Goal: Task Accomplishment & Management: Manage account settings

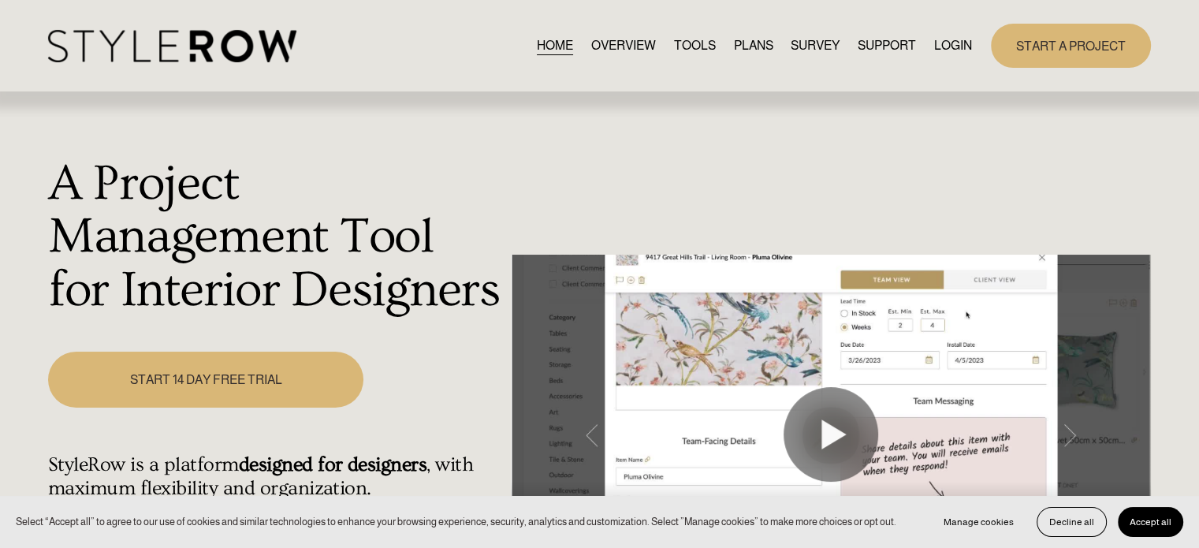
click at [951, 43] on link "LOGIN" at bounding box center [953, 45] width 38 height 21
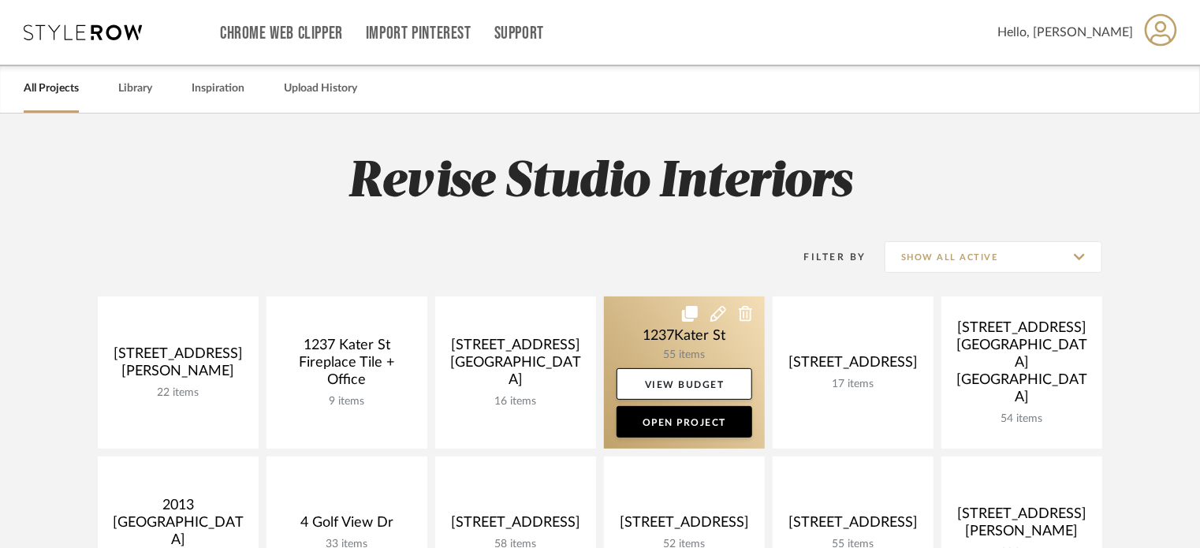
click at [668, 339] on link at bounding box center [684, 372] width 161 height 152
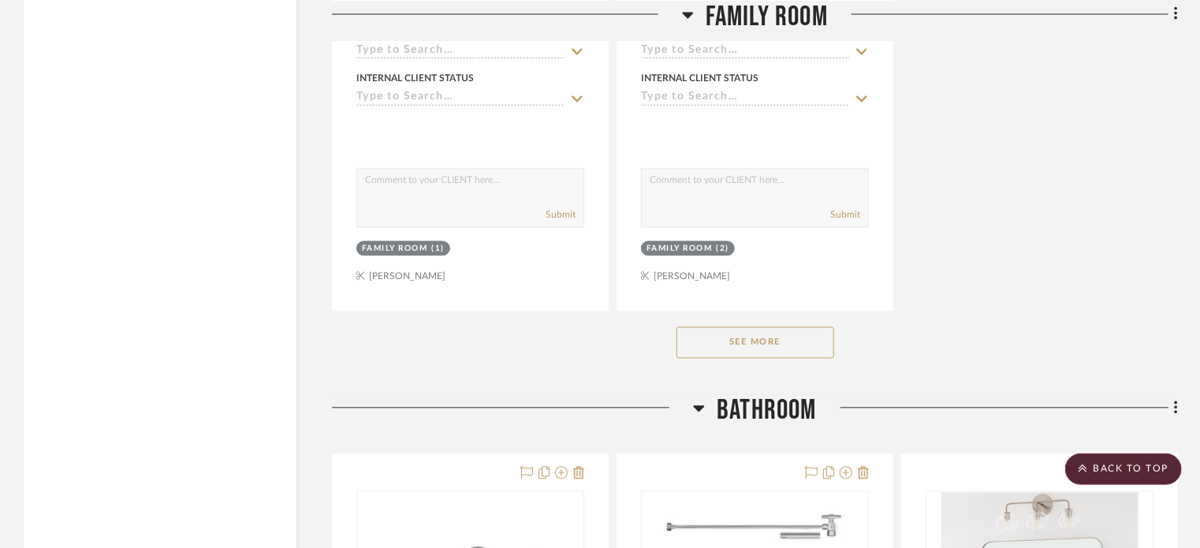
scroll to position [10640, 0]
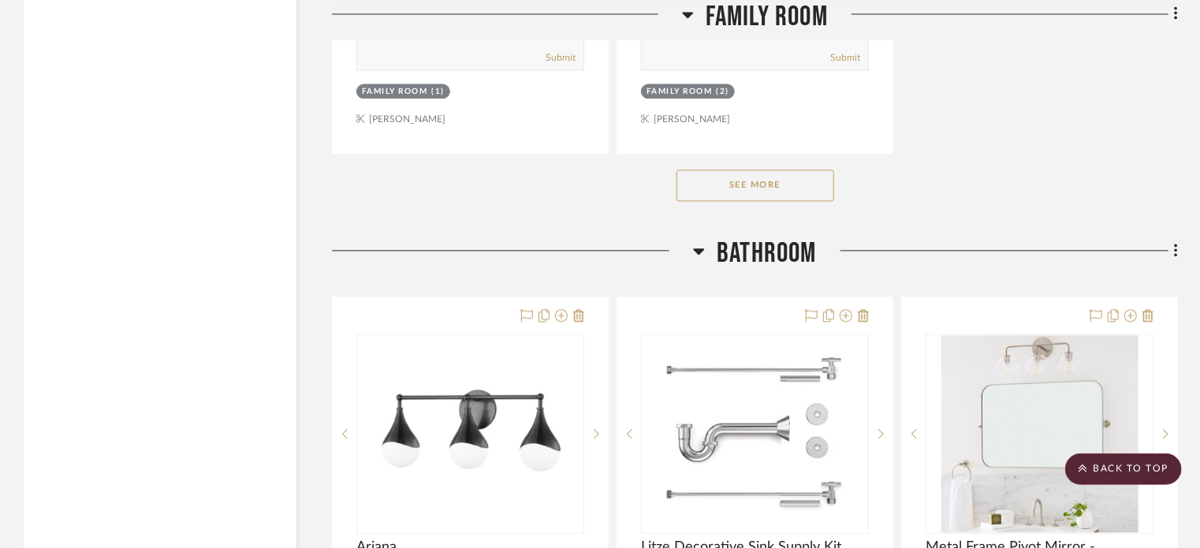
click at [753, 188] on button "See More" at bounding box center [755, 185] width 158 height 32
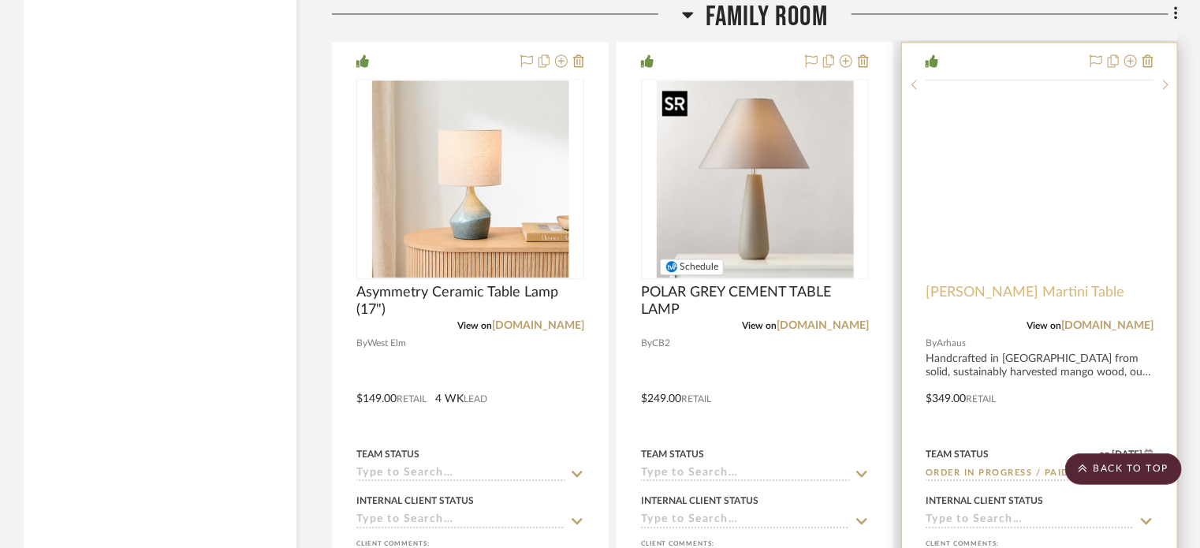
scroll to position [10644, 0]
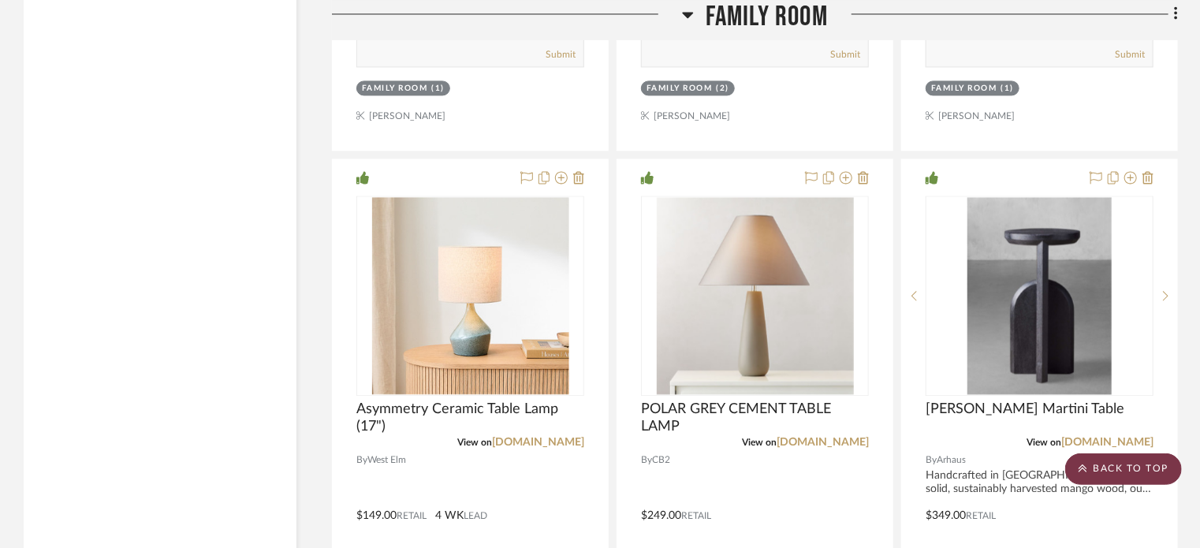
click at [1094, 467] on scroll-to-top-button "BACK TO TOP" at bounding box center [1123, 469] width 117 height 32
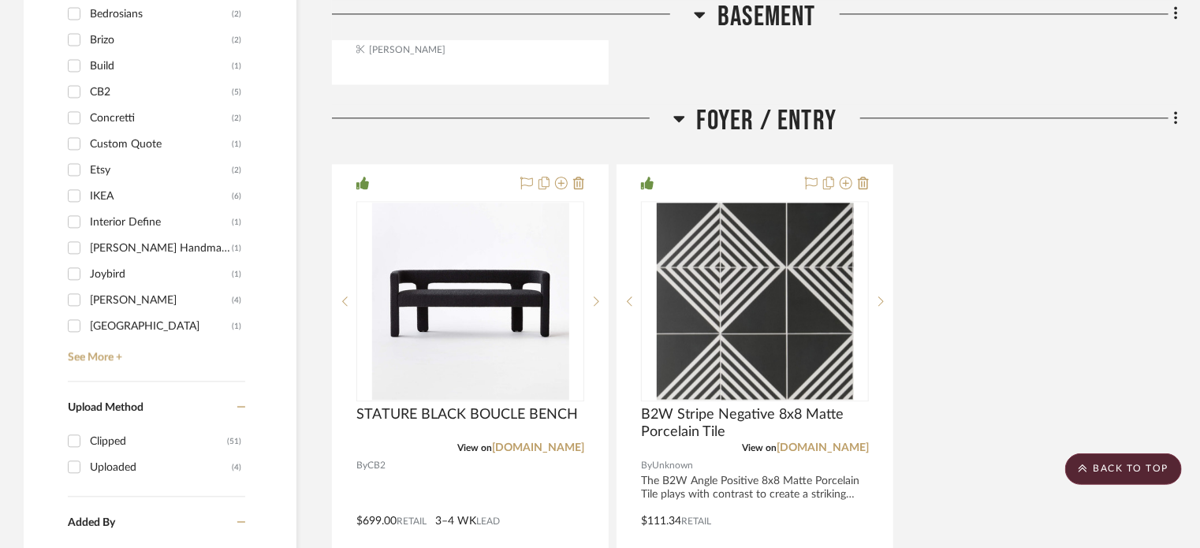
scroll to position [1970, 0]
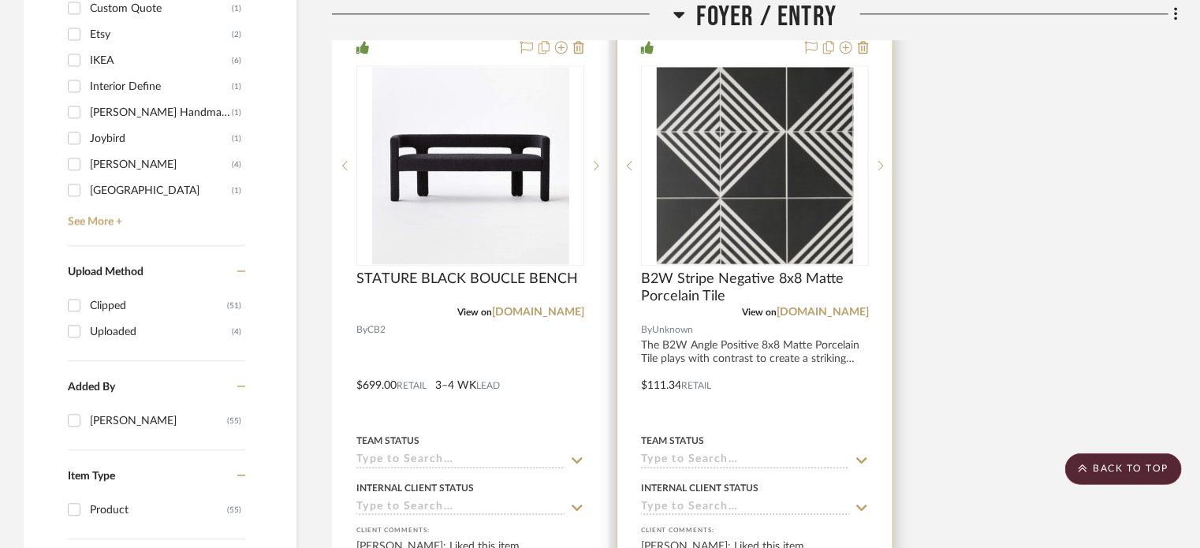
click at [645, 393] on div at bounding box center [754, 374] width 275 height 690
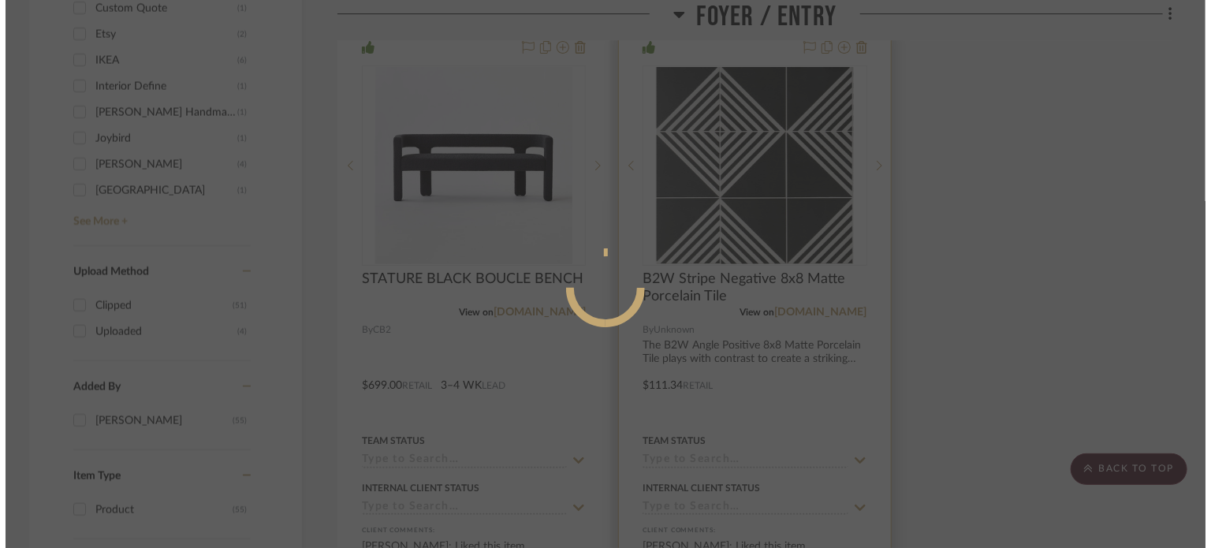
scroll to position [0, 0]
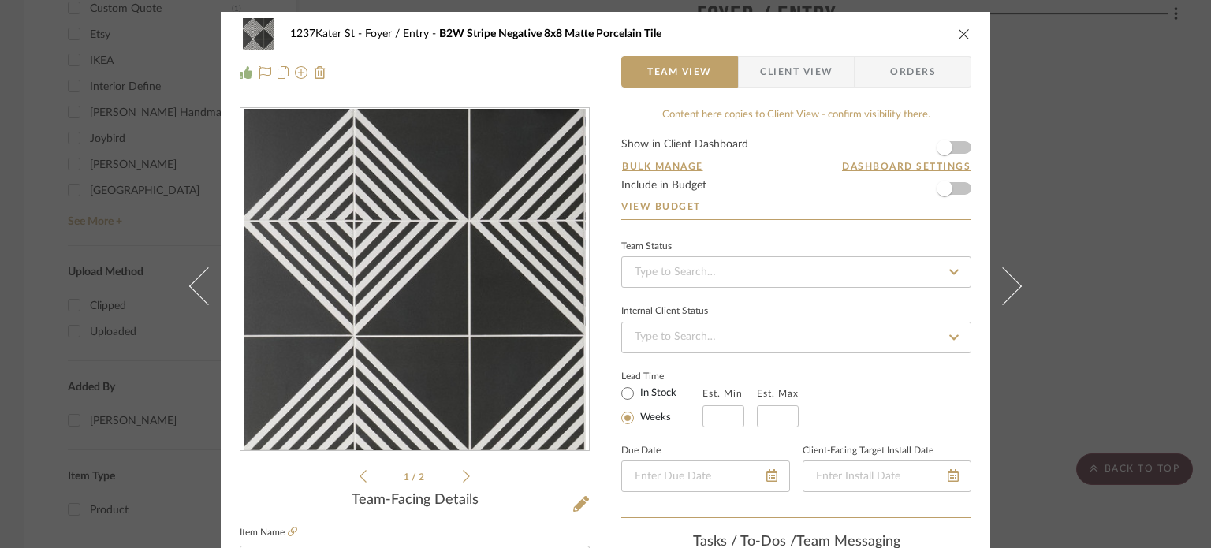
click at [958, 32] on icon "close" at bounding box center [964, 34] width 13 height 13
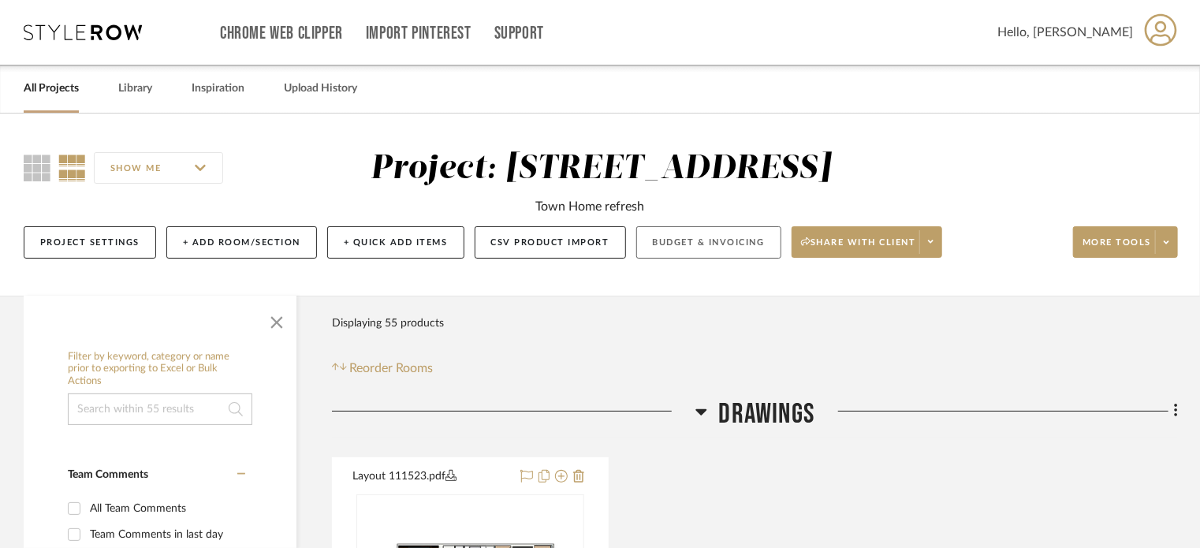
click at [719, 237] on button "Budget & Invoicing" at bounding box center [708, 242] width 145 height 32
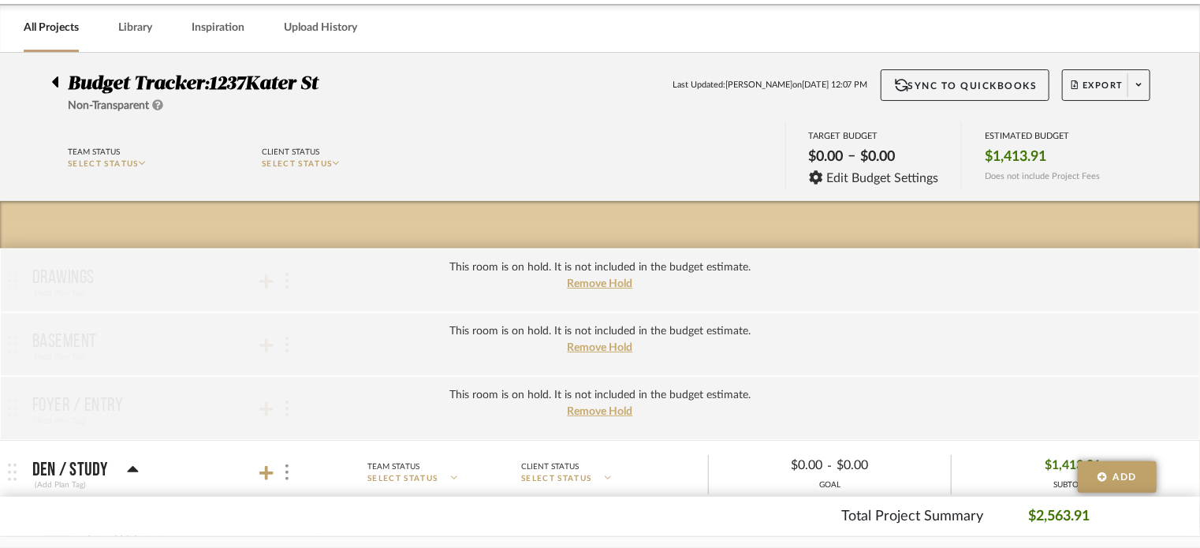
scroll to position [79, 0]
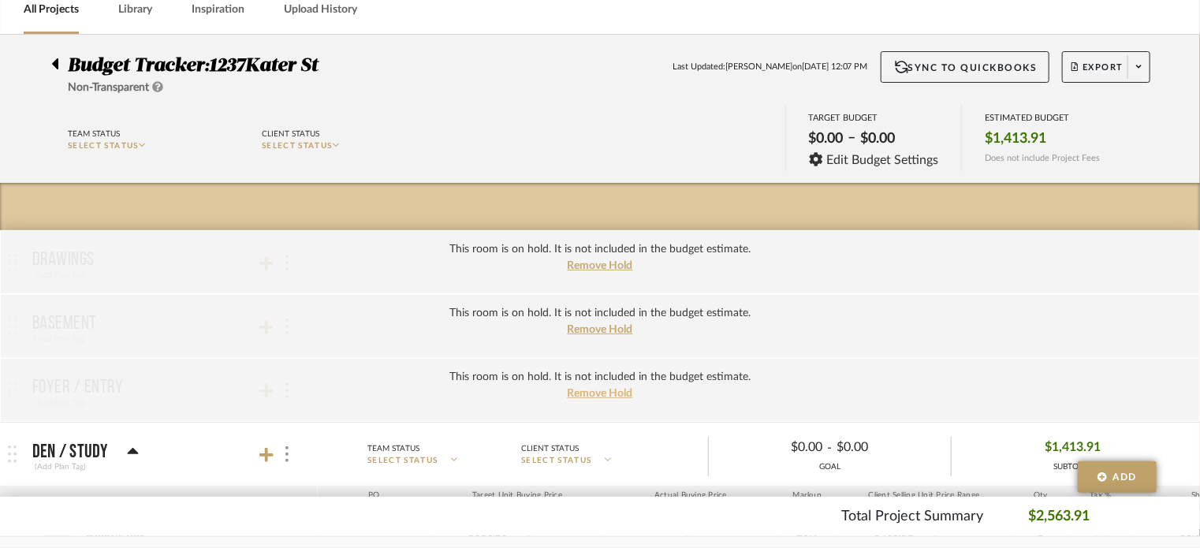
click at [600, 388] on span "Remove Hold" at bounding box center [599, 393] width 65 height 11
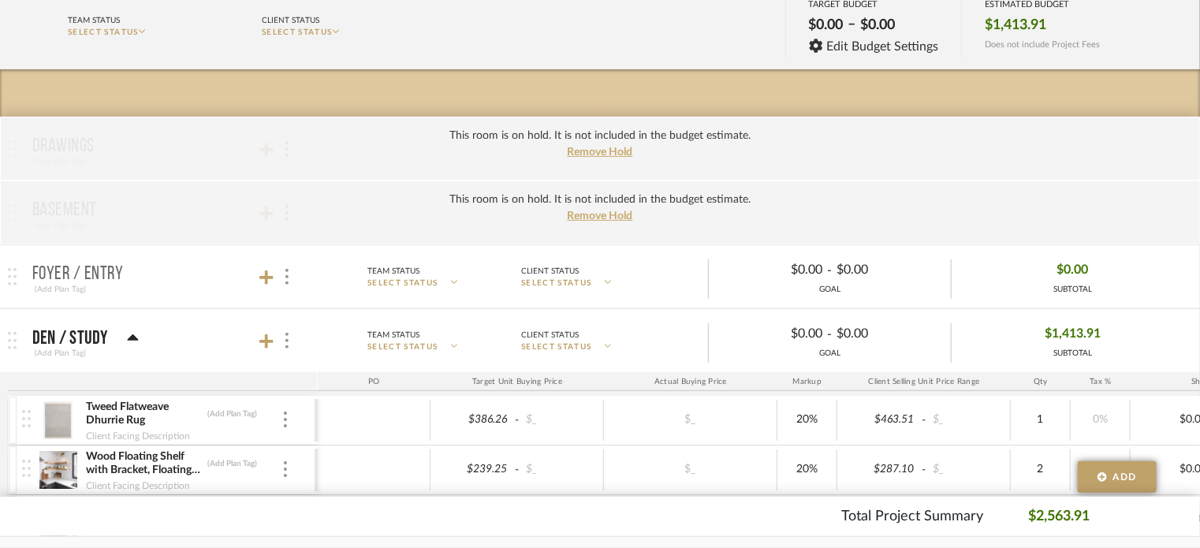
scroll to position [236, 0]
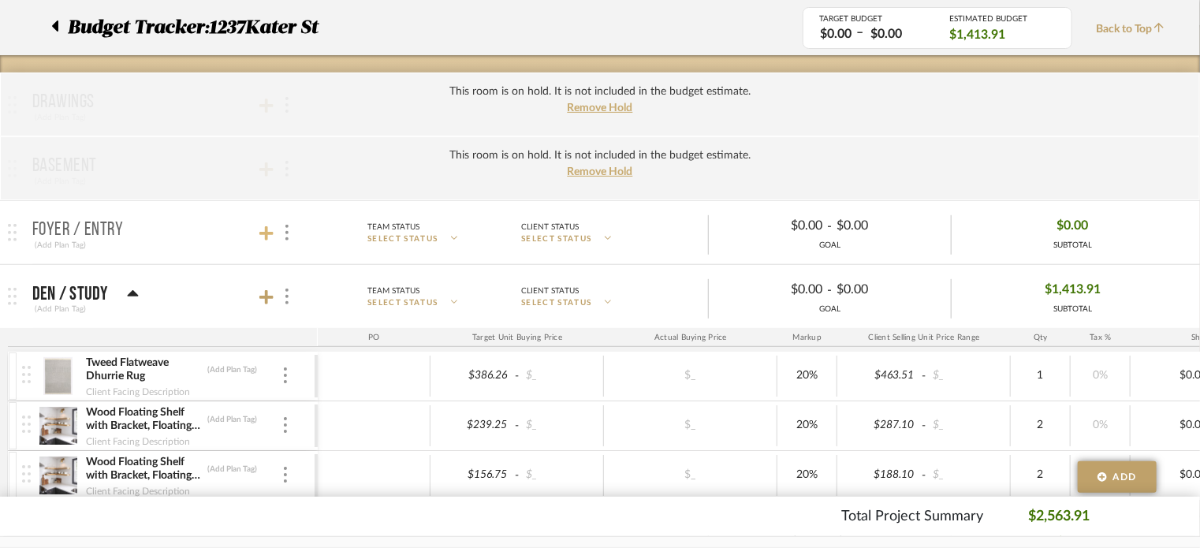
click at [265, 229] on icon at bounding box center [266, 233] width 14 height 14
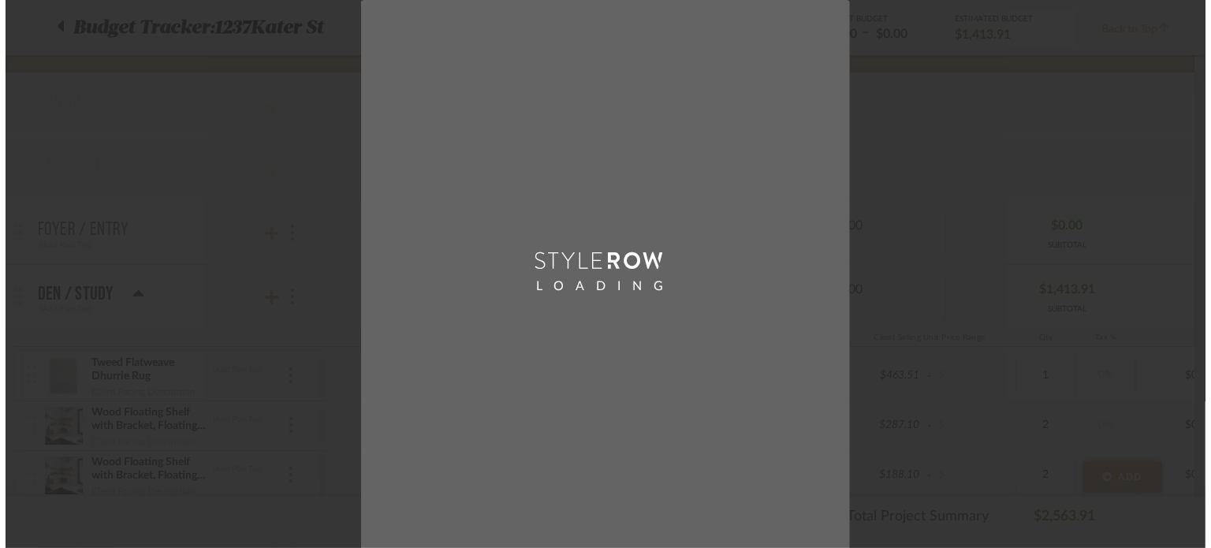
scroll to position [0, 0]
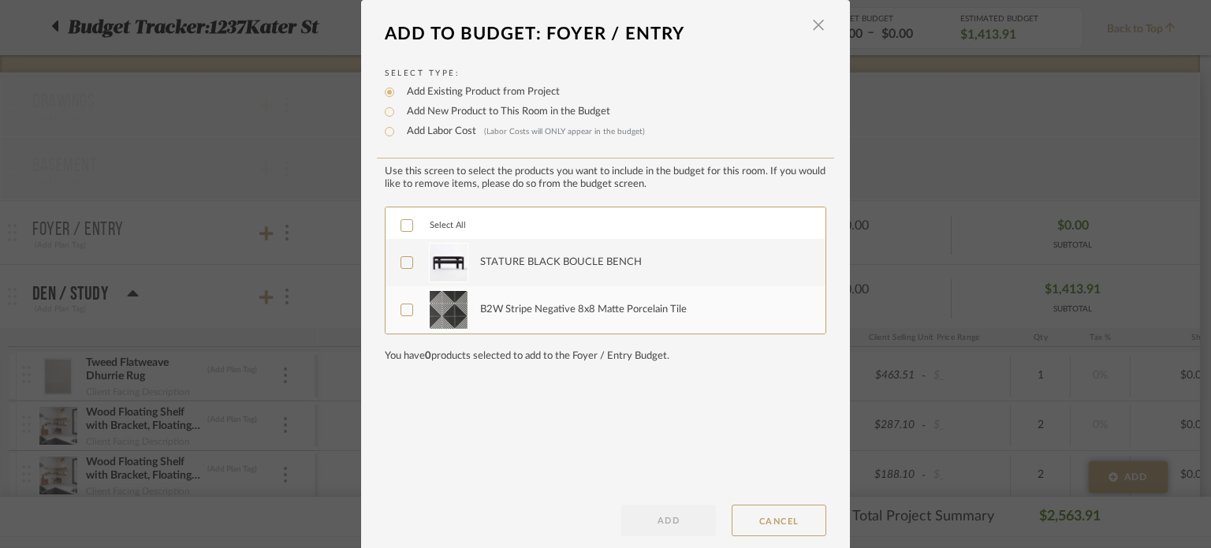
click at [401, 258] on icon at bounding box center [406, 262] width 11 height 11
click at [663, 505] on button "ADD" at bounding box center [668, 520] width 95 height 32
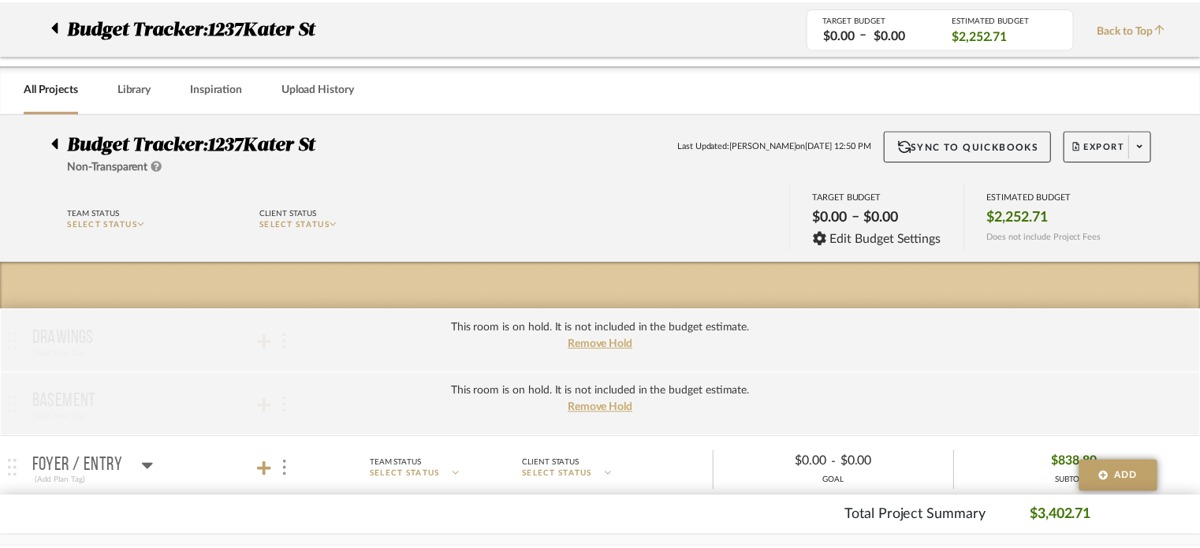
scroll to position [236, 0]
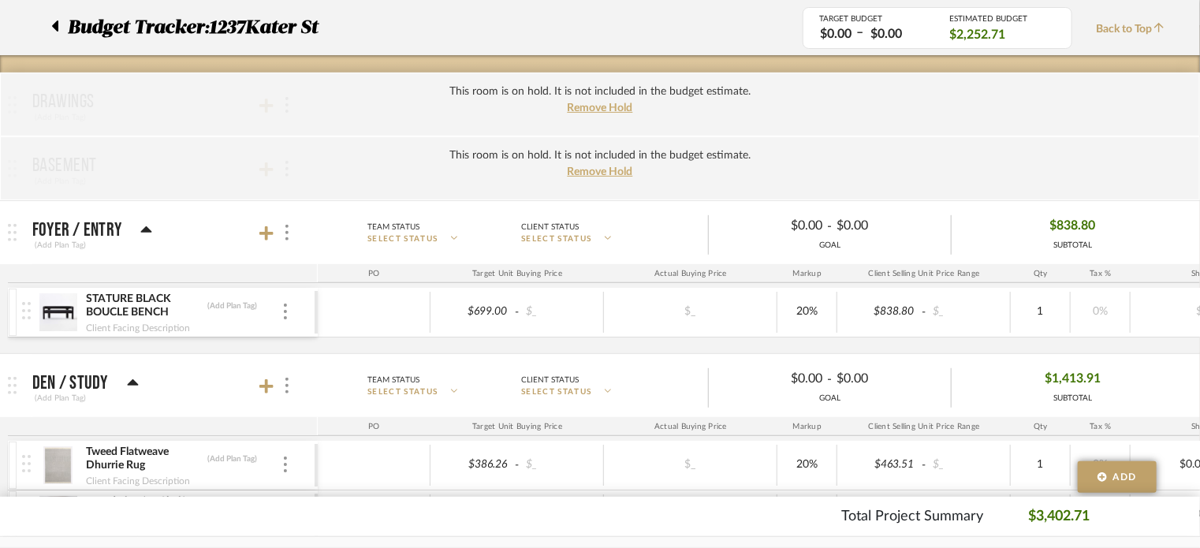
click at [128, 379] on icon at bounding box center [133, 383] width 12 height 19
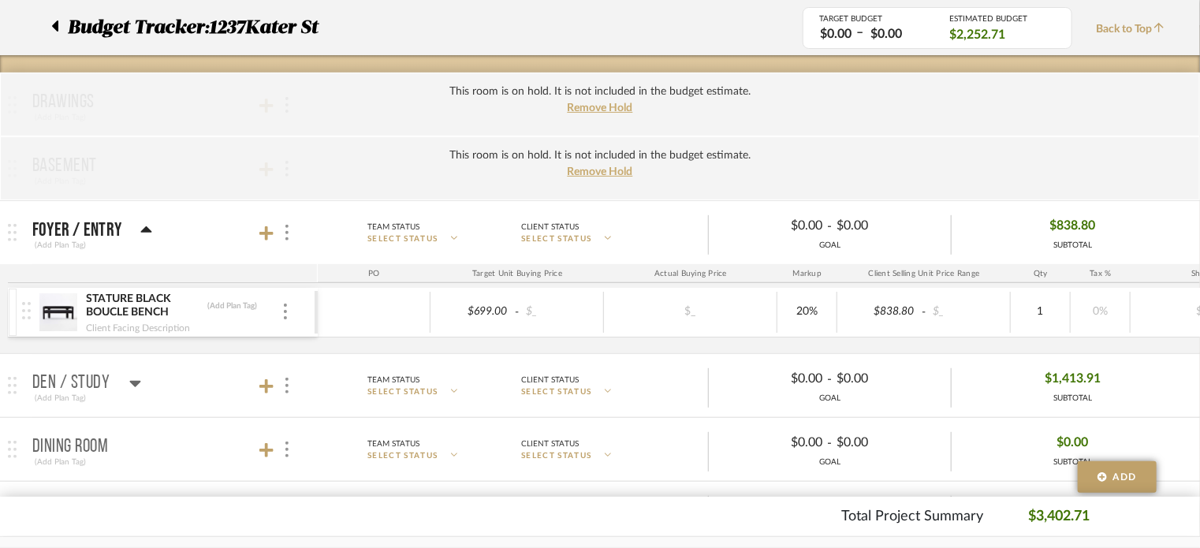
click at [131, 384] on icon at bounding box center [134, 384] width 11 height 6
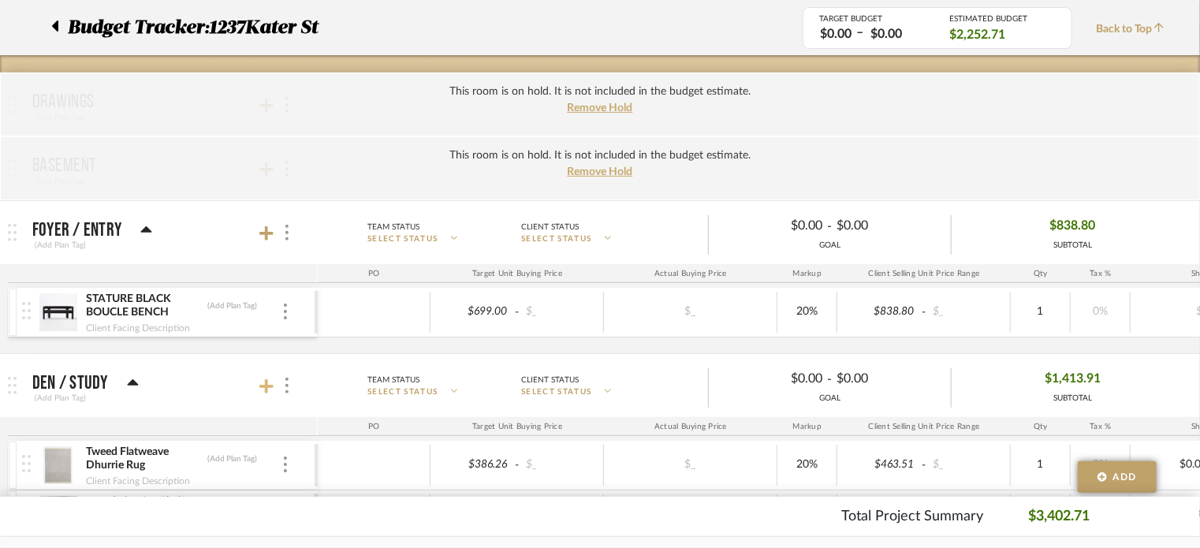
click at [264, 381] on icon at bounding box center [266, 386] width 14 height 16
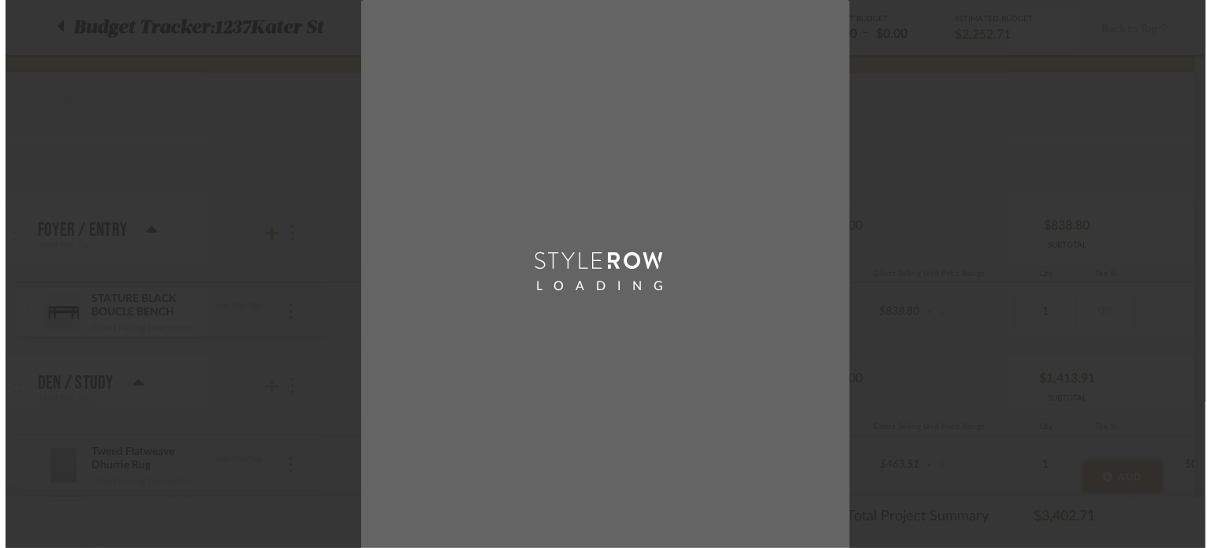
scroll to position [0, 0]
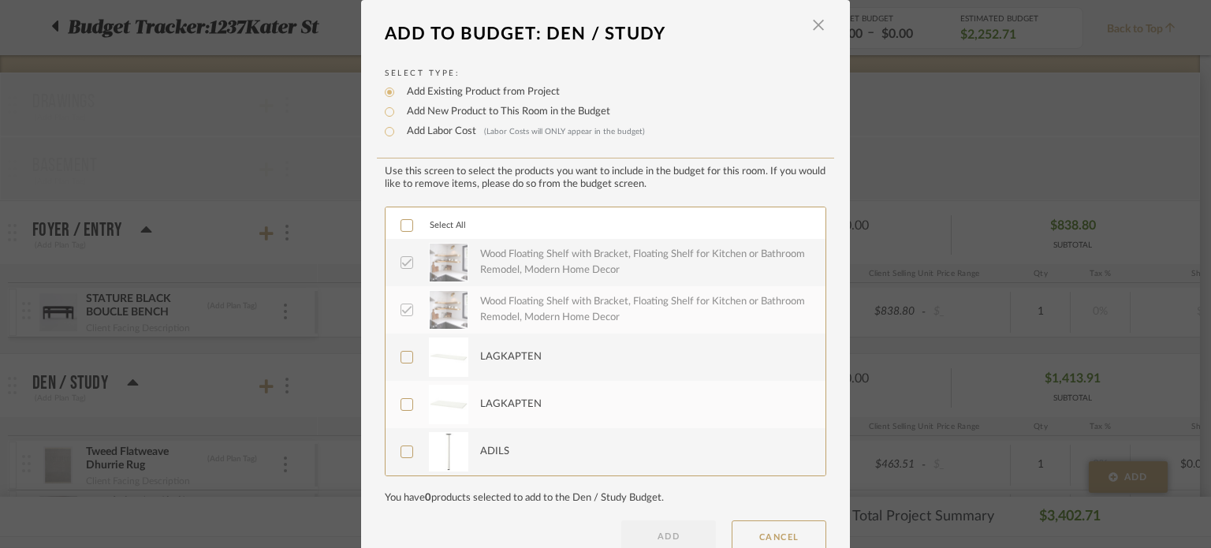
click at [404, 259] on icon at bounding box center [407, 263] width 10 height 8
click at [401, 352] on icon at bounding box center [406, 357] width 11 height 11
click at [400, 398] on div at bounding box center [406, 404] width 13 height 13
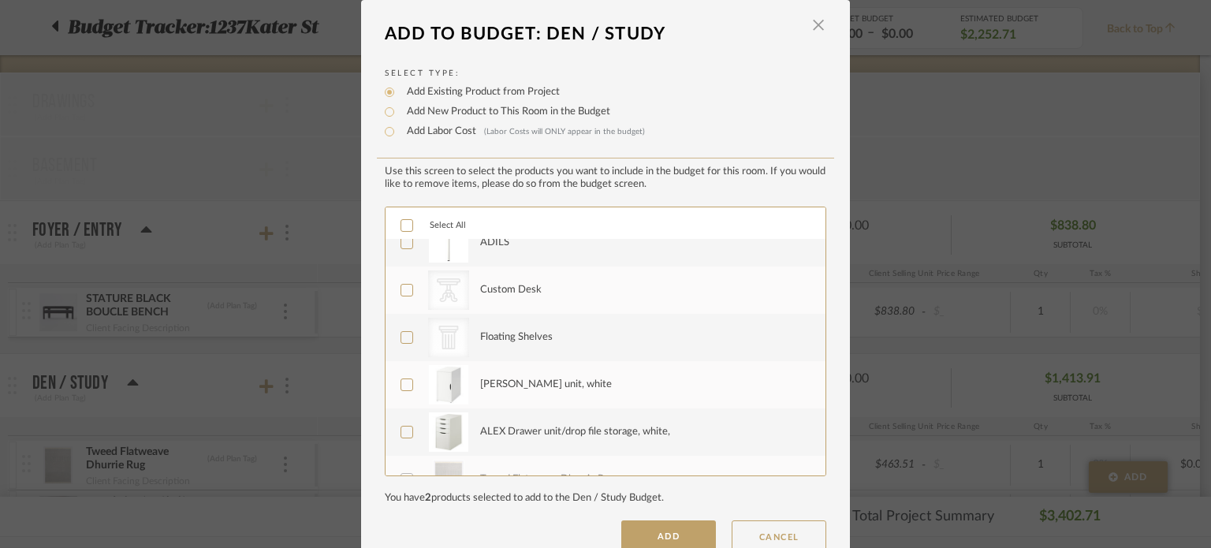
scroll to position [236, 0]
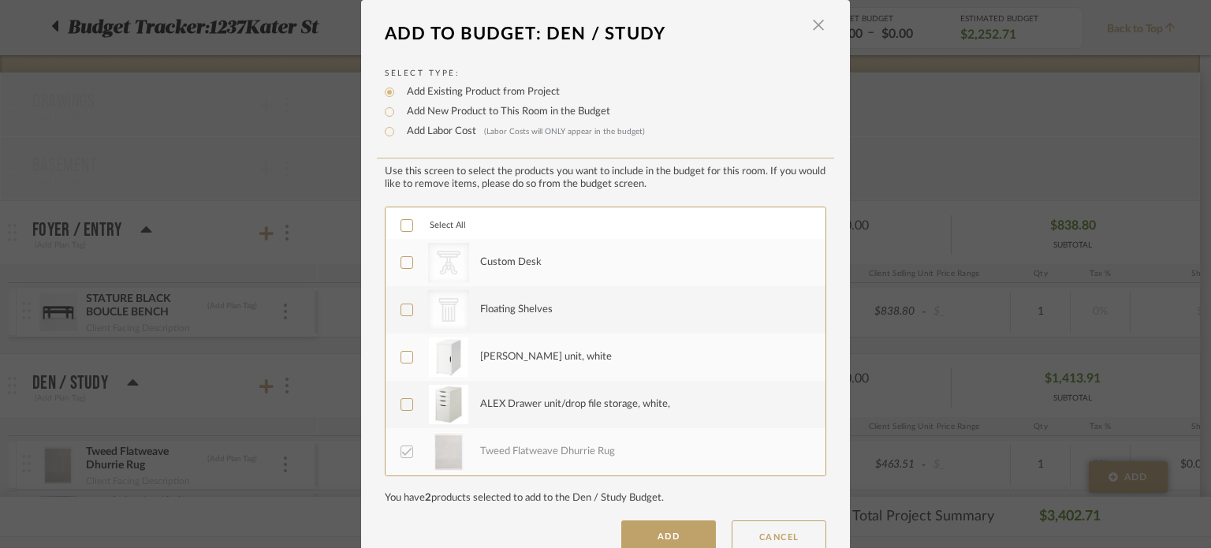
click at [401, 352] on icon at bounding box center [406, 357] width 11 height 11
click at [401, 399] on icon at bounding box center [406, 404] width 11 height 11
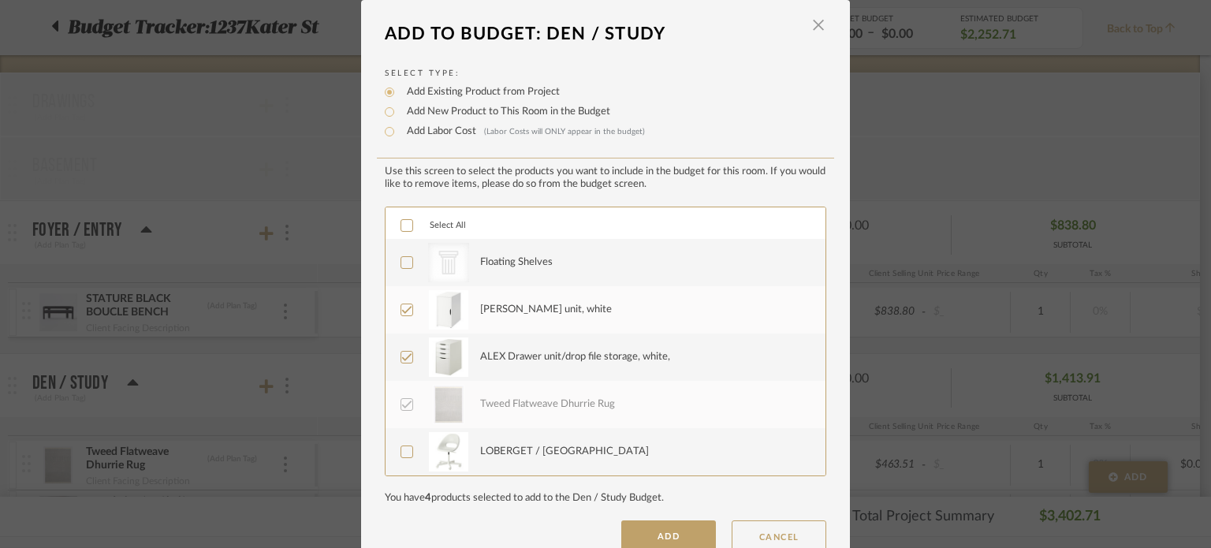
click at [401, 403] on icon at bounding box center [406, 404] width 11 height 11
click at [401, 454] on icon at bounding box center [406, 451] width 11 height 11
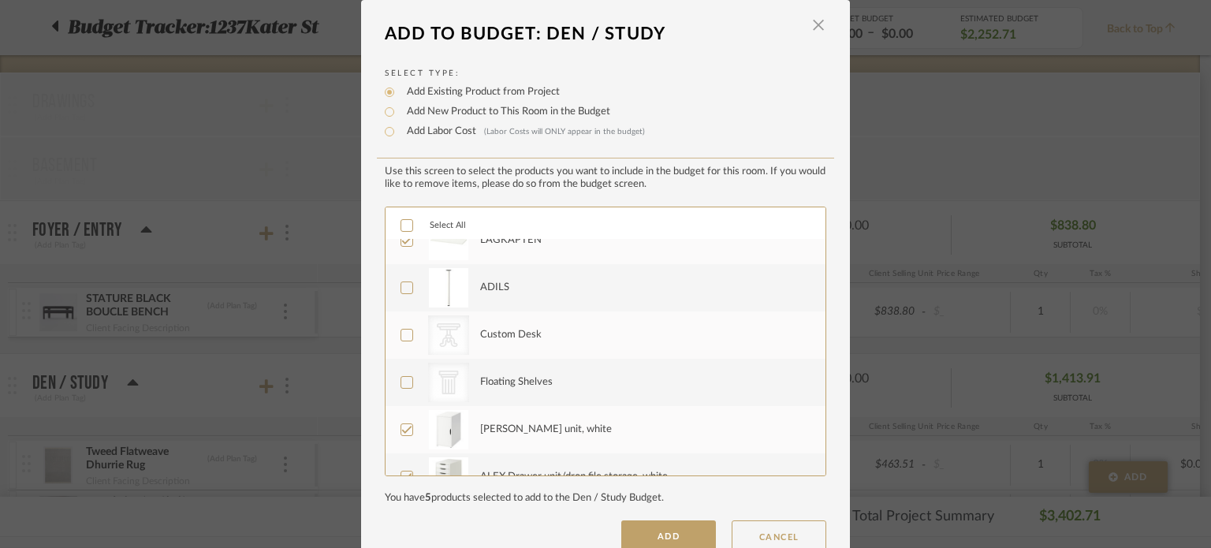
scroll to position [126, 0]
click at [402, 327] on icon at bounding box center [407, 326] width 10 height 8
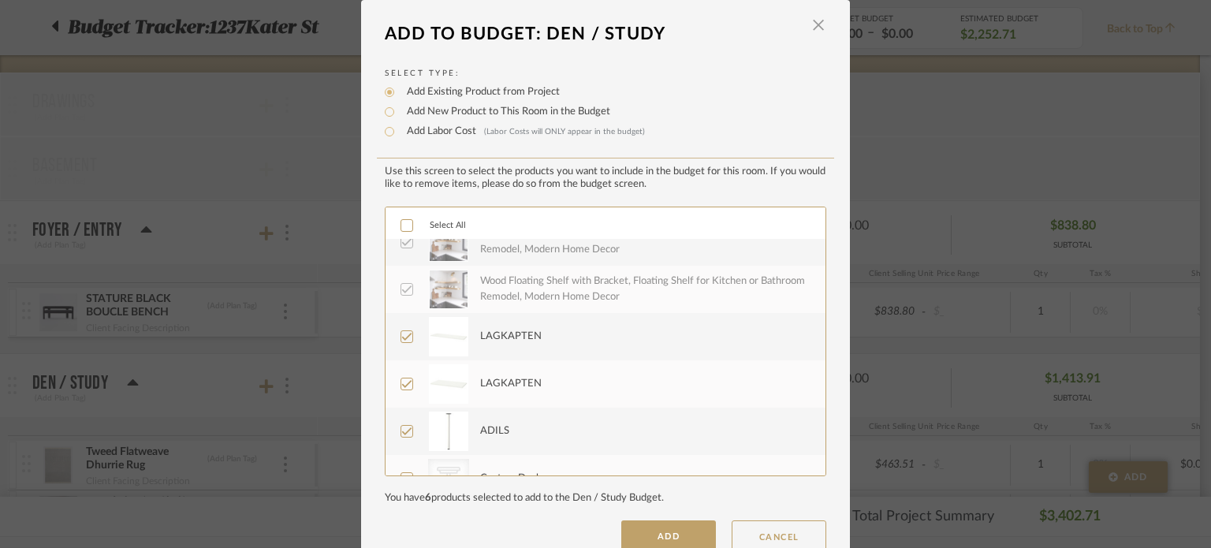
scroll to position [0, 0]
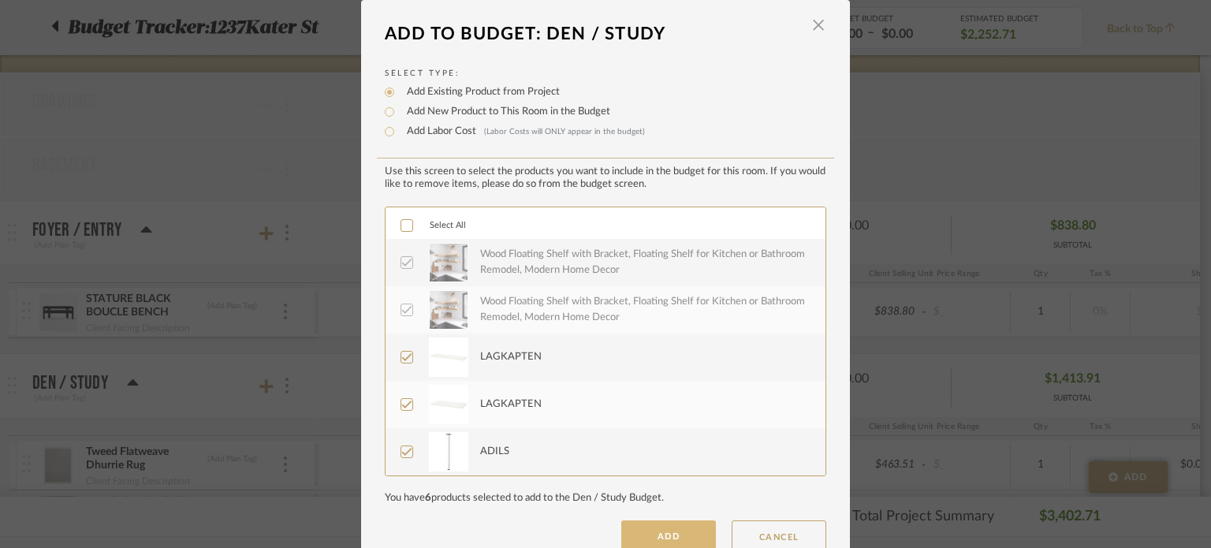
click at [656, 528] on button "ADD" at bounding box center [668, 536] width 95 height 32
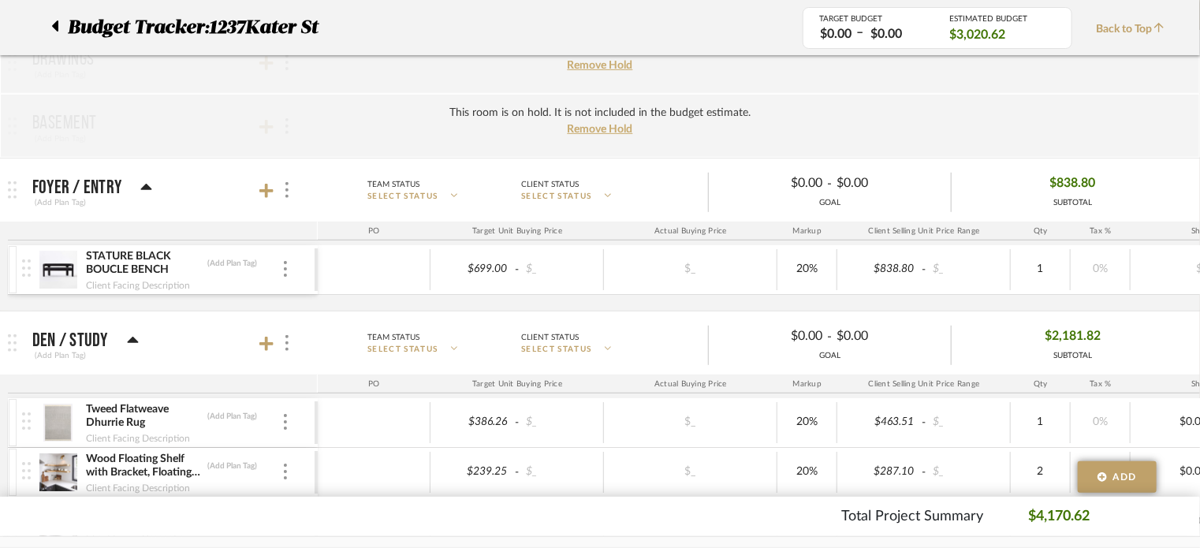
scroll to position [473, 0]
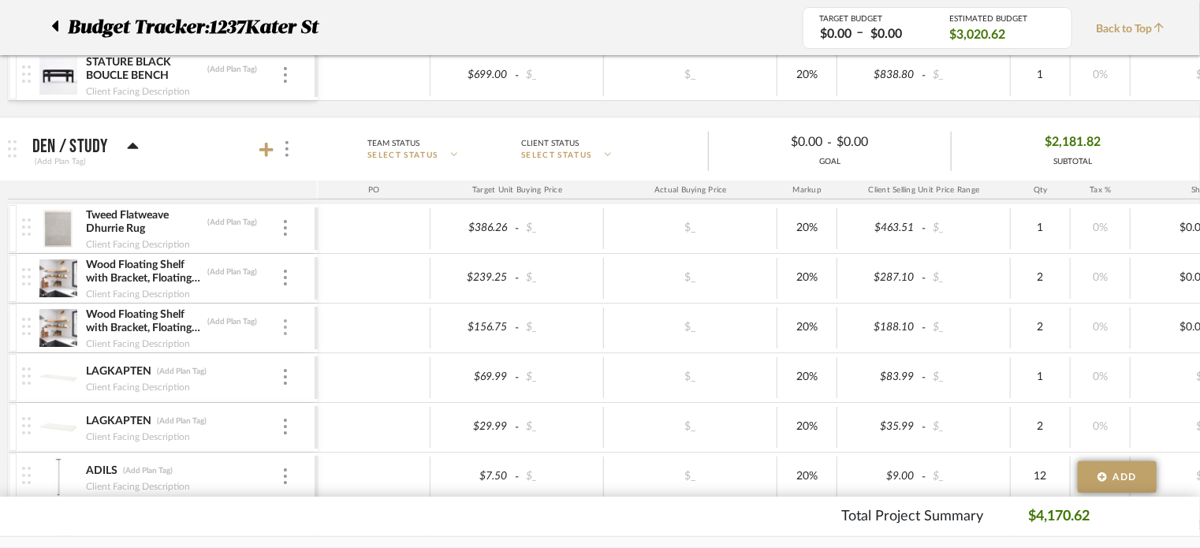
click at [285, 325] on img at bounding box center [285, 327] width 3 height 16
click at [285, 325] on div at bounding box center [600, 274] width 1200 height 548
click at [290, 266] on div "Wood Floating Shelf with Bracket, Floating Shelf for Kitchen or Bathroom Remode…" at bounding box center [168, 278] width 292 height 49
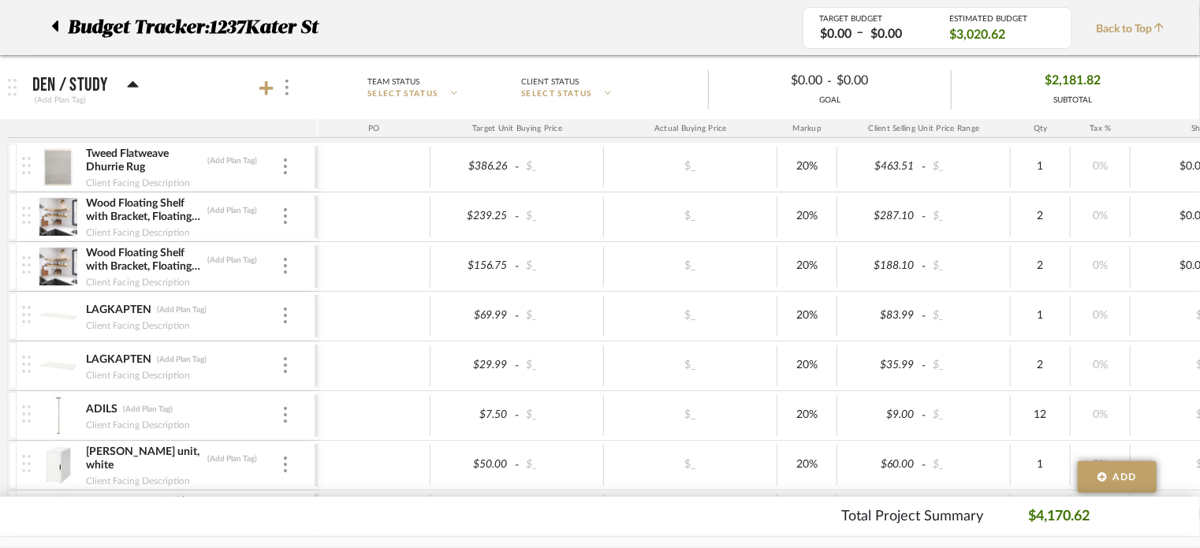
scroll to position [552, 0]
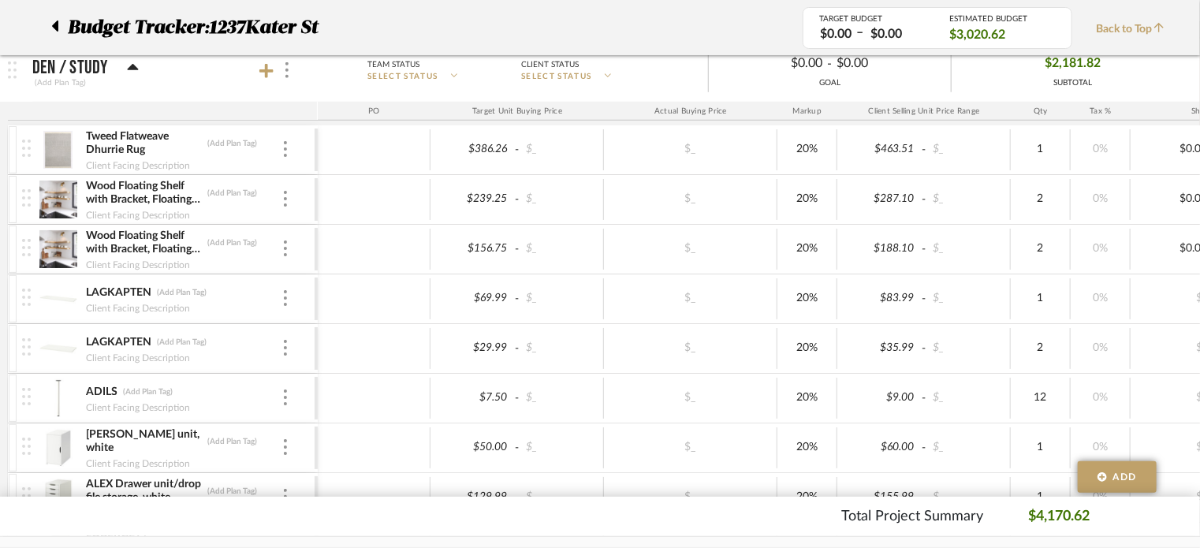
click at [28, 247] on img at bounding box center [26, 247] width 9 height 17
drag, startPoint x: 23, startPoint y: 187, endPoint x: 107, endPoint y: 214, distance: 88.5
click at [291, 195] on div "Wood Floating Shelf with Bracket, Floating Shelf for Kitchen or Bathroom Remode…" at bounding box center [168, 199] width 292 height 49
drag, startPoint x: 279, startPoint y: 242, endPoint x: 303, endPoint y: 300, distance: 62.9
click at [281, 243] on div "Wood Floating Shelf with Bracket, Floating Shelf for Kitchen or Bathroom Remode…" at bounding box center [168, 249] width 292 height 49
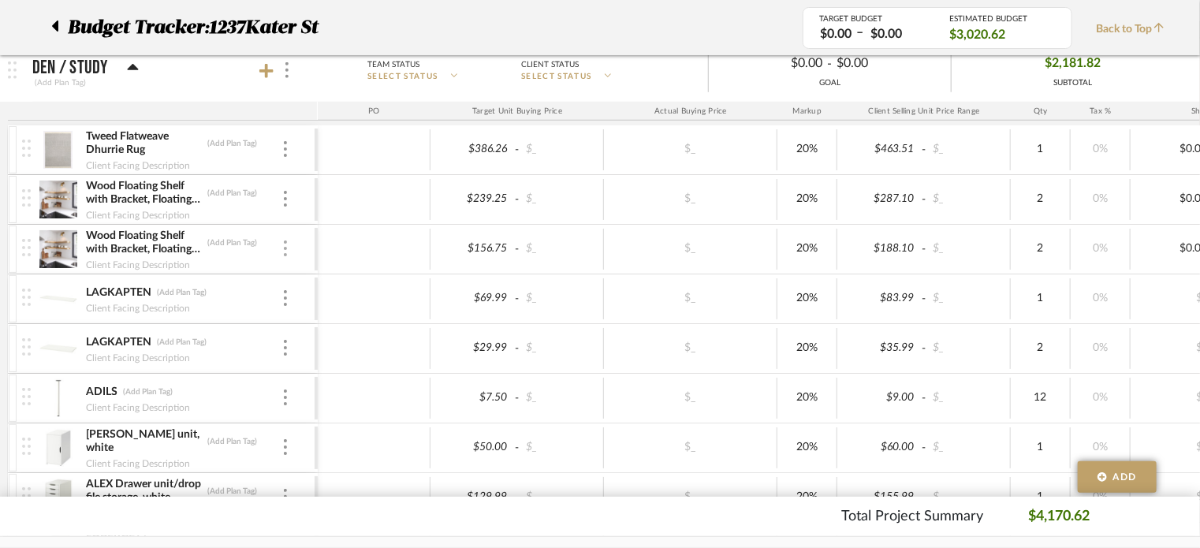
click at [287, 245] on div at bounding box center [285, 248] width 8 height 17
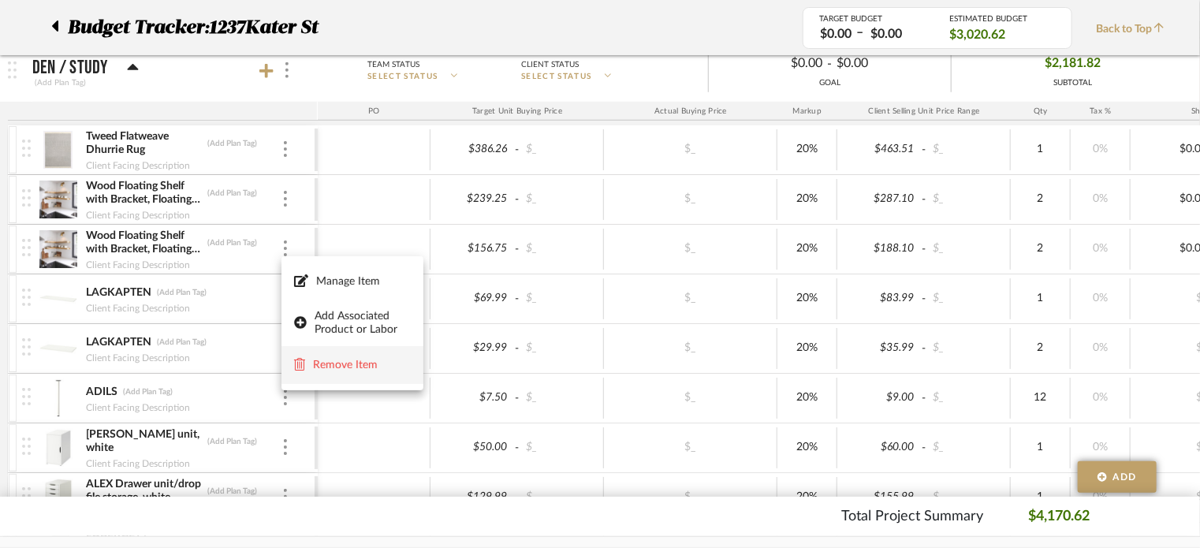
click at [326, 365] on span "Remove Item" at bounding box center [362, 364] width 98 height 13
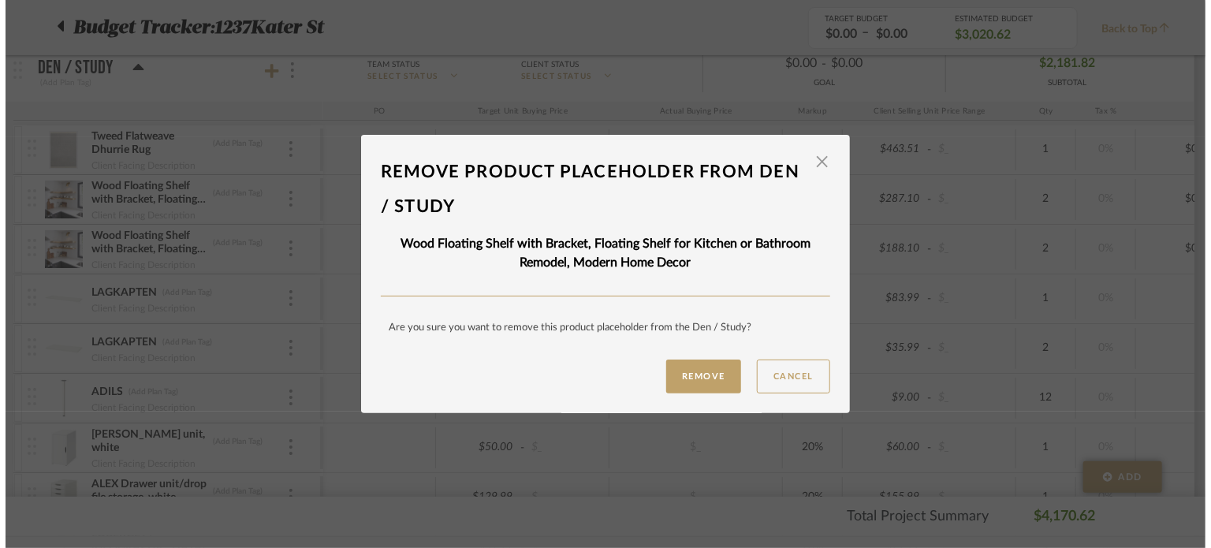
scroll to position [0, 0]
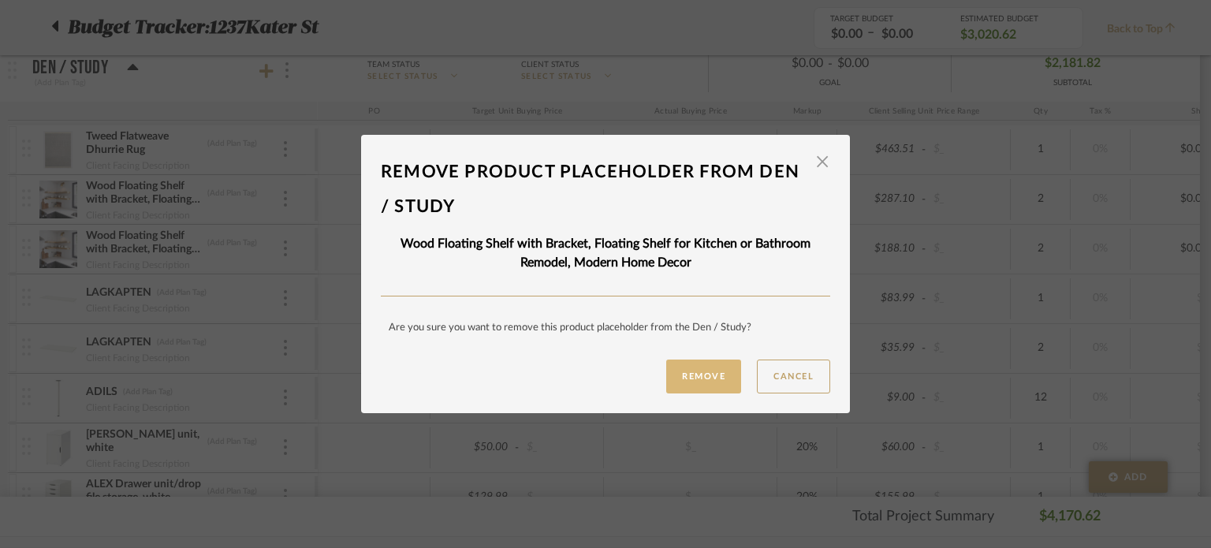
click at [694, 365] on button "Remove" at bounding box center [703, 376] width 75 height 34
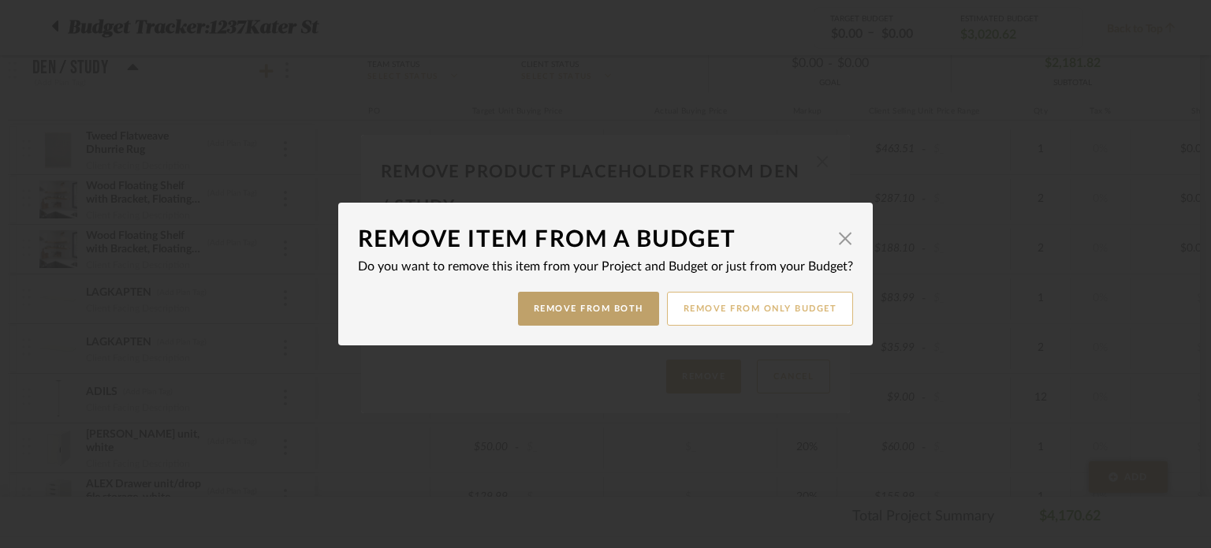
click at [737, 311] on button "Remove from only Budget" at bounding box center [760, 309] width 187 height 34
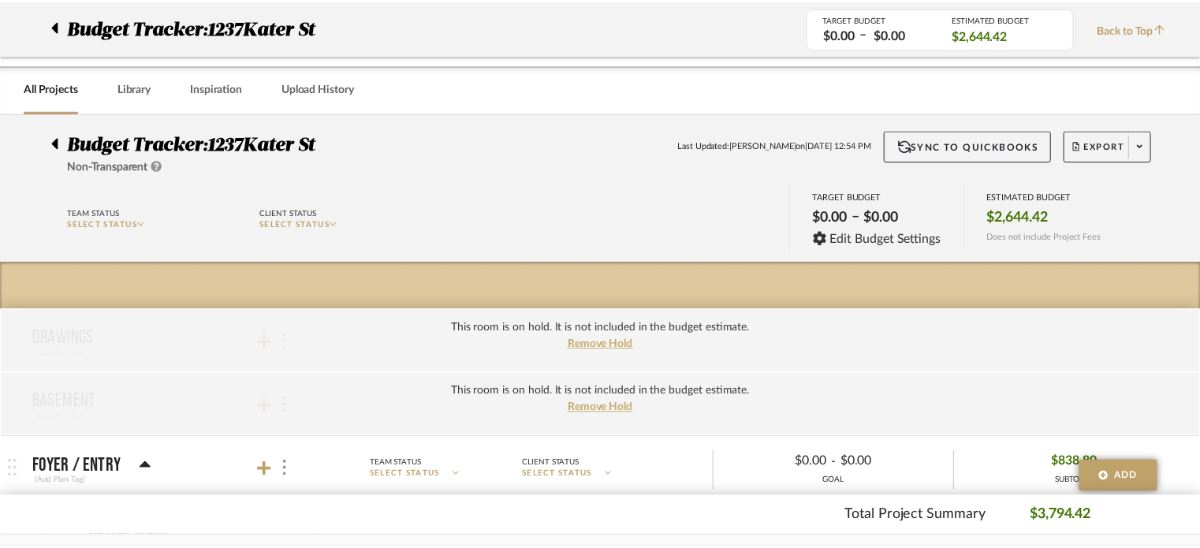
scroll to position [552, 0]
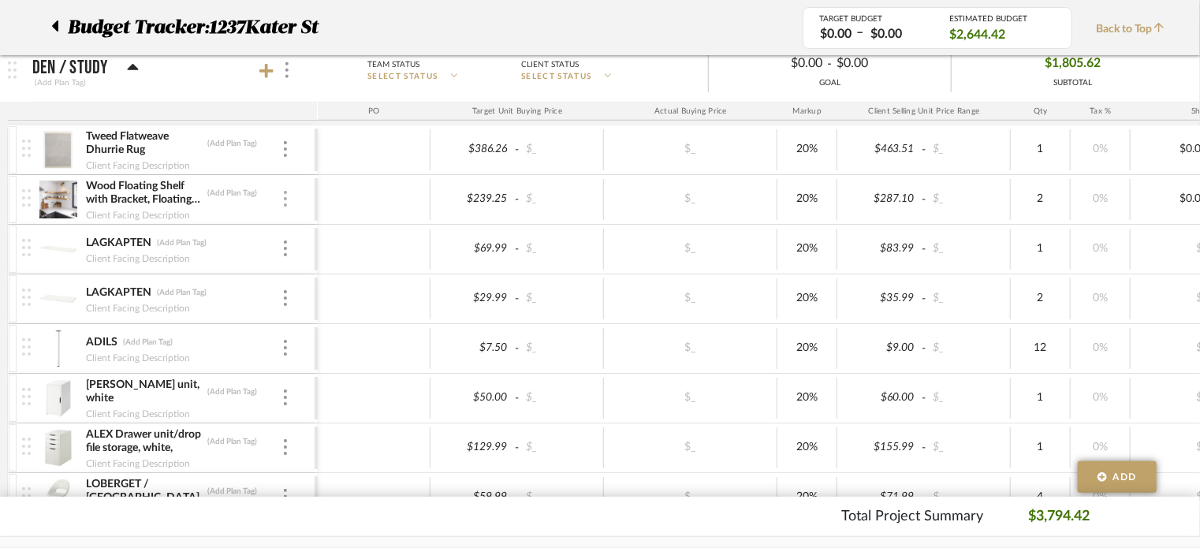
click at [288, 192] on div at bounding box center [285, 199] width 8 height 17
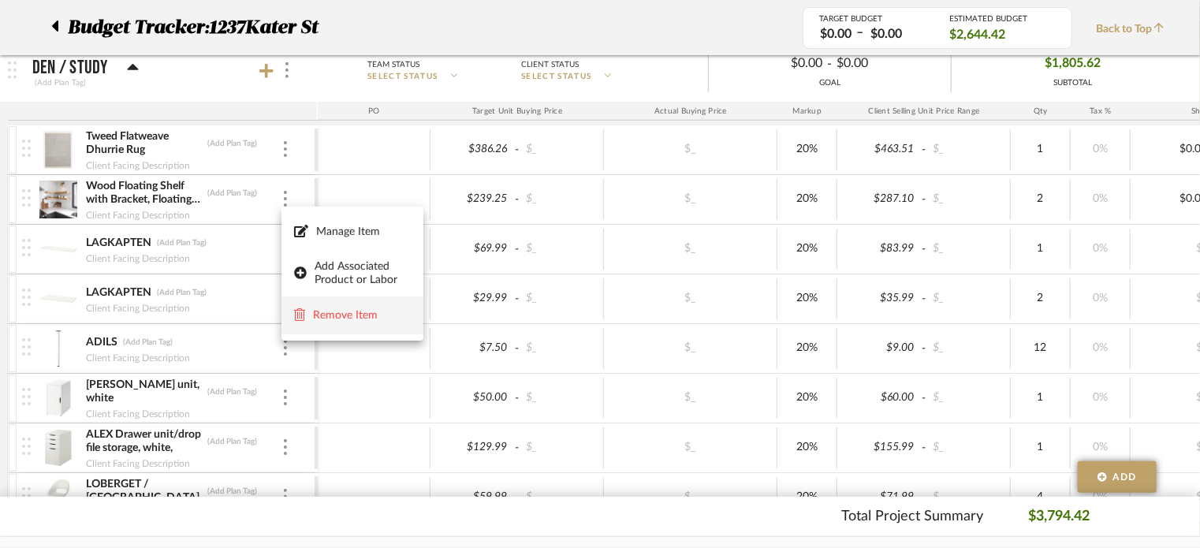
click at [347, 314] on span "Remove Item" at bounding box center [362, 315] width 98 height 13
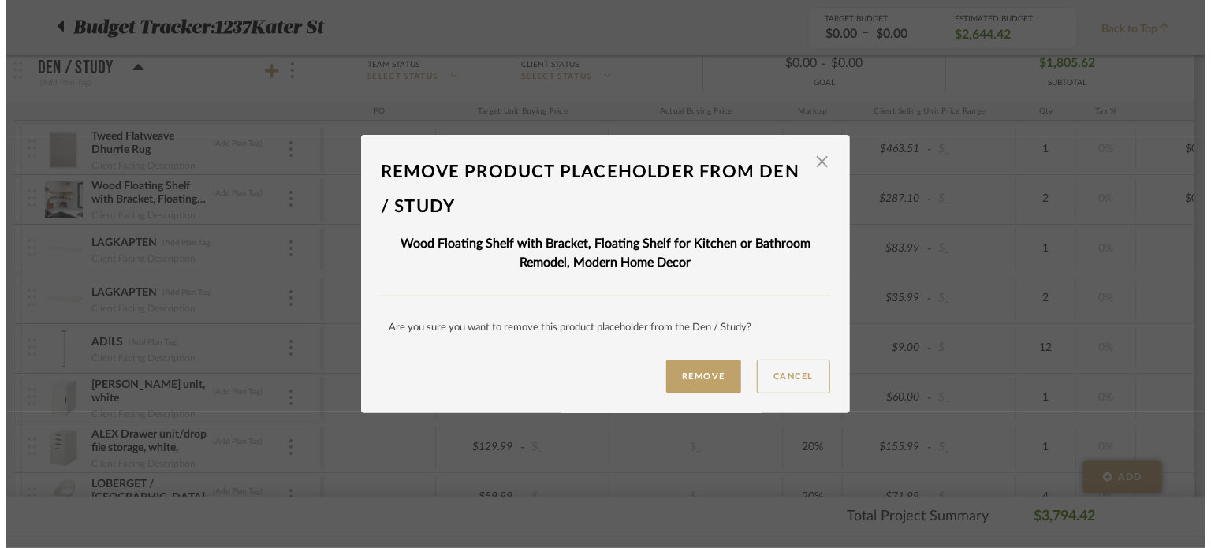
scroll to position [0, 0]
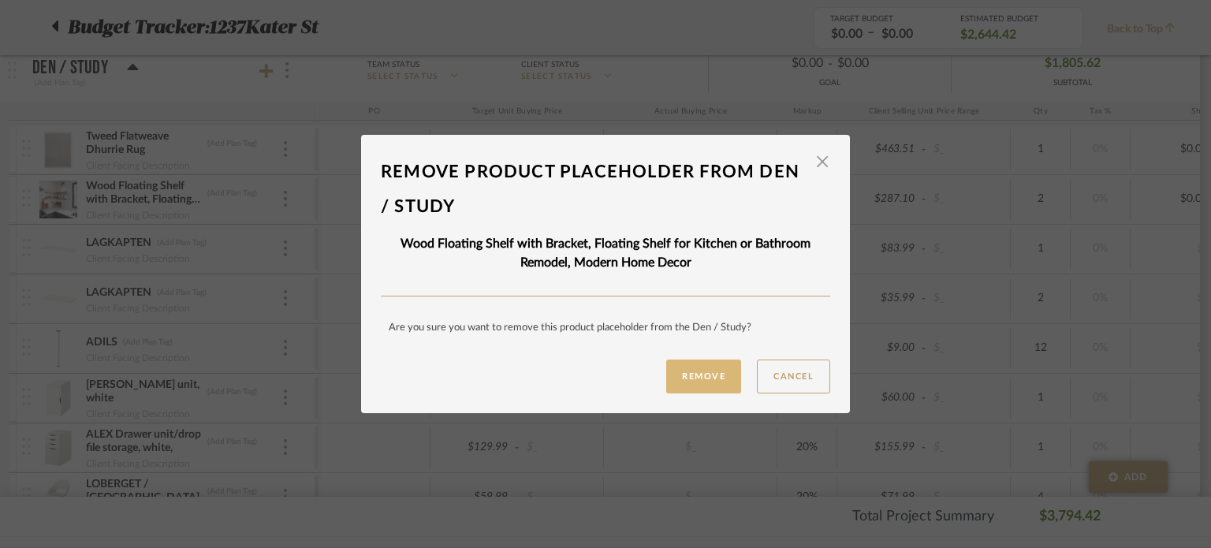
click at [699, 364] on button "Remove" at bounding box center [703, 376] width 75 height 34
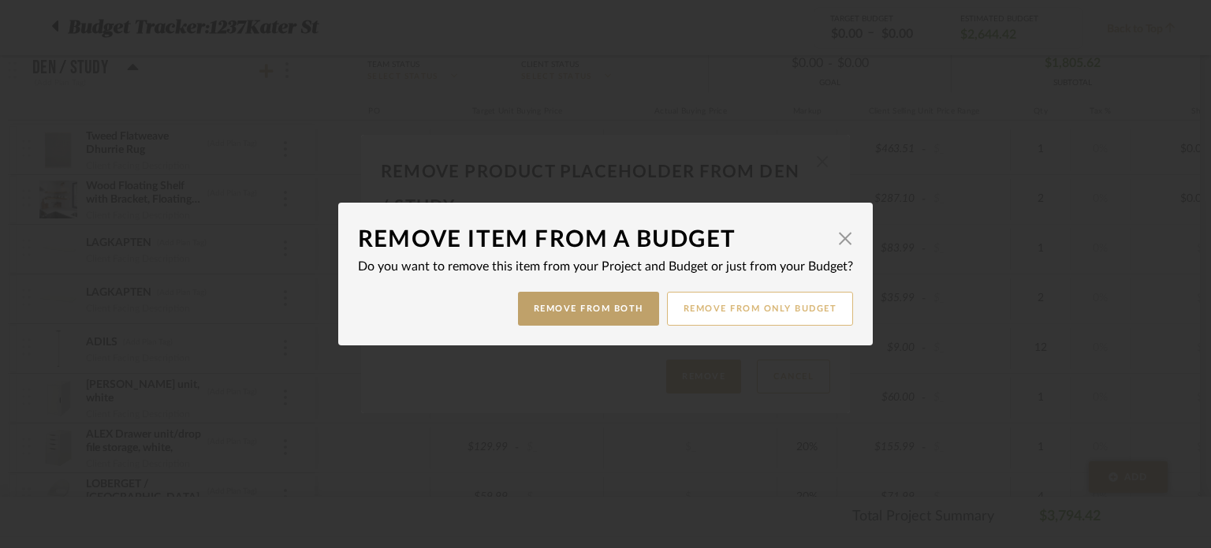
click at [714, 310] on button "Remove from only Budget" at bounding box center [760, 309] width 187 height 34
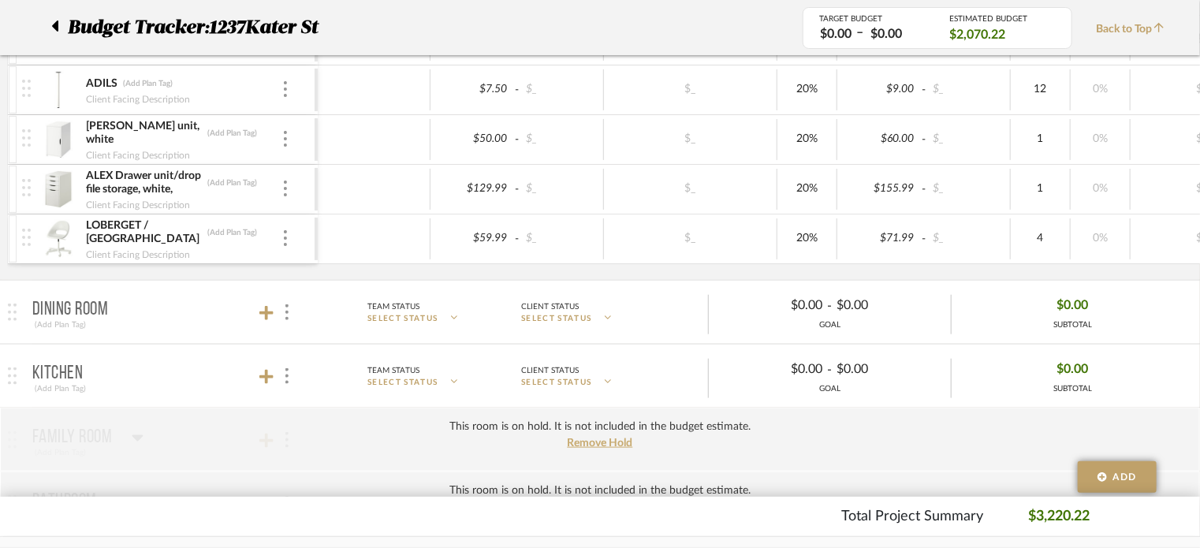
scroll to position [788, 0]
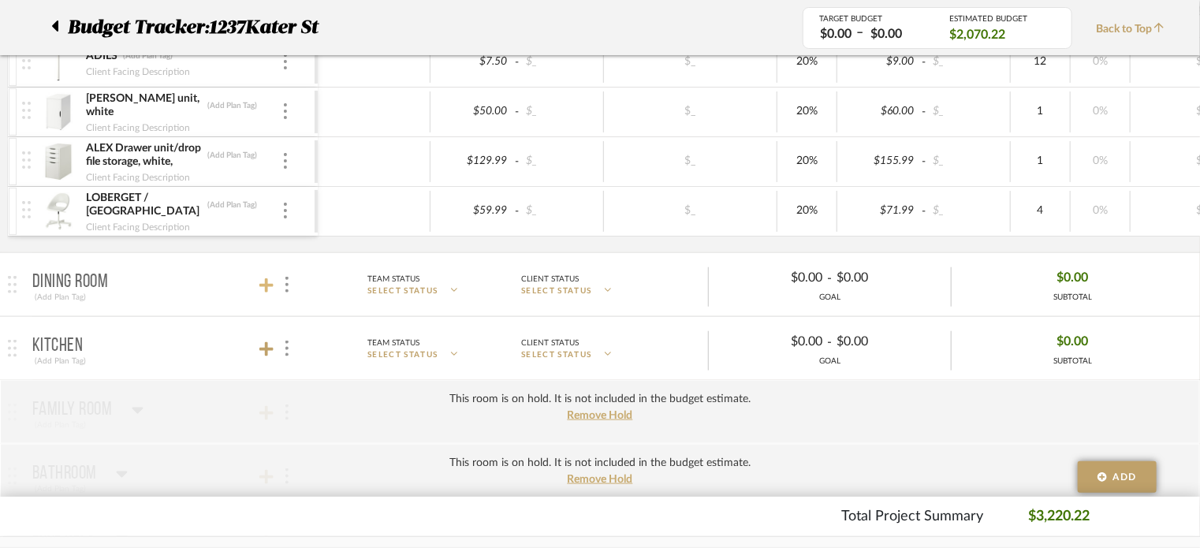
click at [266, 284] on icon at bounding box center [266, 285] width 14 height 14
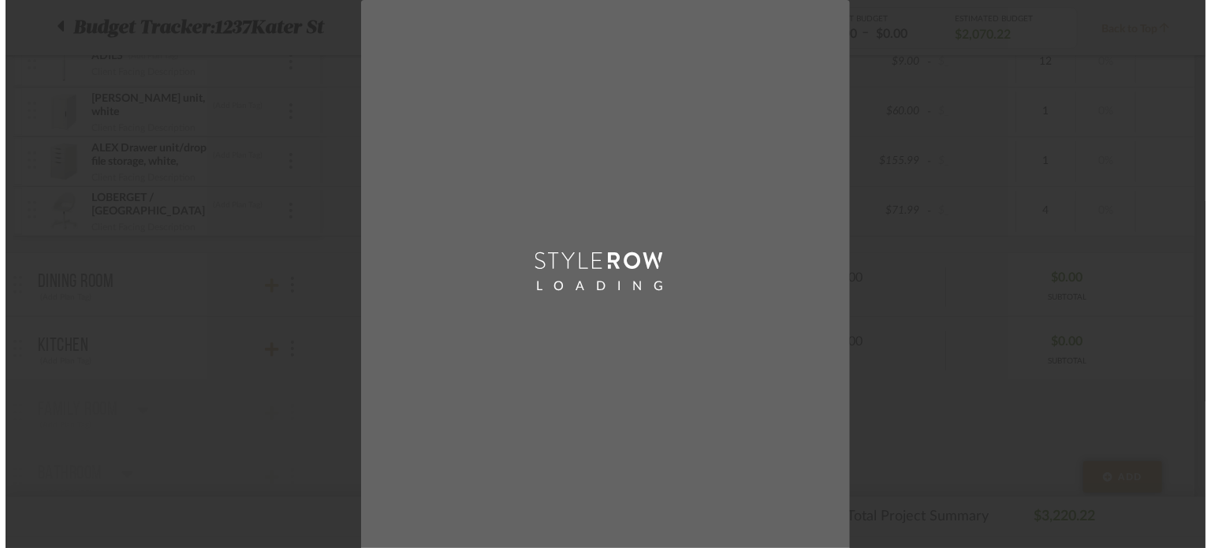
scroll to position [0, 0]
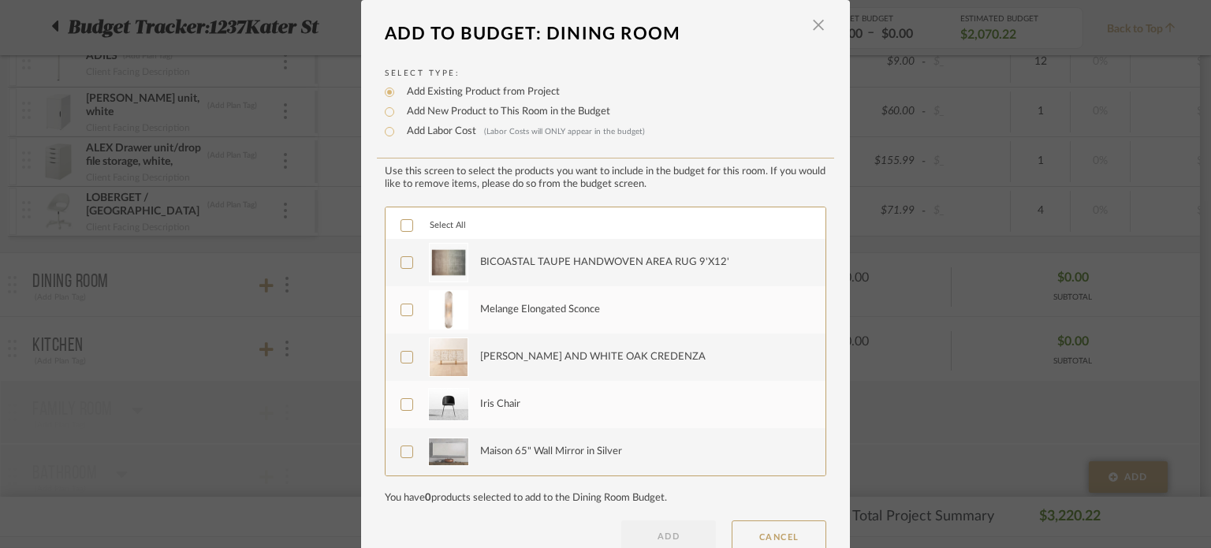
click at [401, 259] on icon at bounding box center [406, 262] width 11 height 11
click at [402, 355] on icon at bounding box center [407, 357] width 10 height 8
click at [401, 402] on icon at bounding box center [406, 404] width 11 height 11
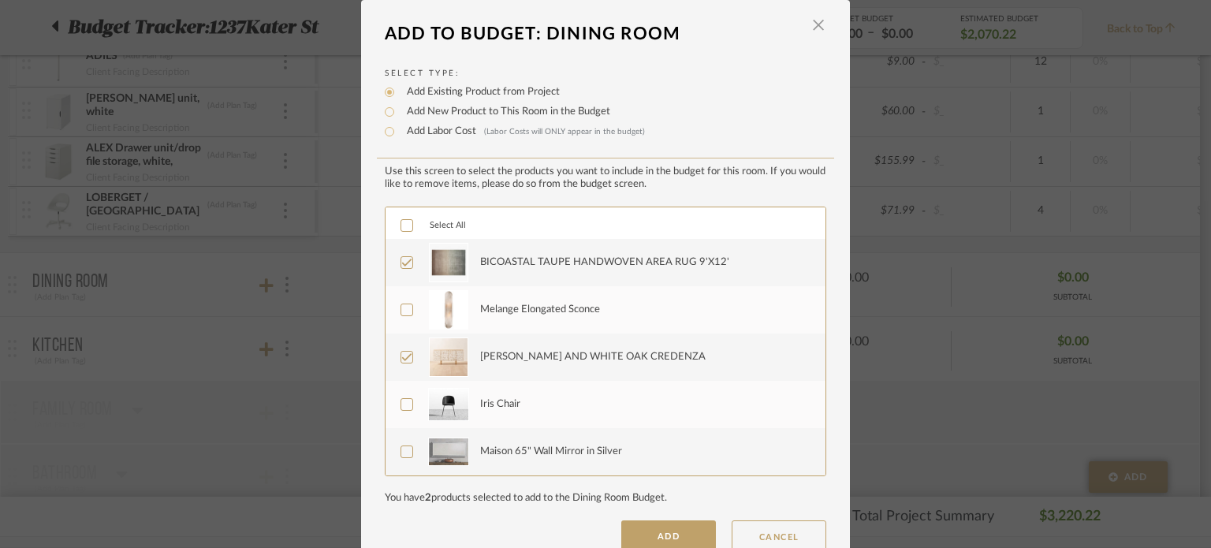
click at [406, 447] on icon at bounding box center [406, 451] width 11 height 11
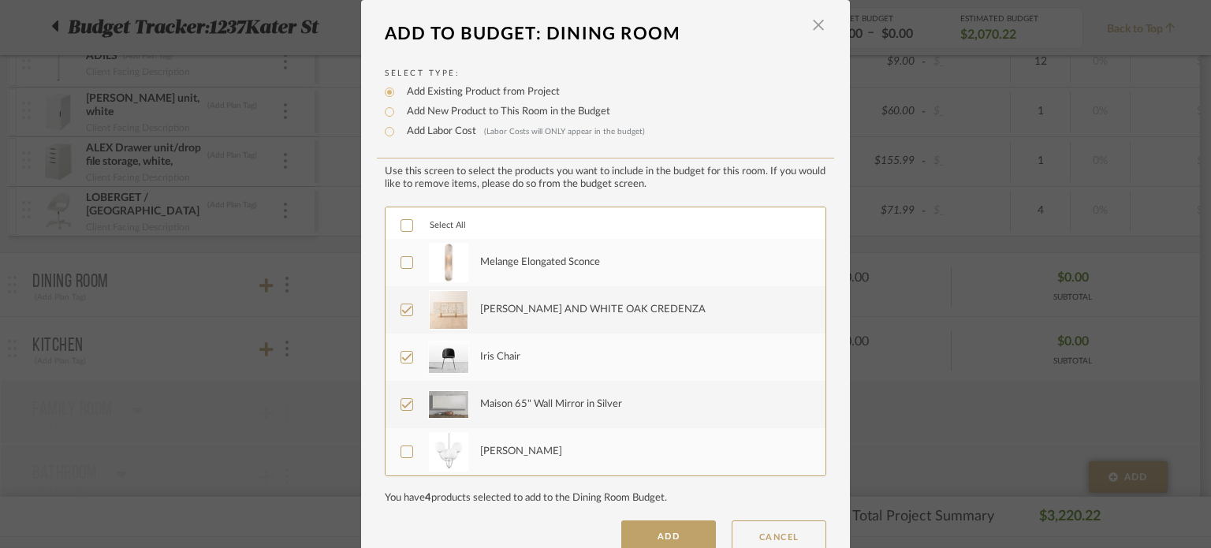
scroll to position [32, 0]
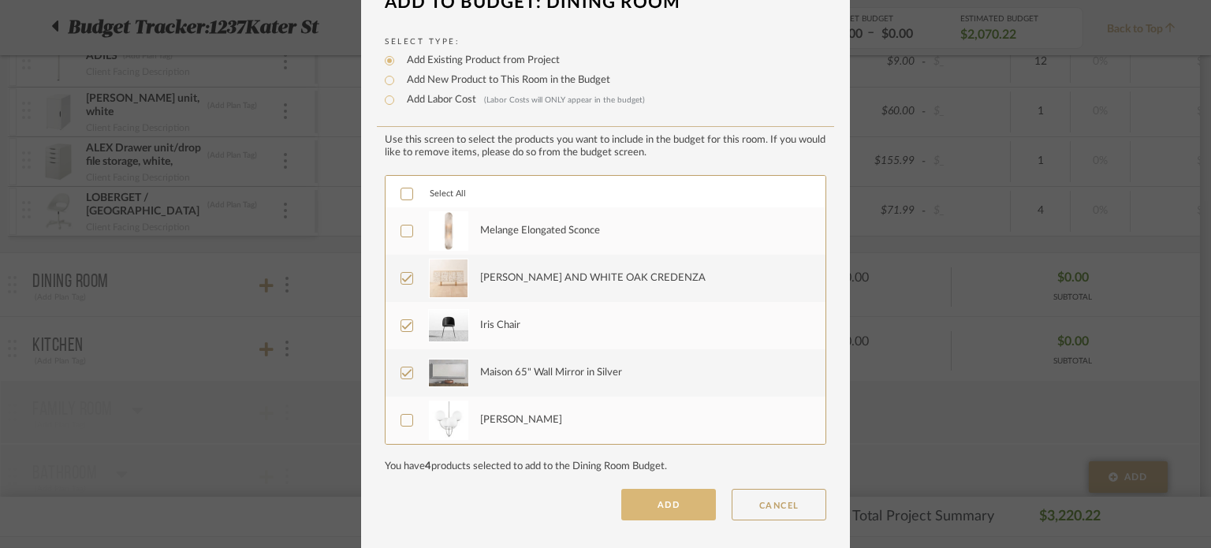
click at [660, 497] on button "ADD" at bounding box center [668, 505] width 95 height 32
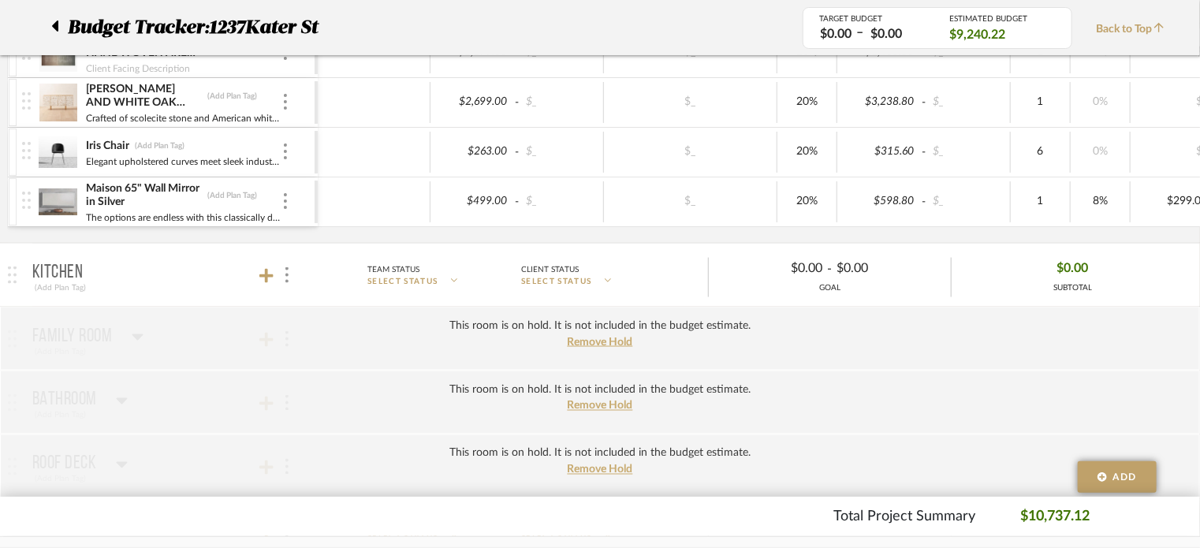
scroll to position [1103, 0]
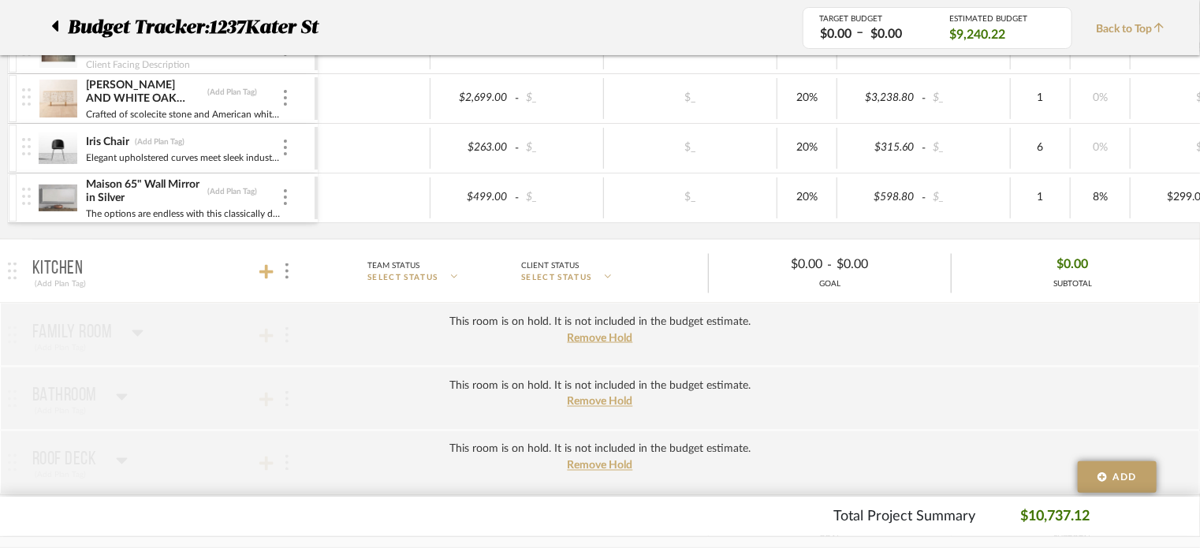
click at [267, 267] on icon at bounding box center [266, 272] width 14 height 14
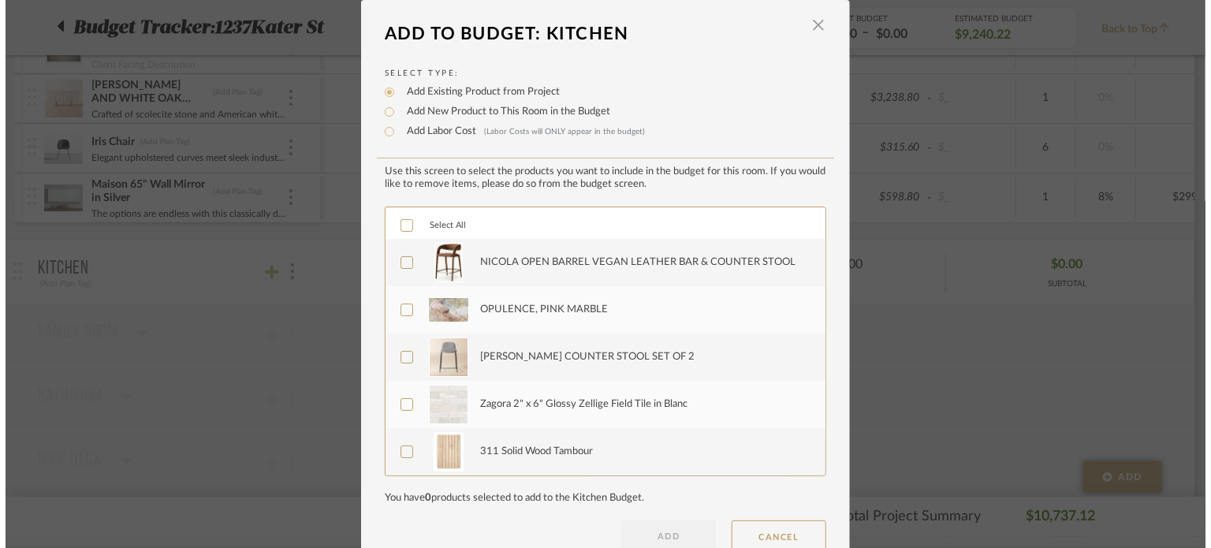
scroll to position [0, 0]
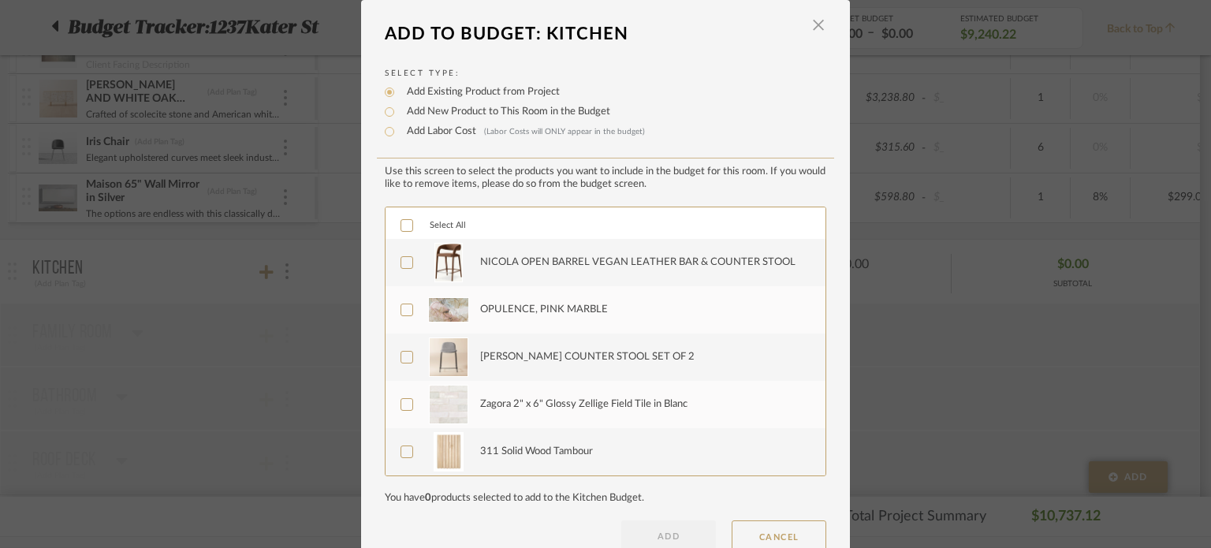
click at [401, 257] on icon at bounding box center [406, 262] width 11 height 11
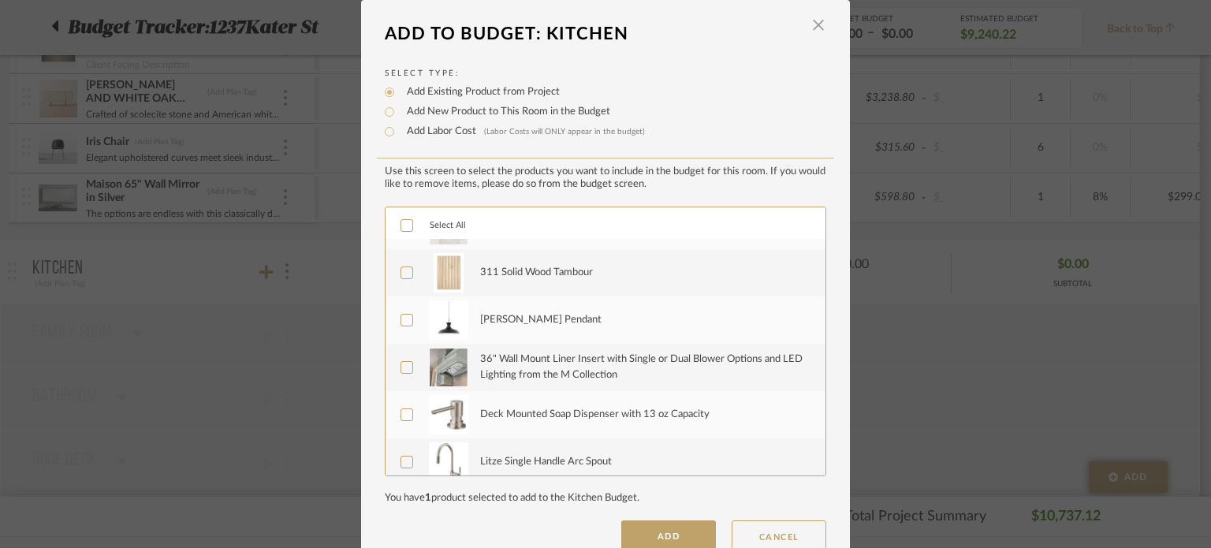
scroll to position [189, 0]
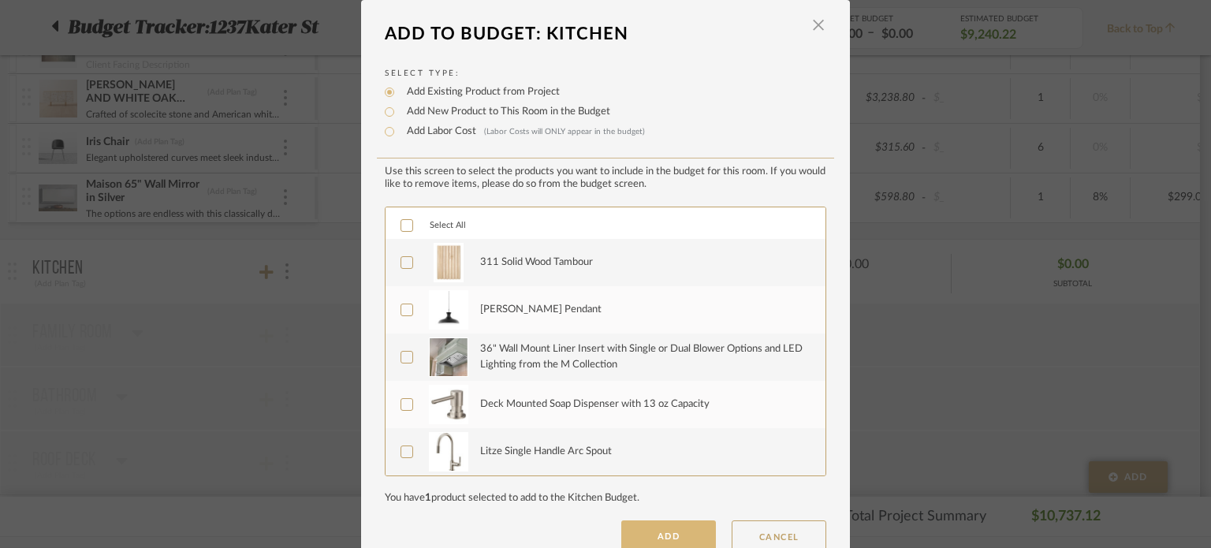
click at [659, 520] on button "ADD" at bounding box center [668, 536] width 95 height 32
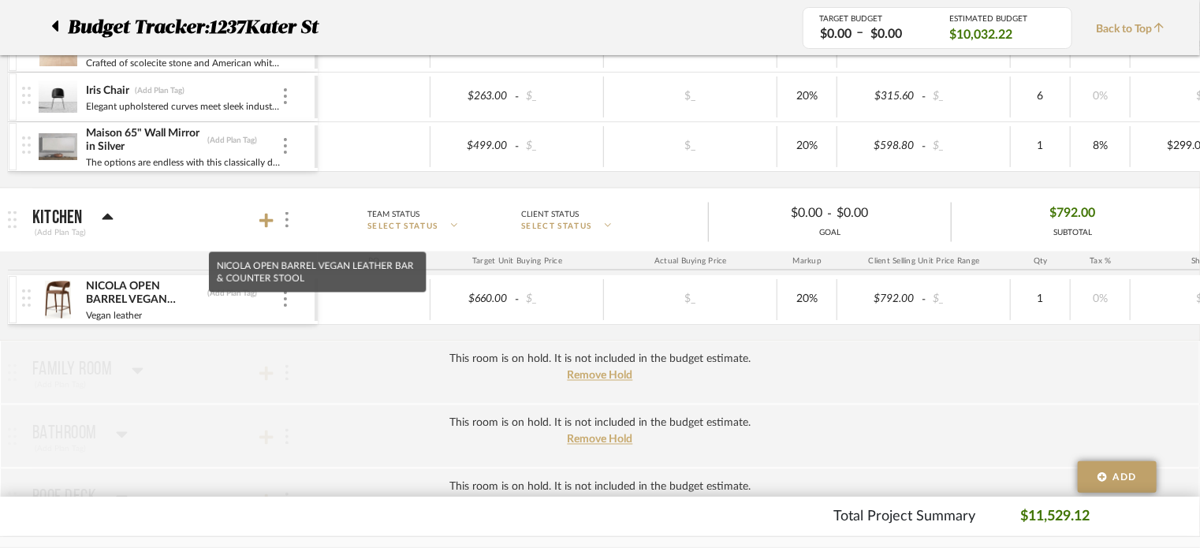
scroll to position [1182, 0]
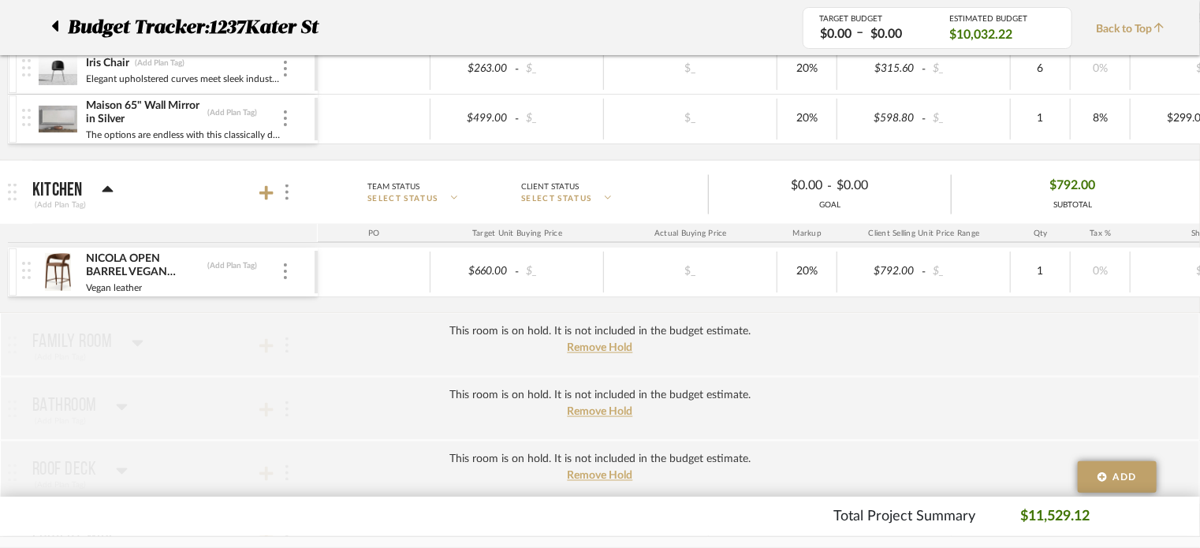
click at [110, 348] on div "This room is on hold. It is not included in the budget estimate. Remove Hold" at bounding box center [600, 345] width 1200 height 64
drag, startPoint x: 123, startPoint y: 338, endPoint x: 265, endPoint y: 332, distance: 142.0
click at [123, 337] on div "This room is on hold. It is not included in the budget estimate. Remove Hold" at bounding box center [600, 345] width 1200 height 64
click at [593, 344] on span "Remove Hold" at bounding box center [599, 348] width 65 height 11
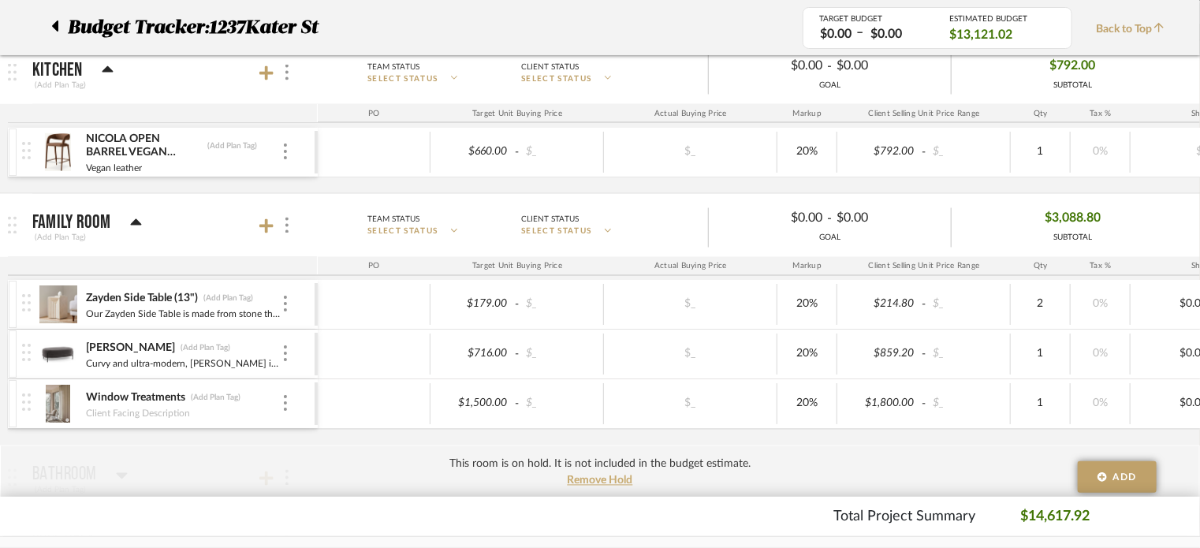
scroll to position [1340, 0]
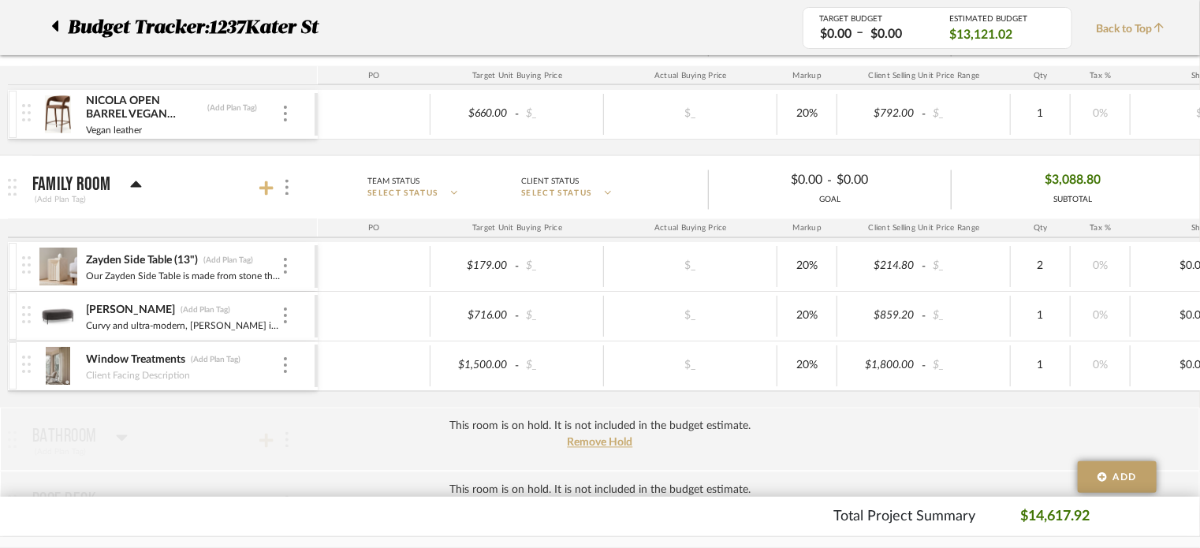
click at [262, 183] on icon at bounding box center [266, 188] width 14 height 14
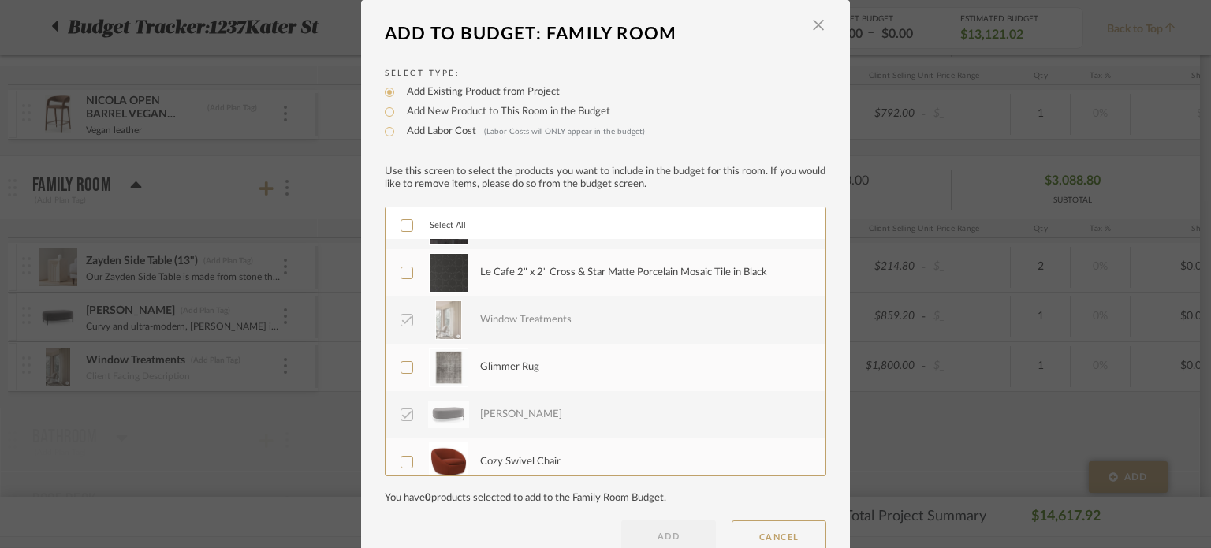
scroll to position [158, 0]
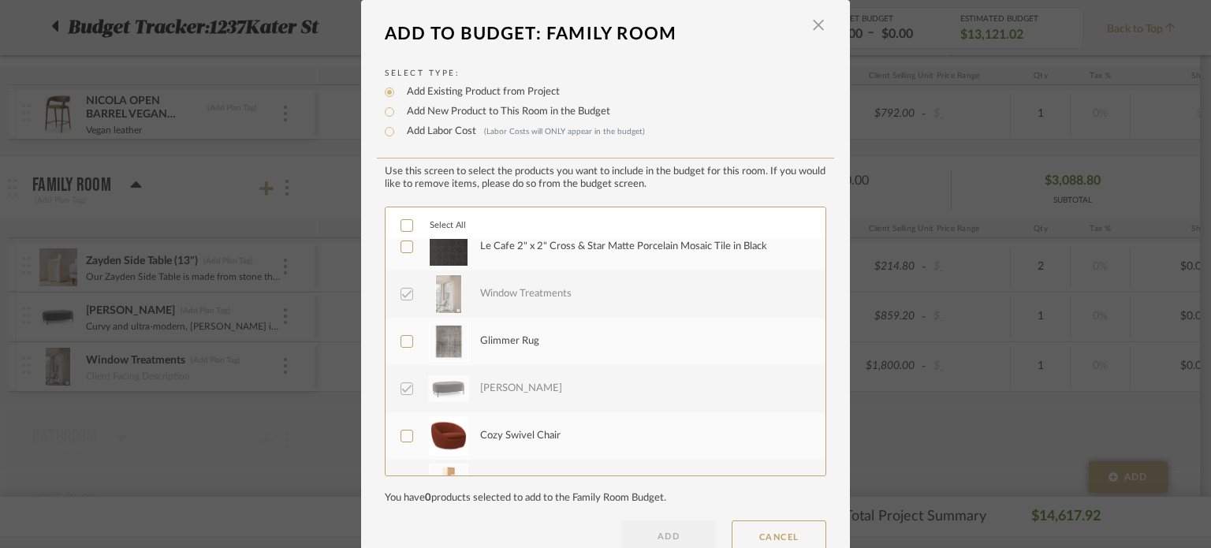
click at [401, 337] on icon at bounding box center [406, 341] width 11 height 11
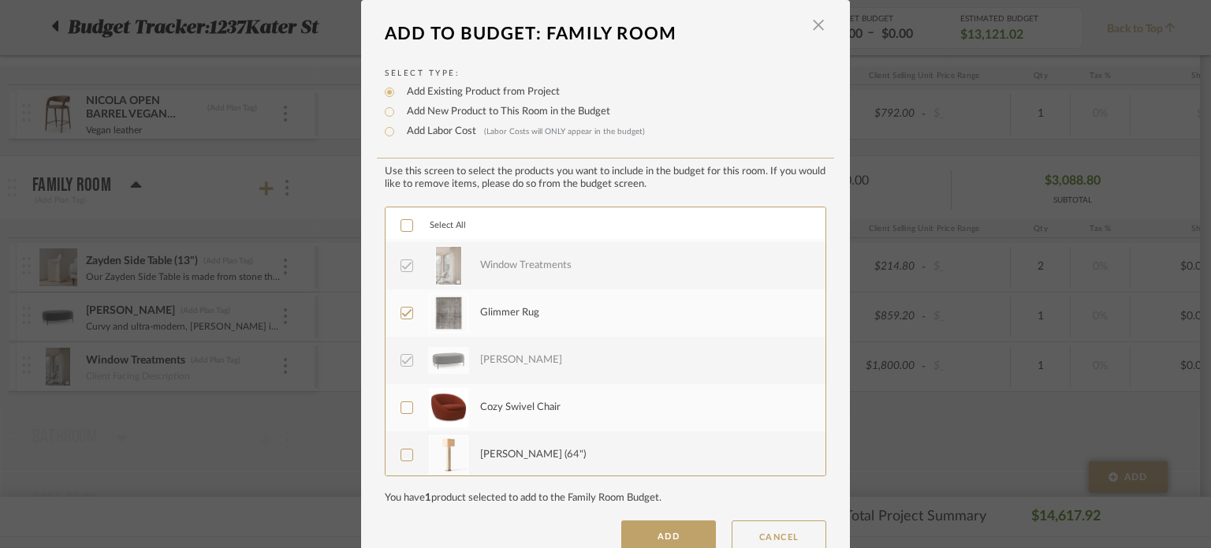
scroll to position [236, 0]
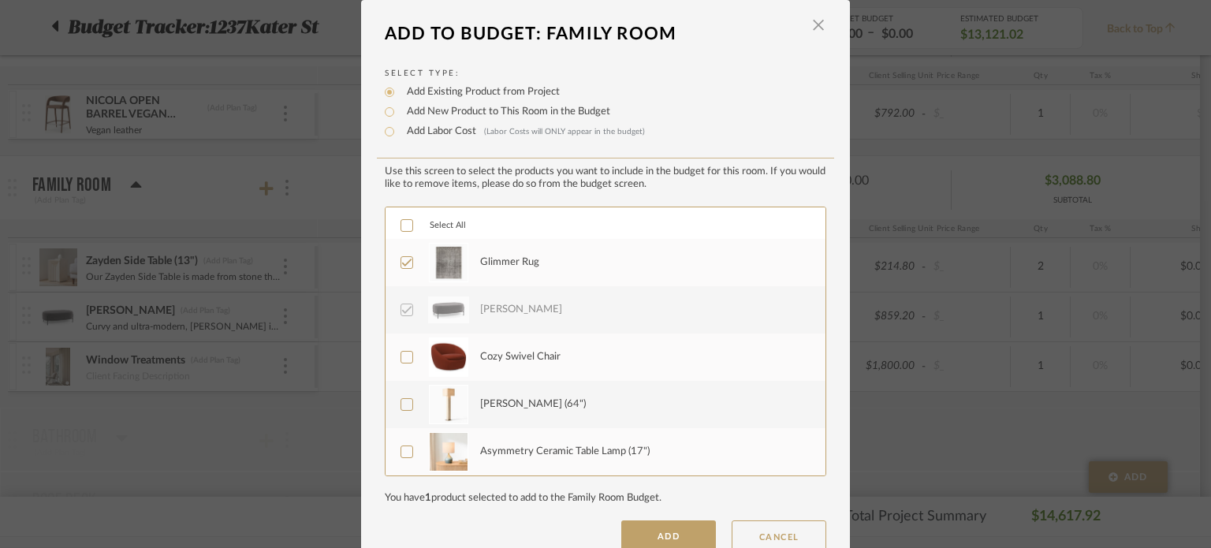
click at [401, 352] on icon at bounding box center [406, 357] width 11 height 11
click at [402, 390] on label "Fiona Floor Lamp (64")" at bounding box center [603, 404] width 407 height 39
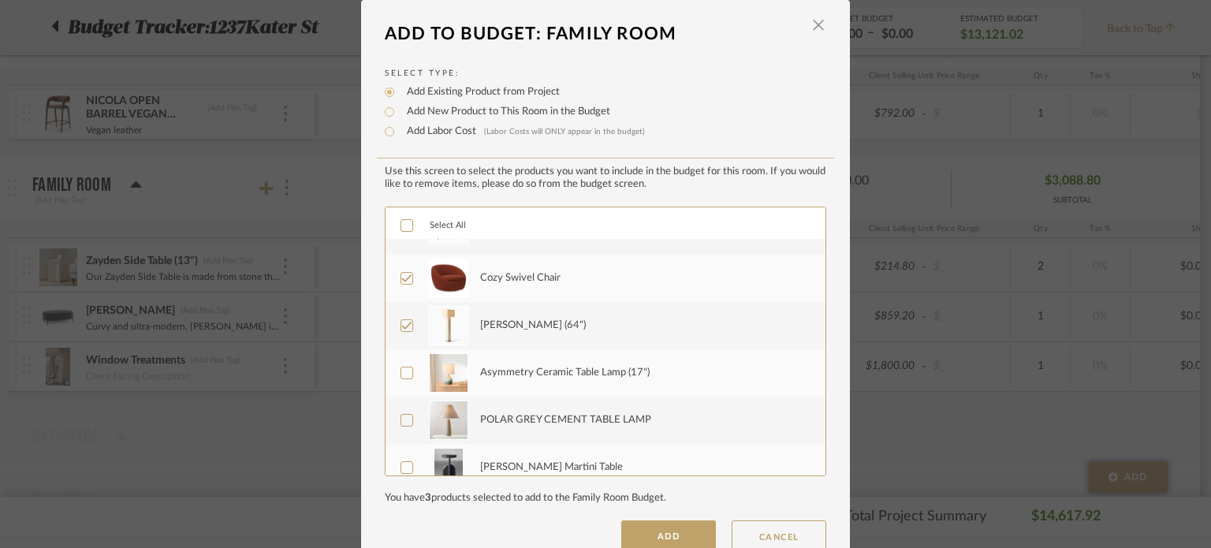
click at [401, 371] on icon at bounding box center [406, 372] width 11 height 11
click at [401, 416] on icon at bounding box center [406, 420] width 11 height 11
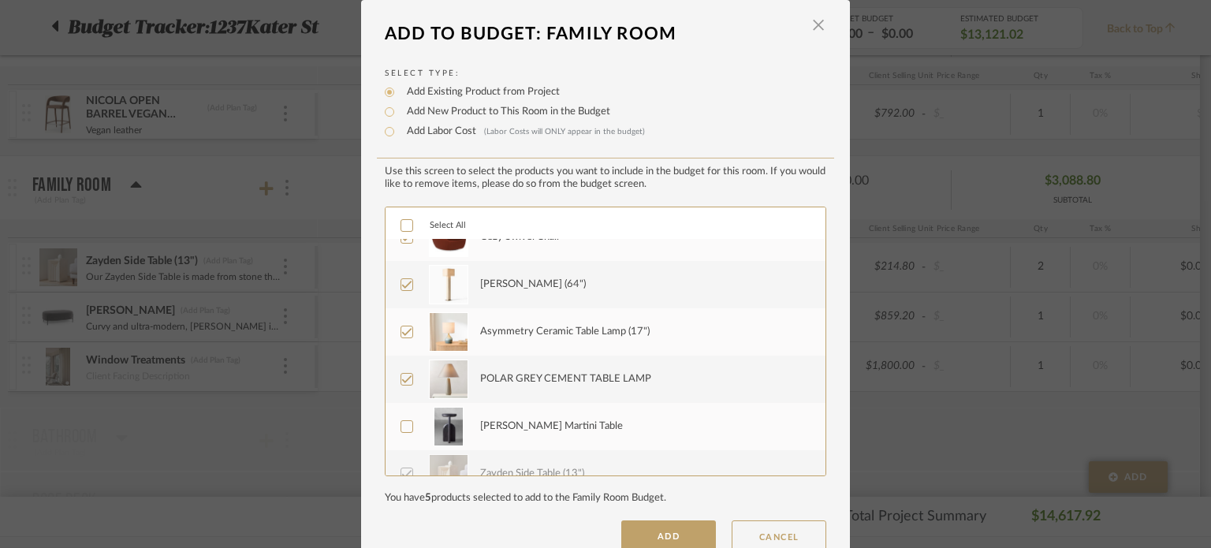
scroll to position [394, 0]
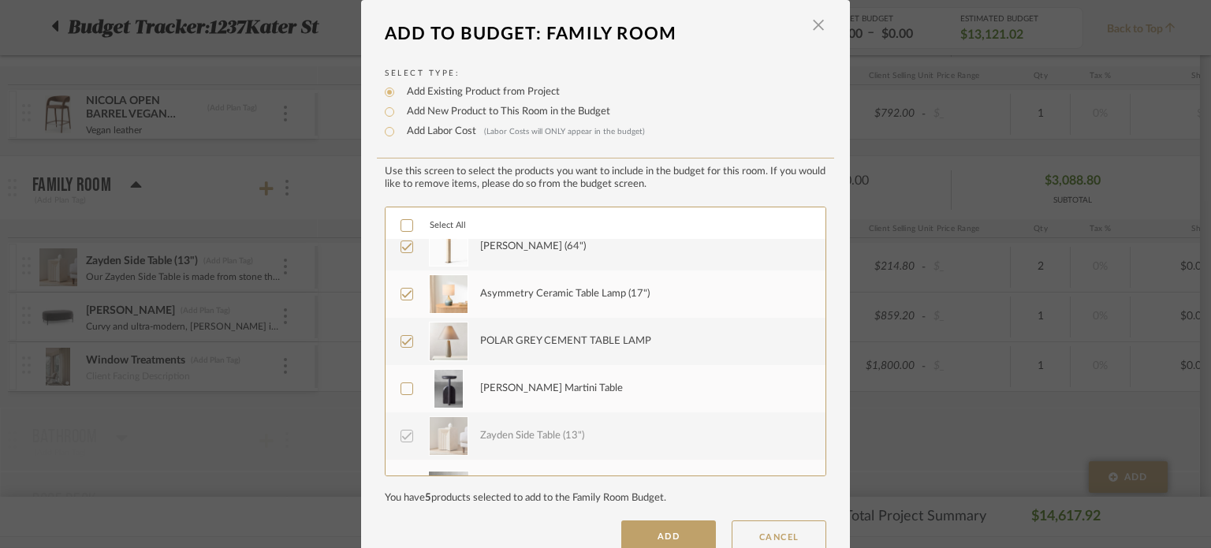
click at [399, 412] on div "Zayden Side Table (13")" at bounding box center [605, 435] width 440 height 47
click at [402, 383] on icon at bounding box center [406, 388] width 11 height 11
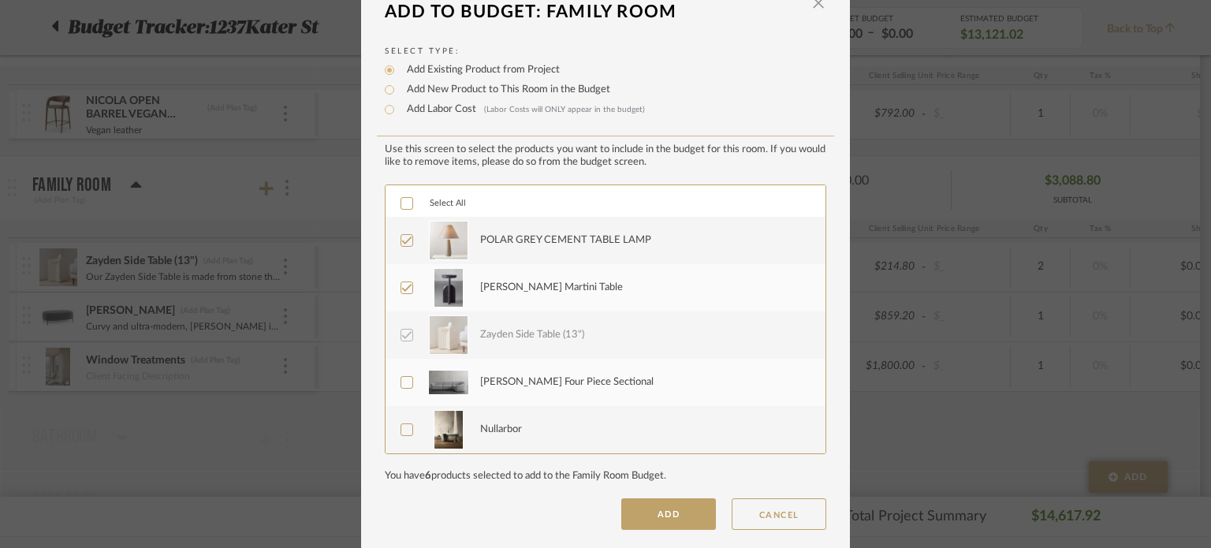
scroll to position [32, 0]
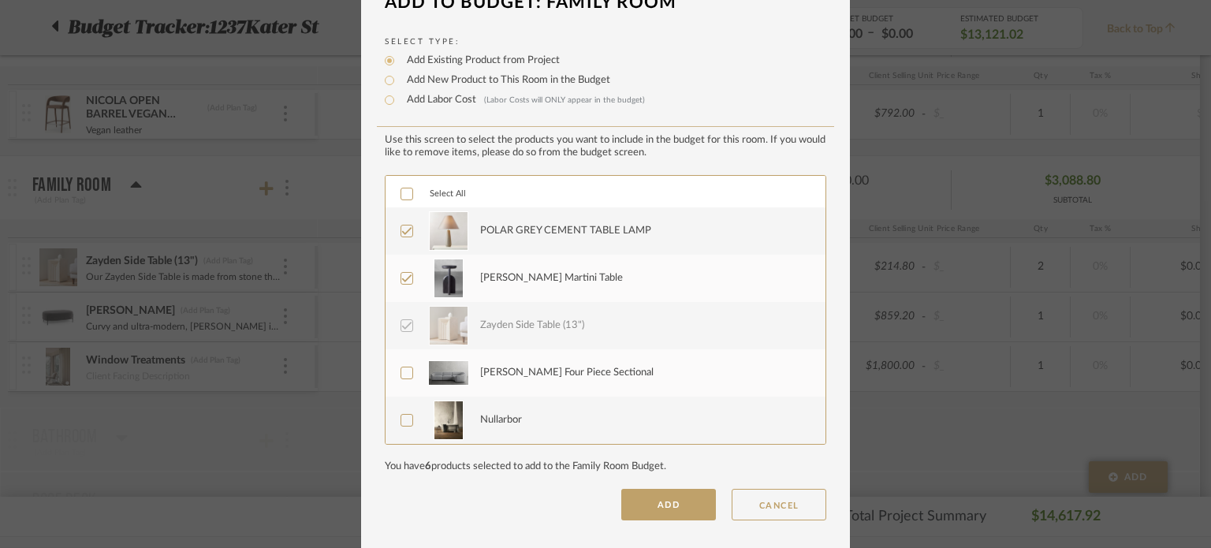
click at [401, 367] on icon at bounding box center [406, 372] width 11 height 11
click at [648, 493] on button "ADD" at bounding box center [668, 505] width 95 height 32
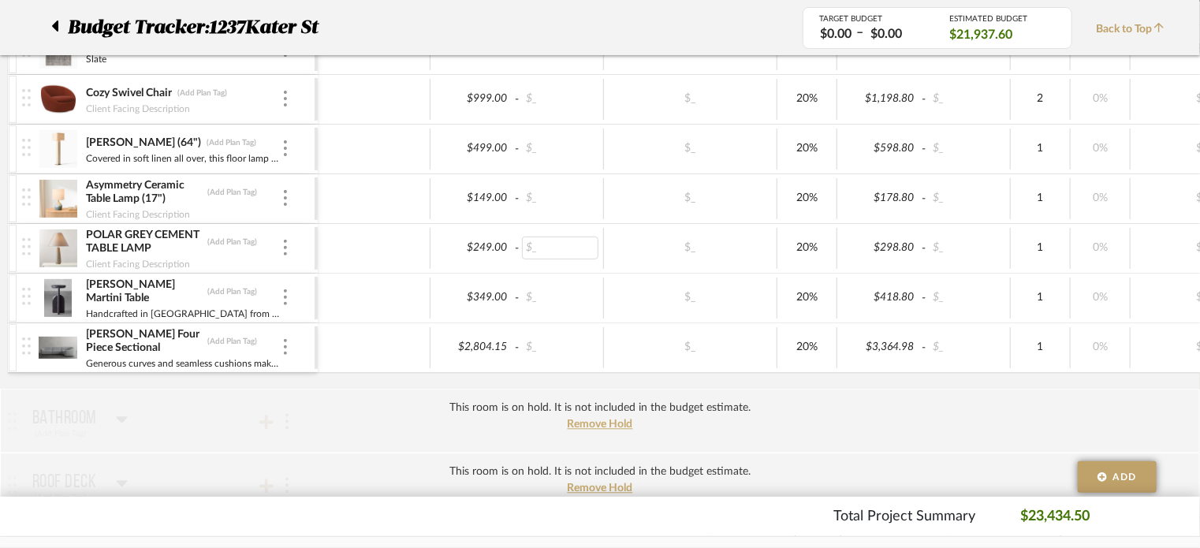
scroll to position [1734, 0]
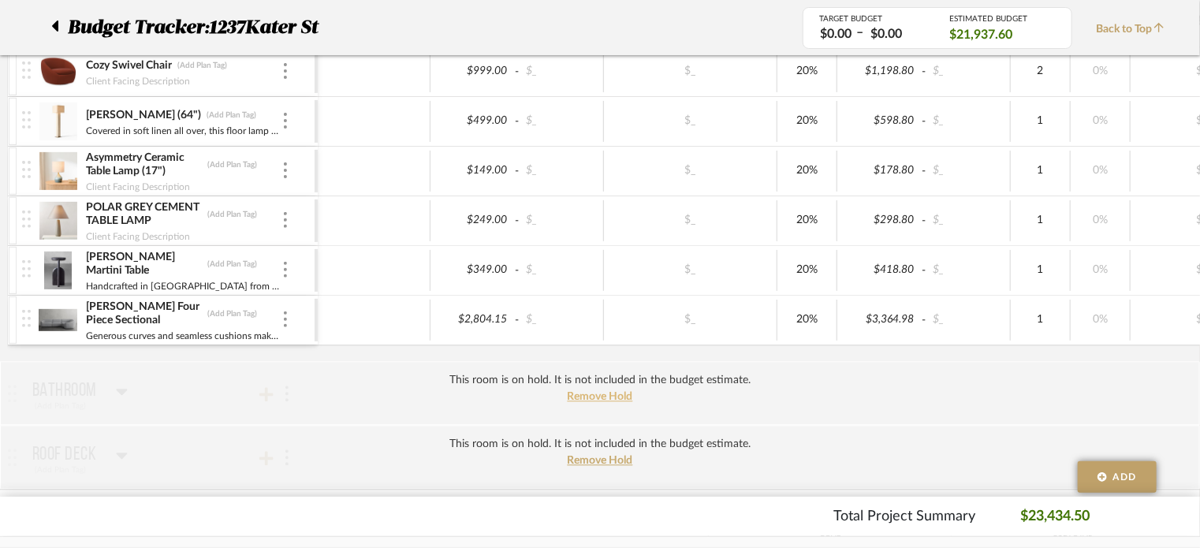
click at [605, 391] on span "Remove Hold" at bounding box center [599, 396] width 65 height 11
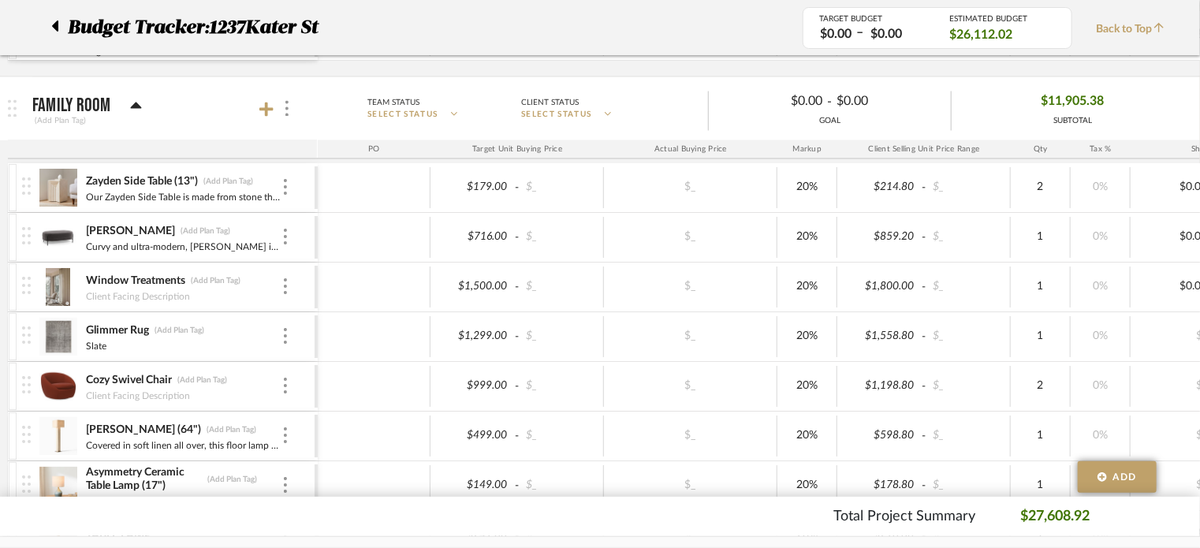
scroll to position [0, 0]
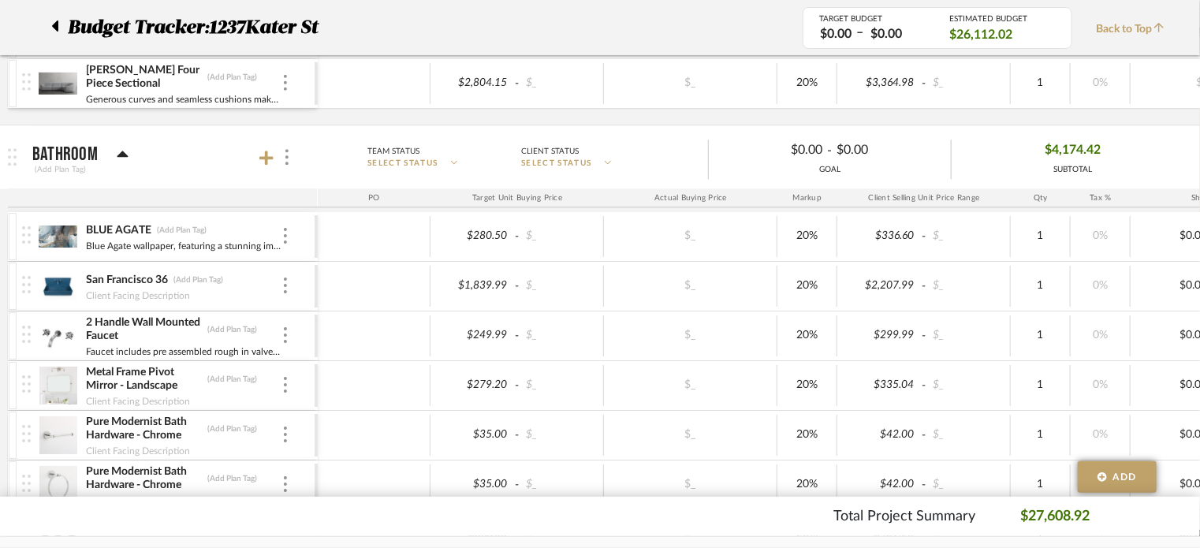
click at [117, 146] on icon at bounding box center [123, 154] width 12 height 19
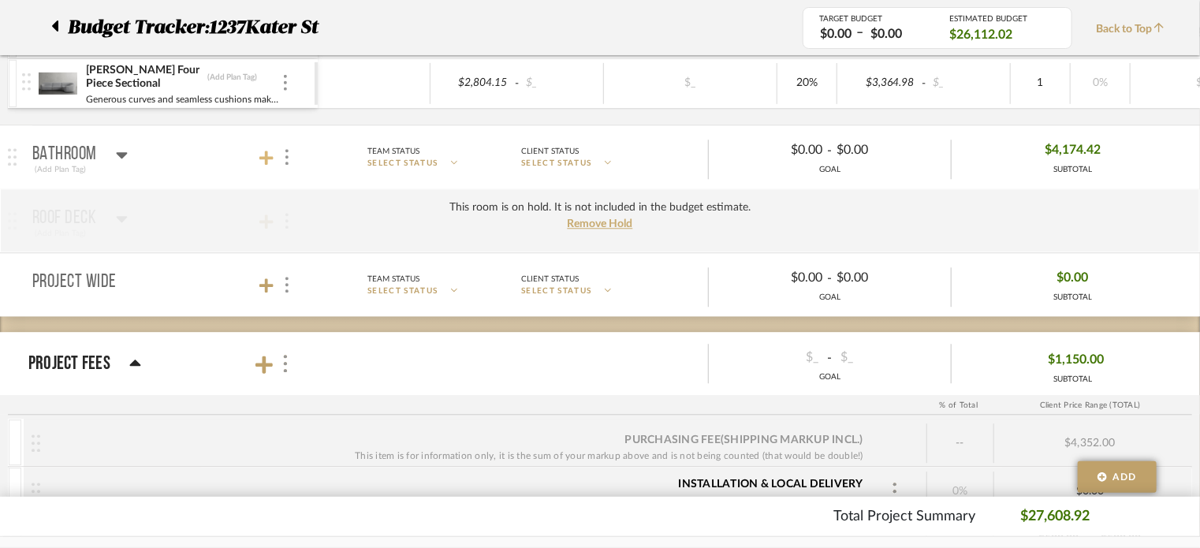
click at [268, 150] on icon at bounding box center [266, 158] width 14 height 16
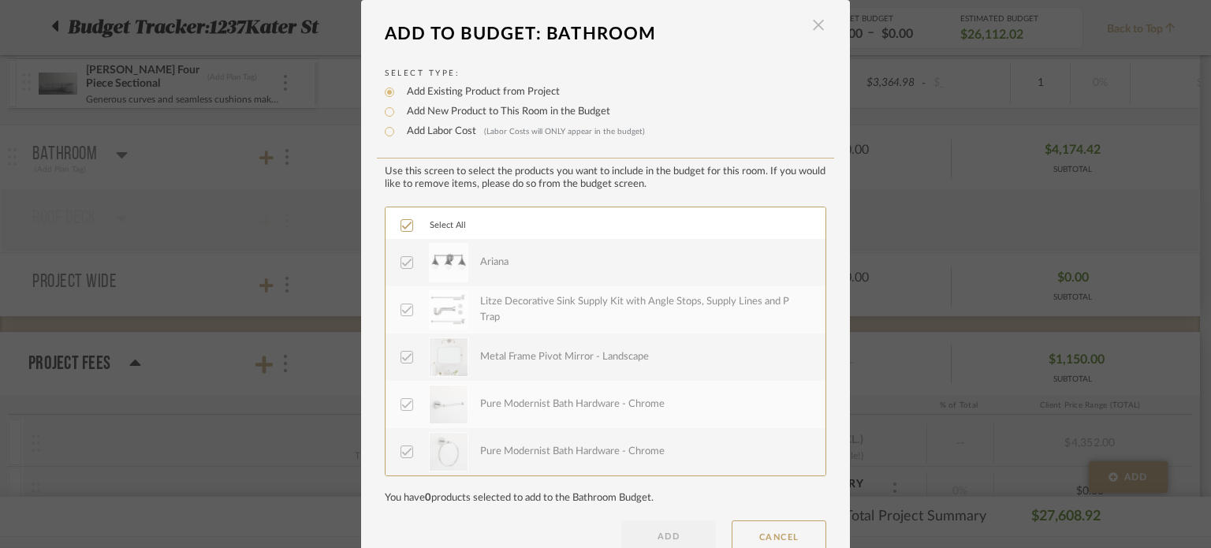
click at [813, 17] on span "button" at bounding box center [818, 25] width 32 height 32
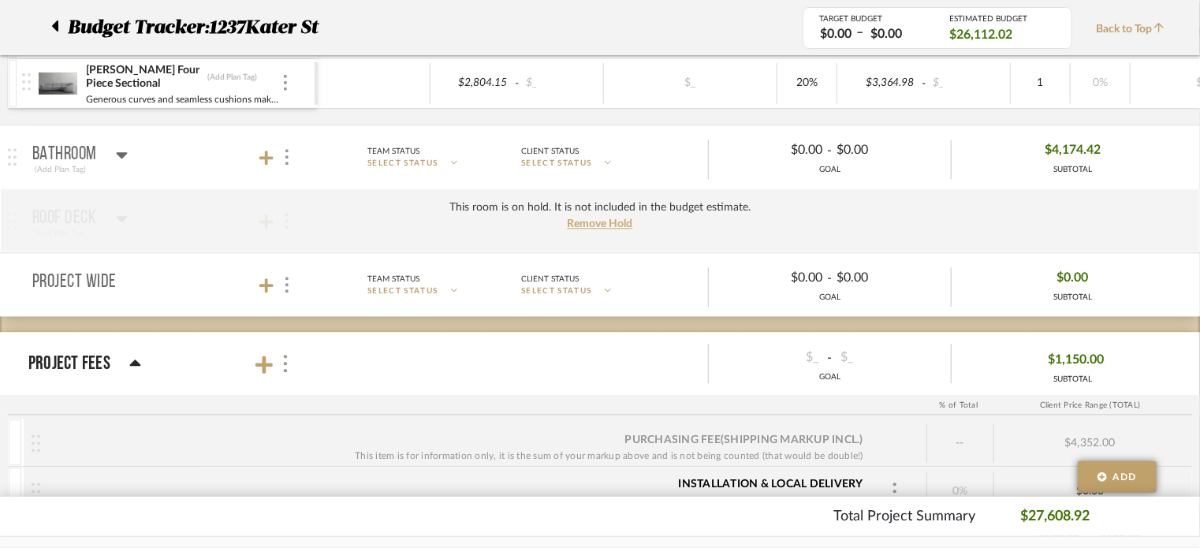
click at [300, 147] on mat-panel-title "Bathroom (Add Plan Tag)" at bounding box center [170, 157] width 277 height 39
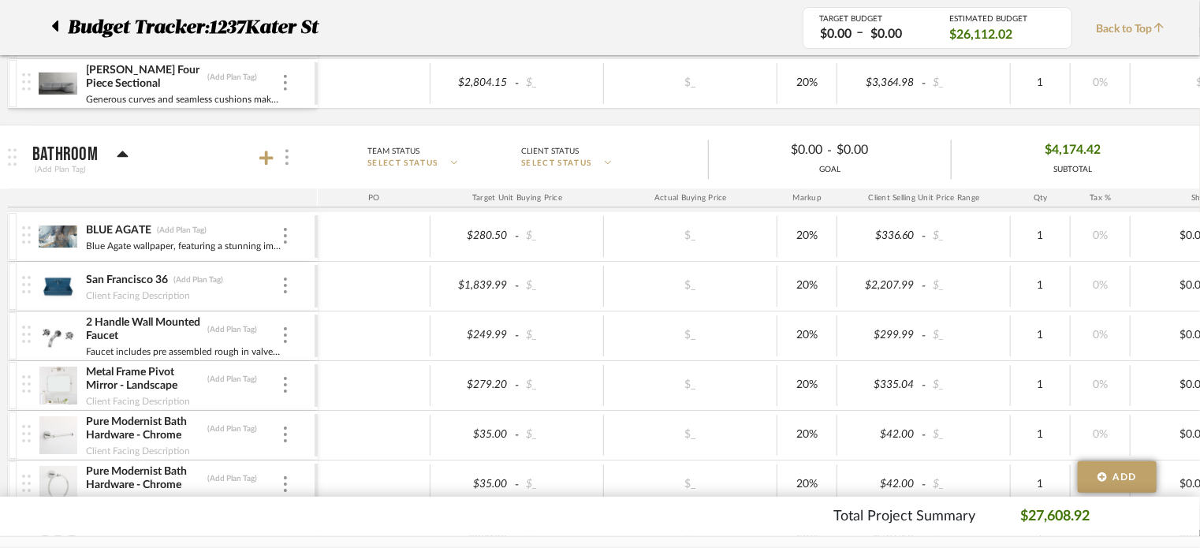
click at [285, 151] on img at bounding box center [286, 157] width 3 height 16
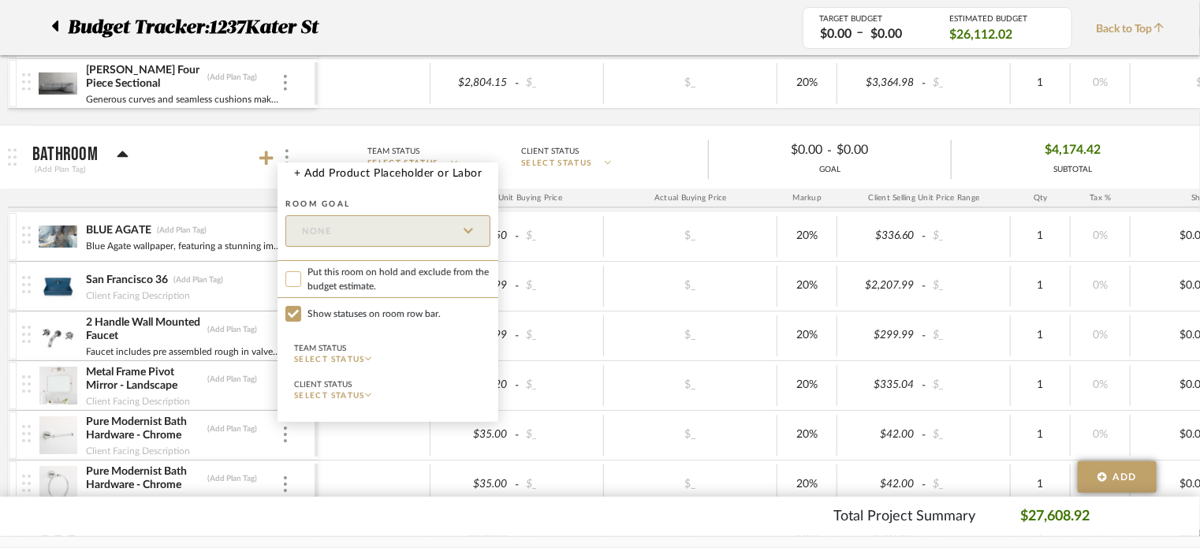
click at [289, 281] on input "Put this room on hold and exclude from the budget estimate." at bounding box center [293, 279] width 16 height 16
checkbox input "true"
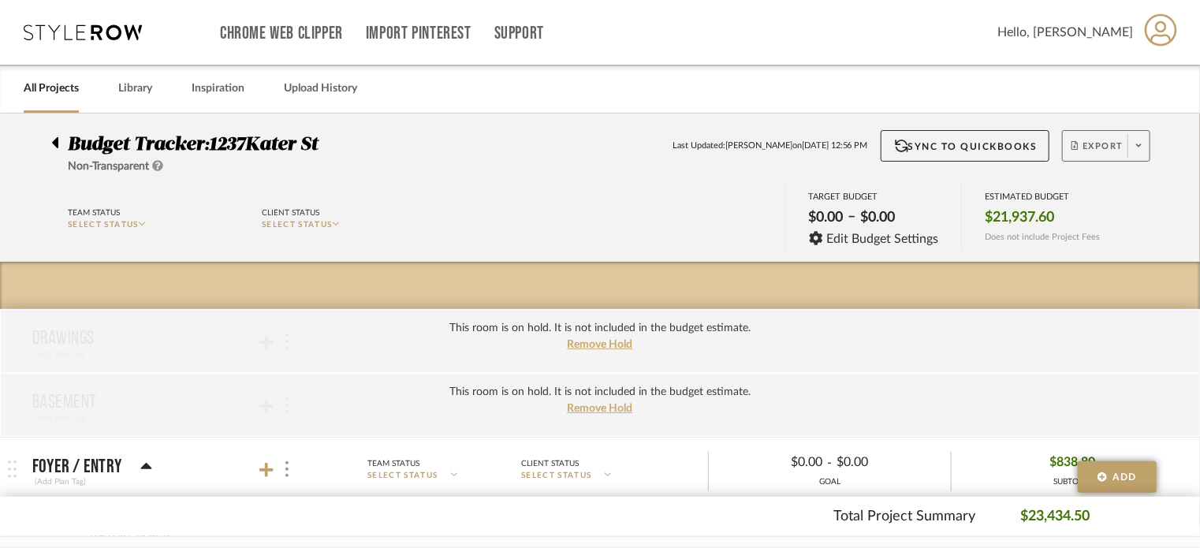
click at [1094, 148] on span "Export" at bounding box center [1097, 152] width 52 height 24
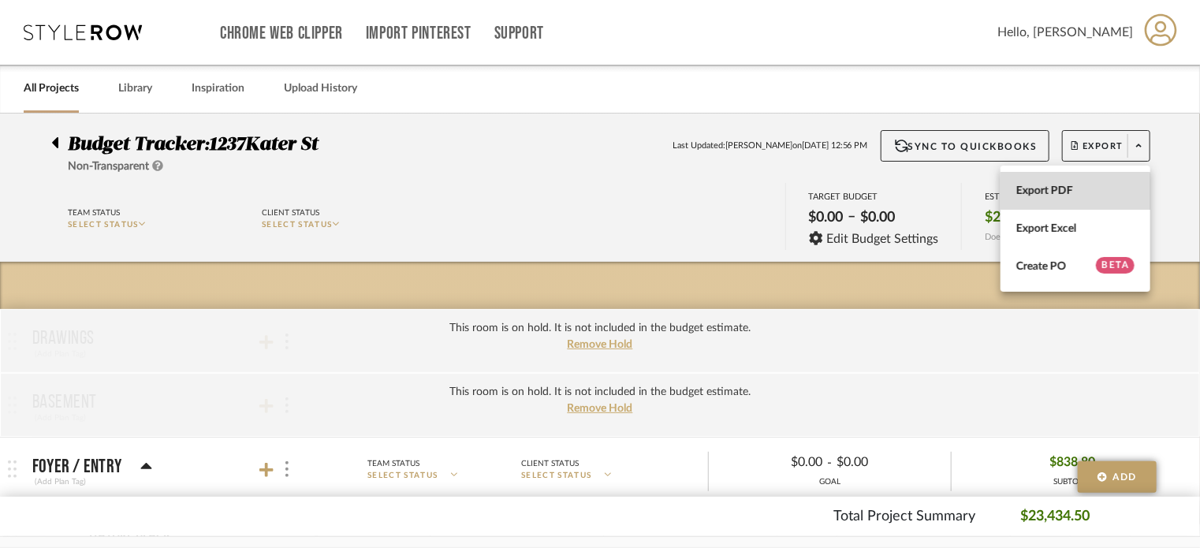
click at [1052, 195] on span "Export PDF" at bounding box center [1075, 190] width 118 height 13
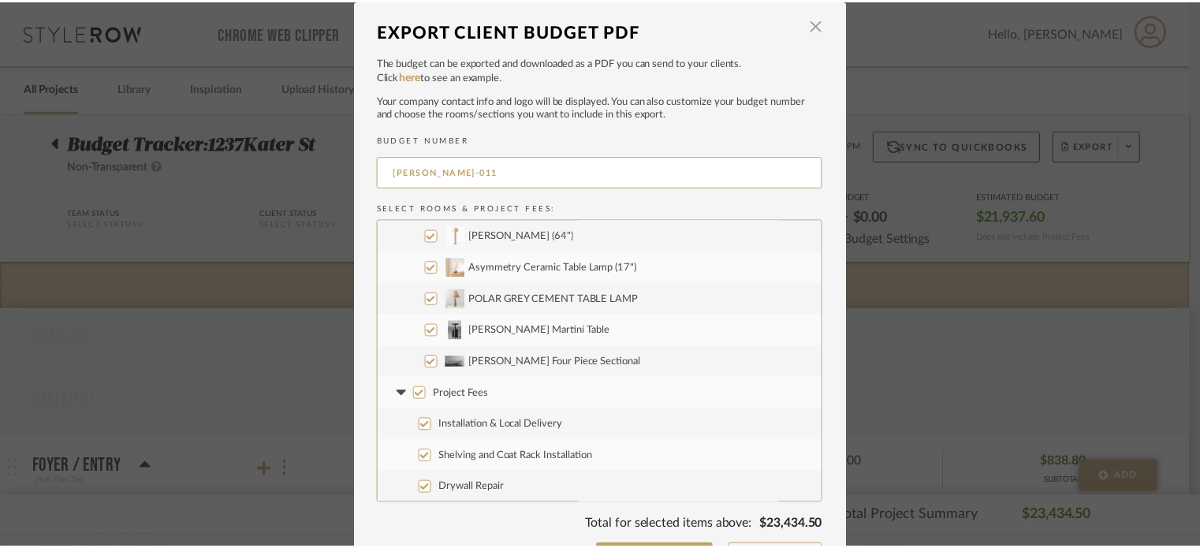
scroll to position [44, 0]
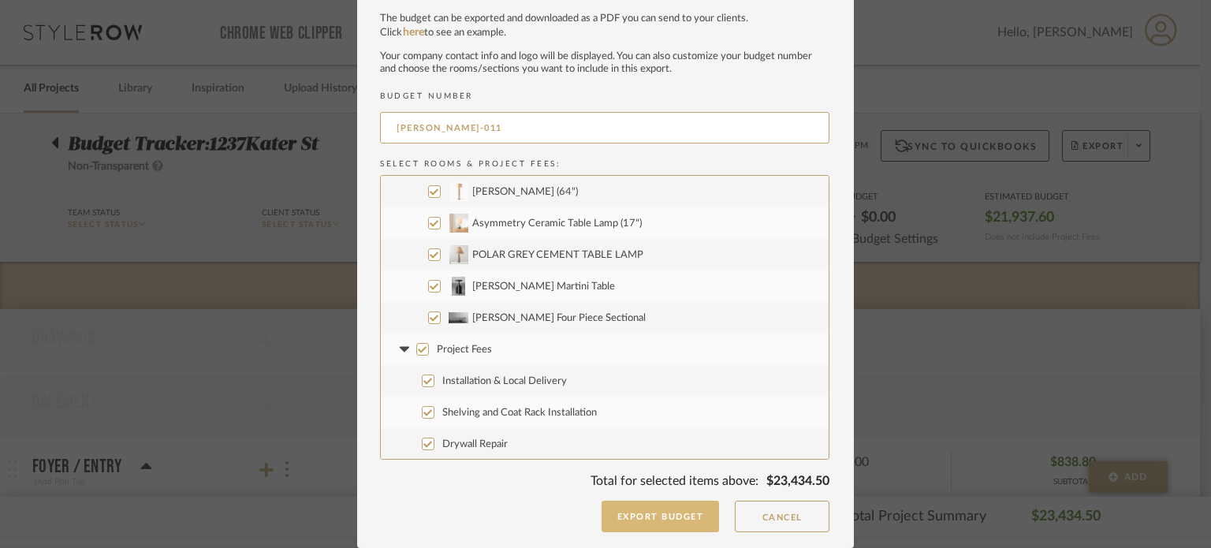
click at [665, 516] on button "Export Budget" at bounding box center [660, 516] width 118 height 32
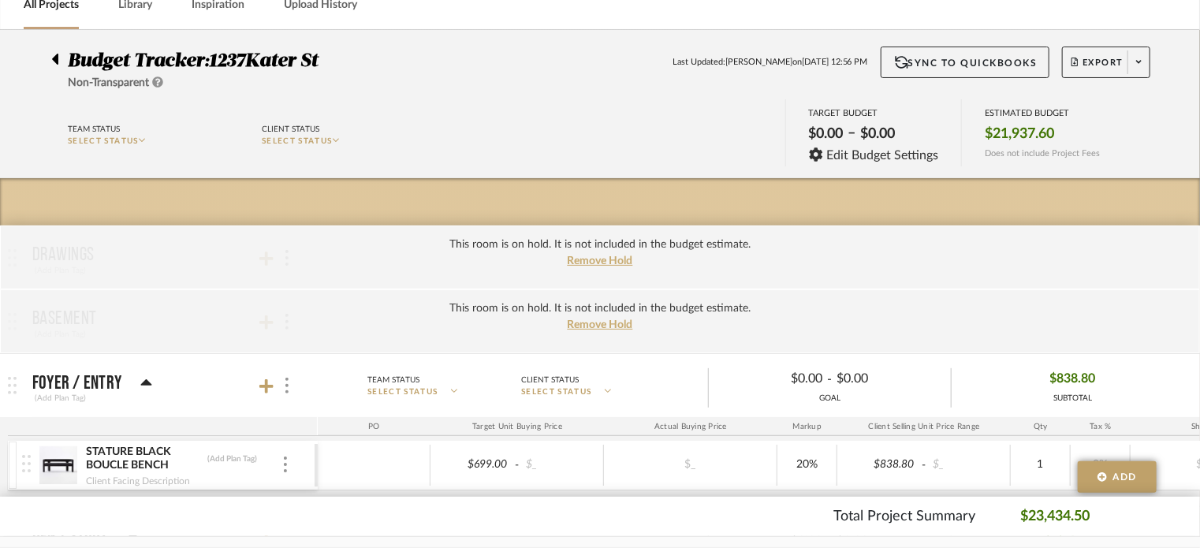
scroll to position [236, 0]
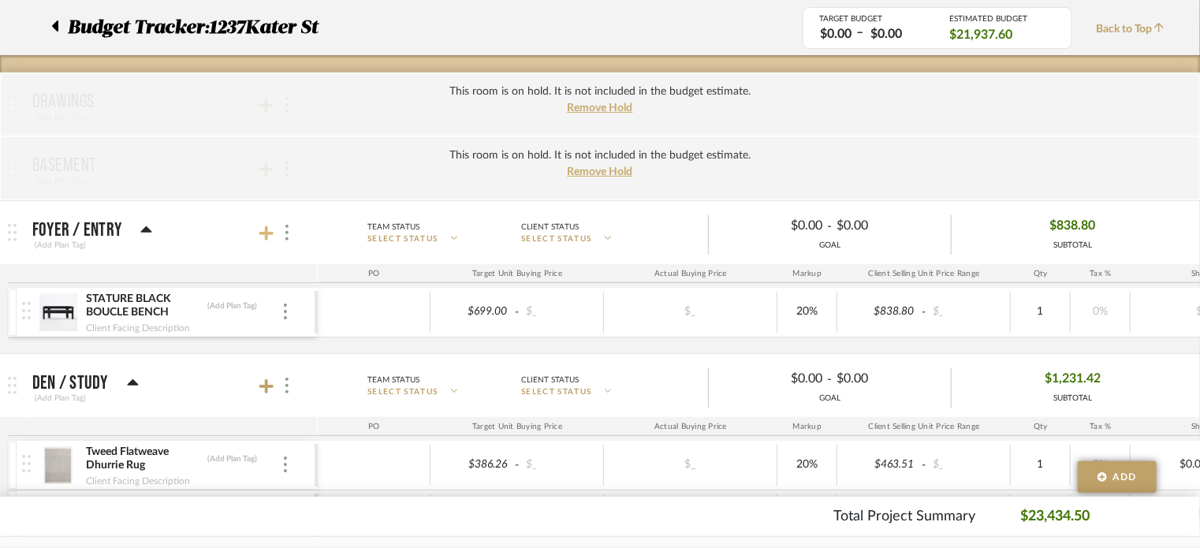
click at [264, 233] on icon at bounding box center [266, 233] width 14 height 14
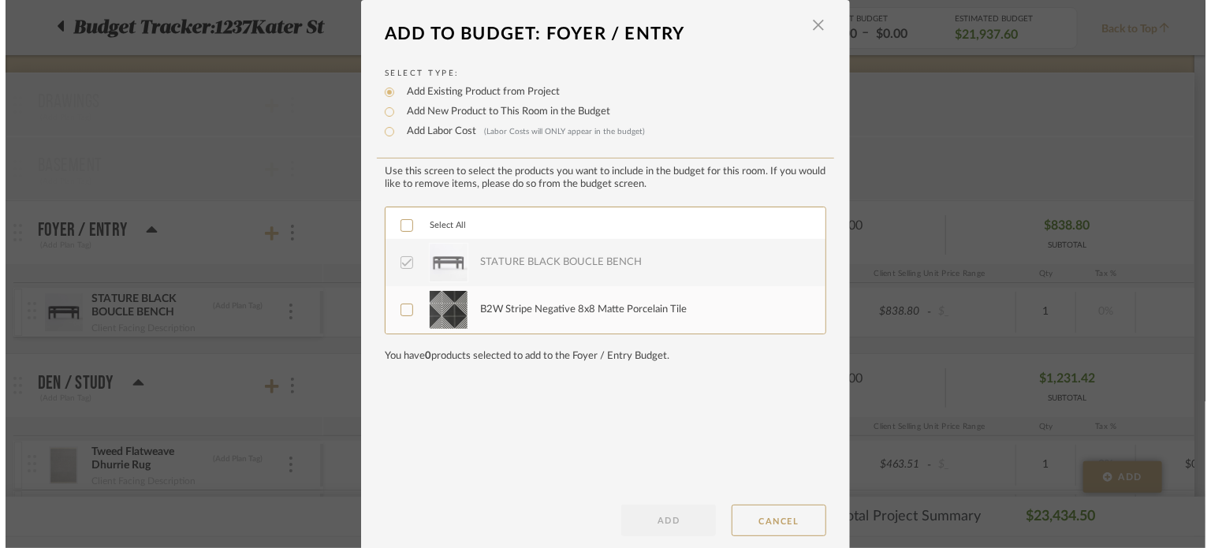
scroll to position [0, 0]
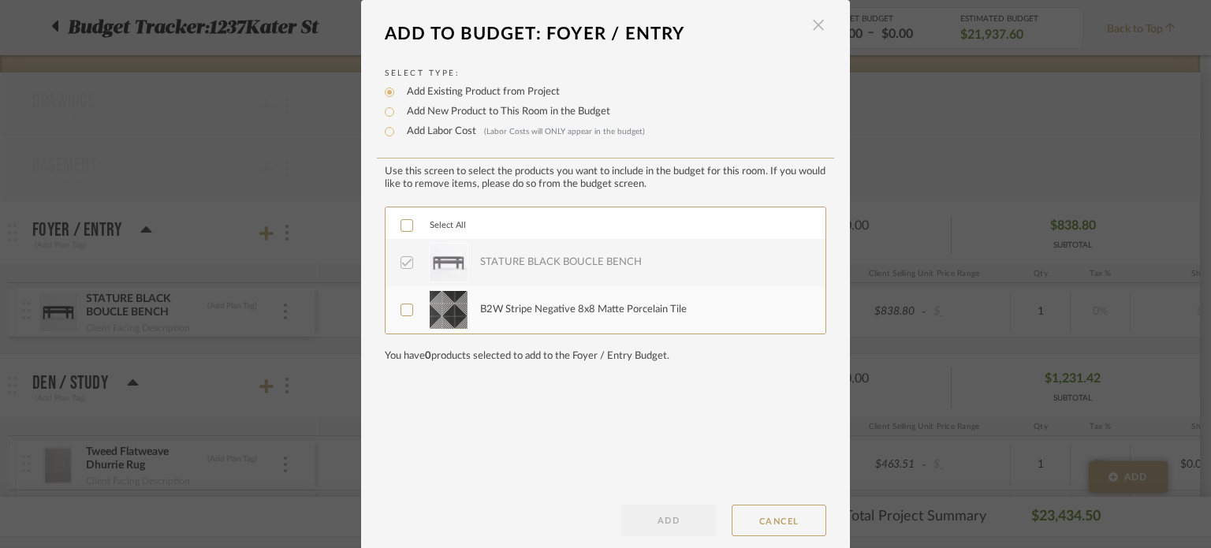
click at [812, 21] on span "button" at bounding box center [818, 25] width 32 height 32
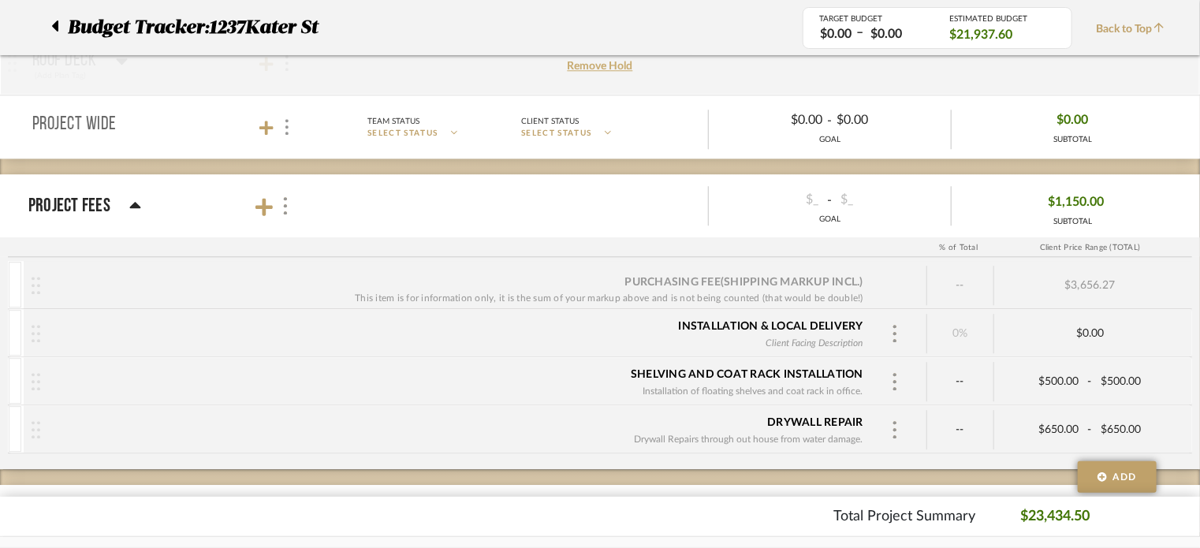
scroll to position [2207, 0]
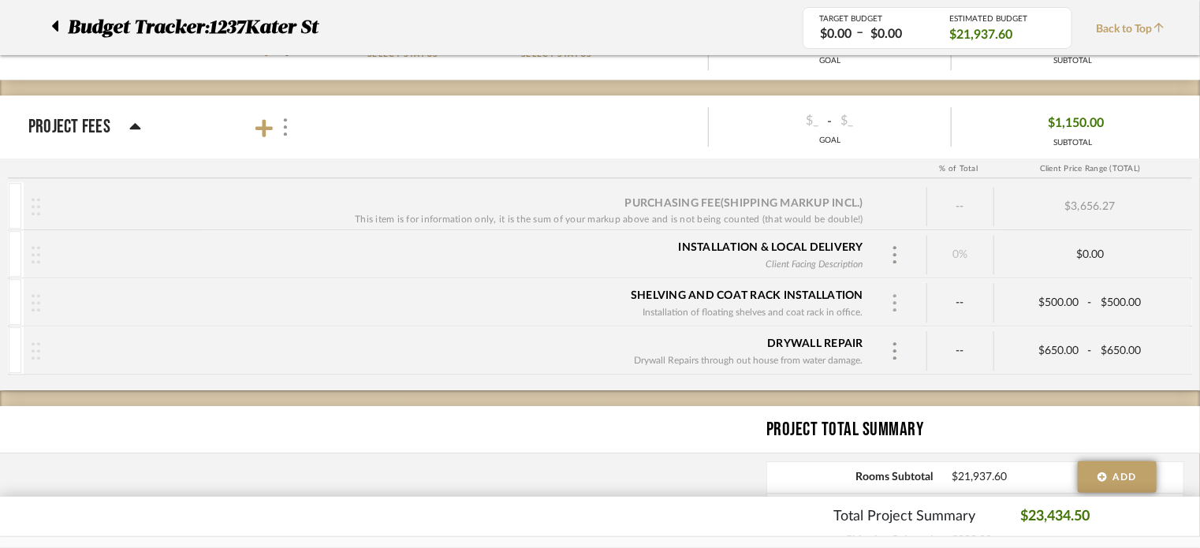
click at [893, 295] on img at bounding box center [895, 302] width 8 height 17
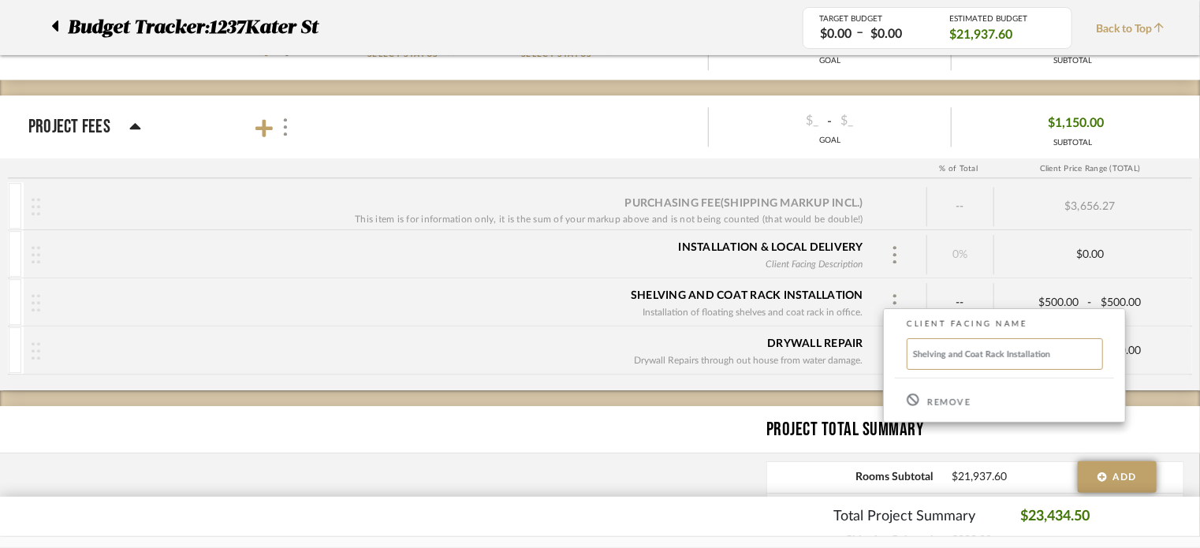
click at [934, 403] on p "Remove" at bounding box center [948, 402] width 43 height 11
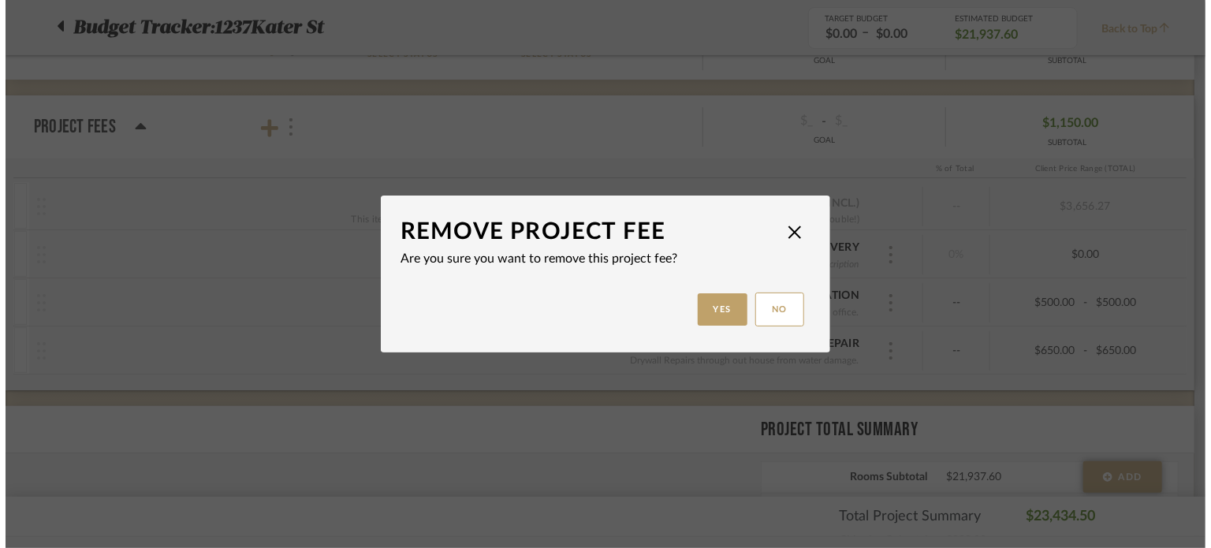
scroll to position [0, 0]
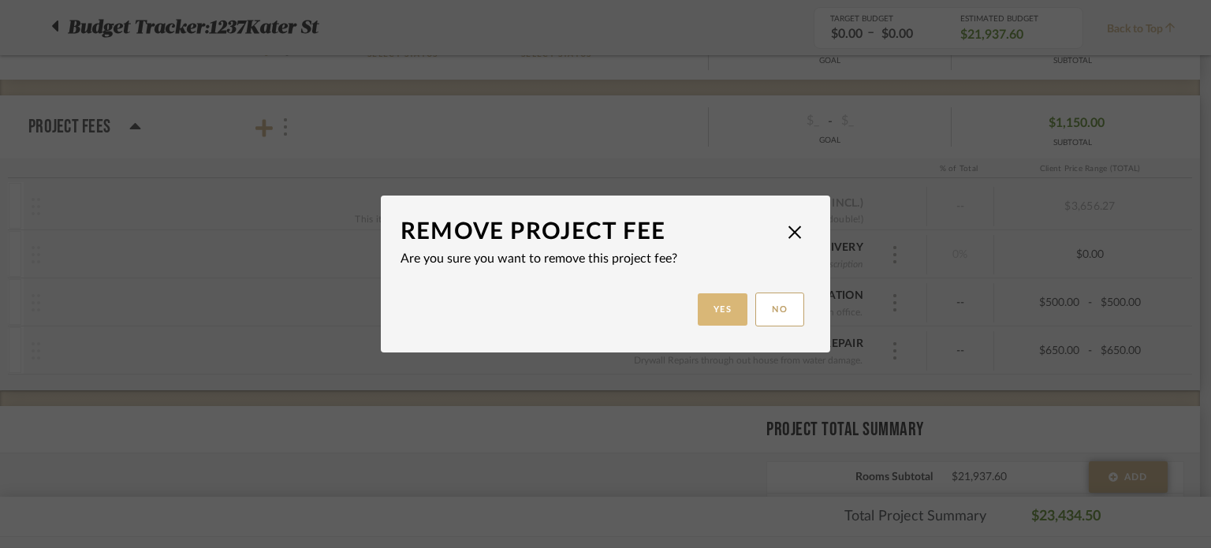
click at [716, 313] on button "Yes" at bounding box center [723, 309] width 50 height 32
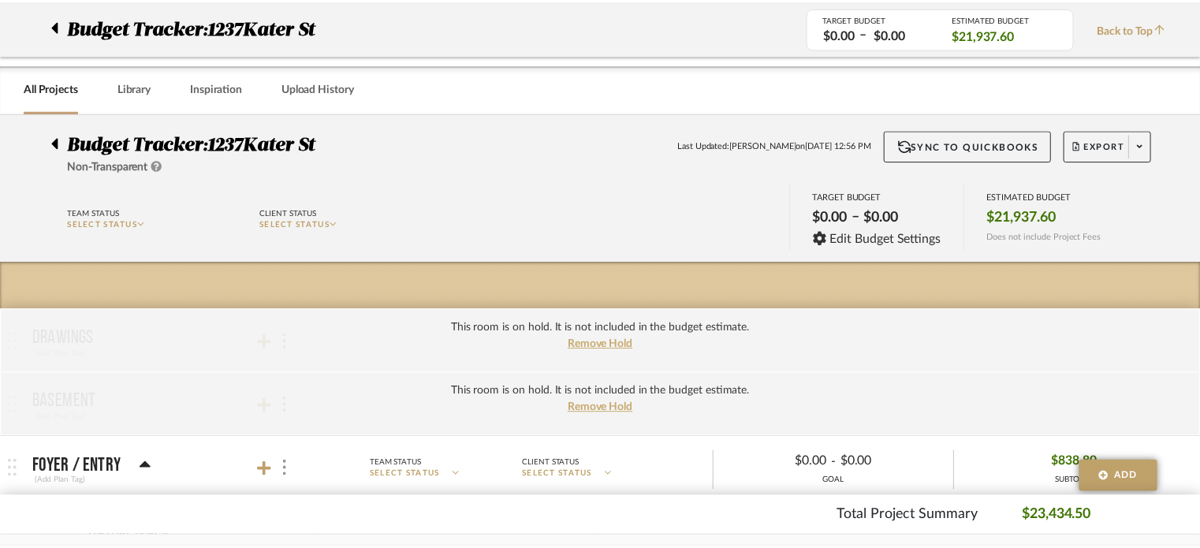
scroll to position [2207, 0]
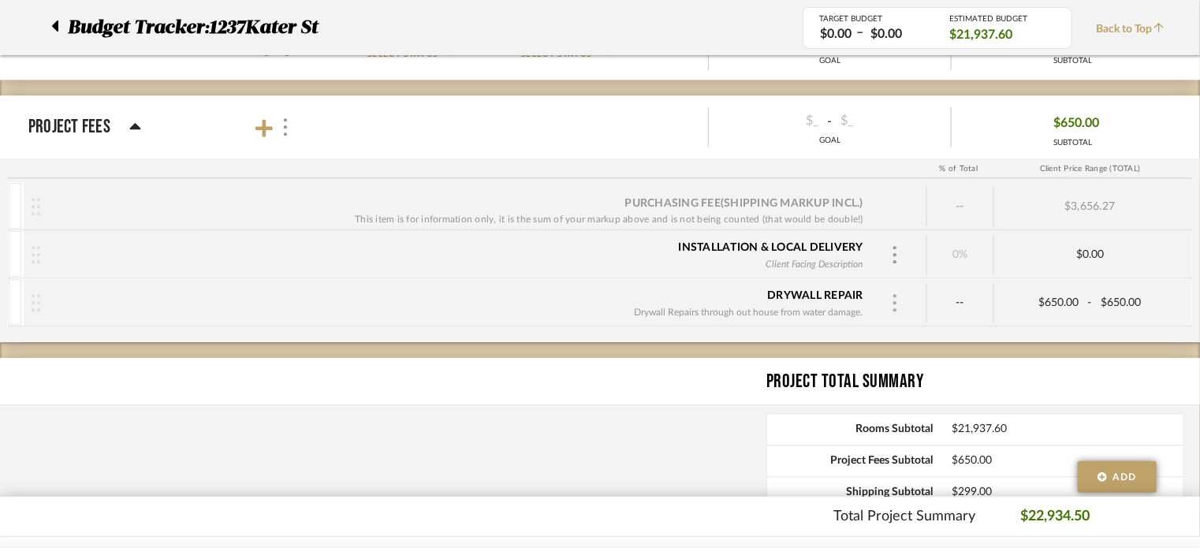
click at [893, 295] on img at bounding box center [895, 302] width 8 height 17
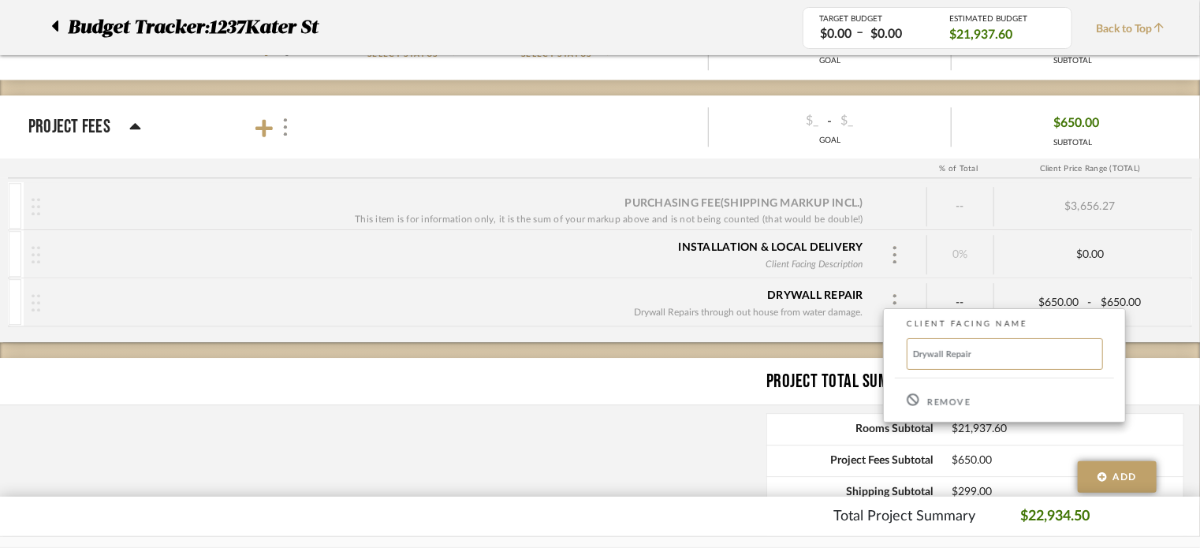
click at [930, 403] on p "Remove" at bounding box center [948, 402] width 43 height 11
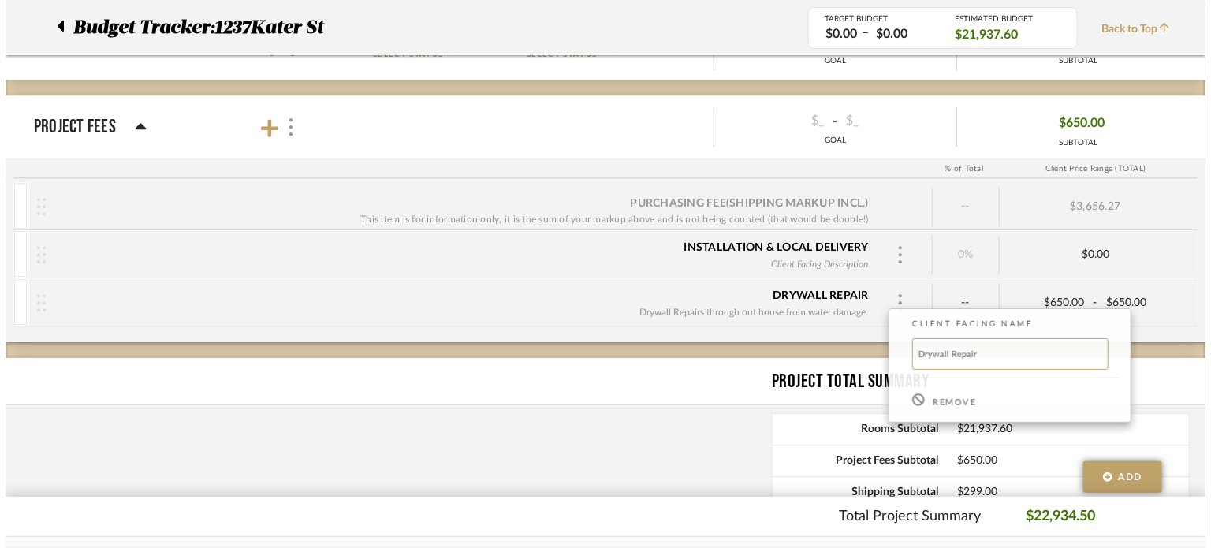
scroll to position [0, 0]
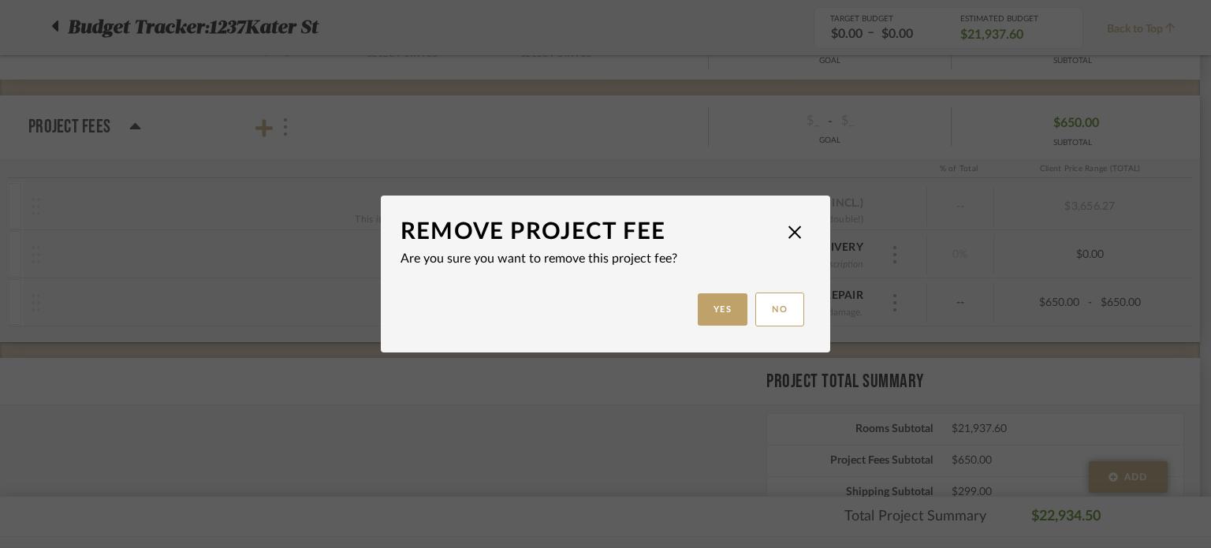
click at [690, 290] on mat-dialog-actions "Yes No" at bounding box center [605, 300] width 410 height 65
click at [707, 303] on button "Yes" at bounding box center [723, 309] width 50 height 32
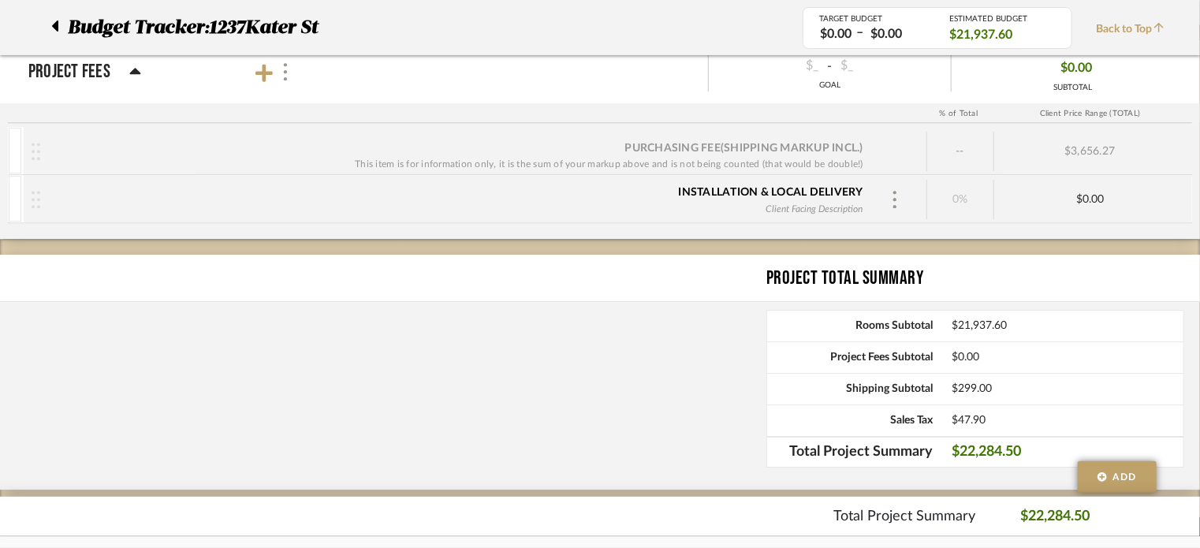
scroll to position [2298, 0]
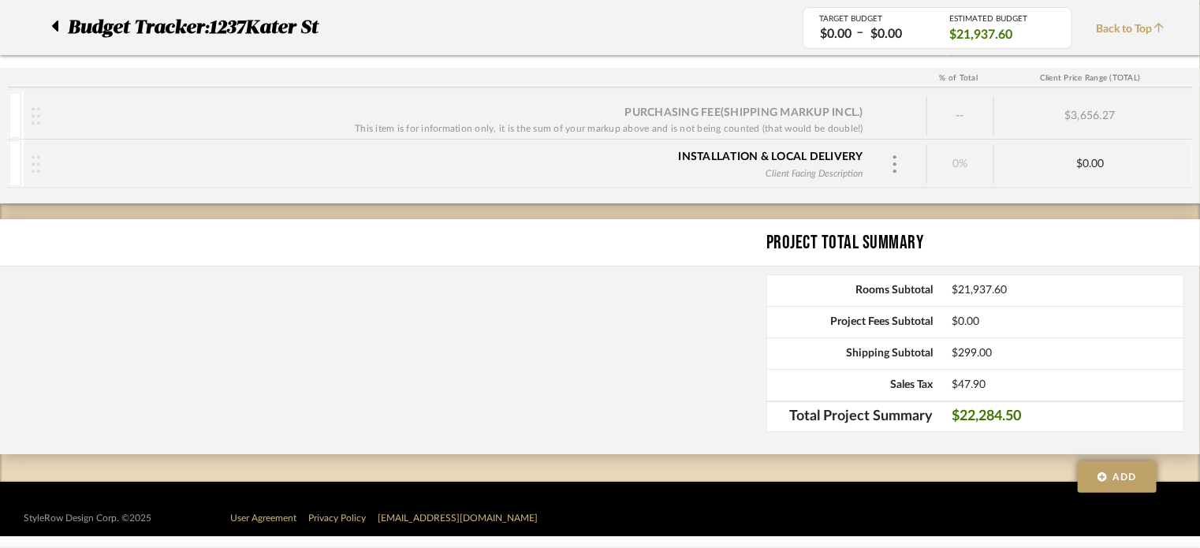
drag, startPoint x: 747, startPoint y: 317, endPoint x: 753, endPoint y: 308, distance: 10.7
click at [748, 314] on div "Project Total Summary Rooms Subtotal $21,937.60 Project Fees Subtotal $0.00 Shi…" at bounding box center [600, 336] width 1200 height 235
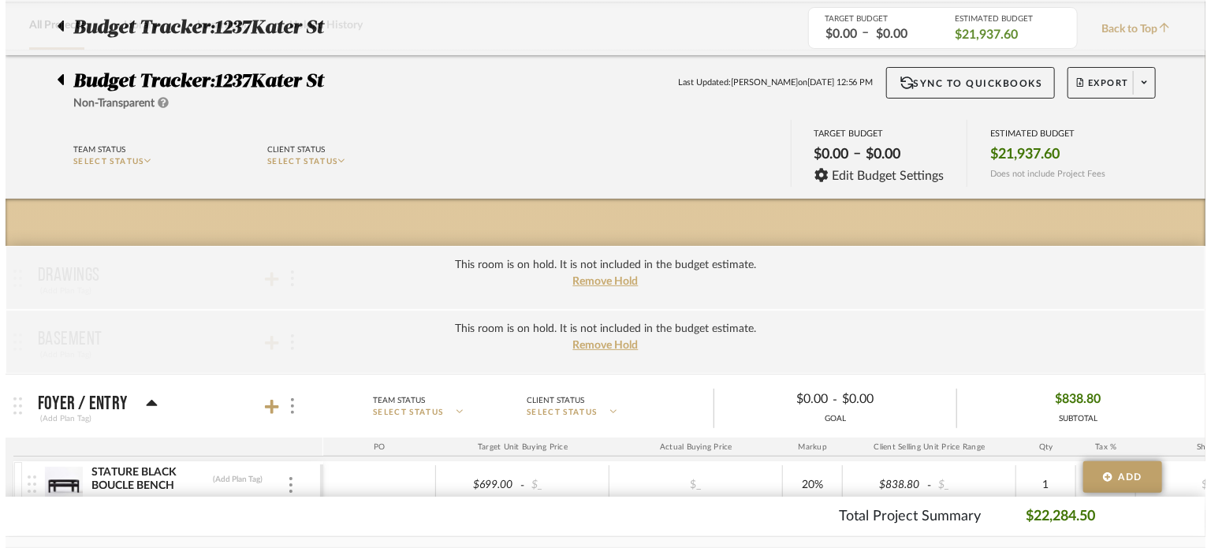
scroll to position [0, 0]
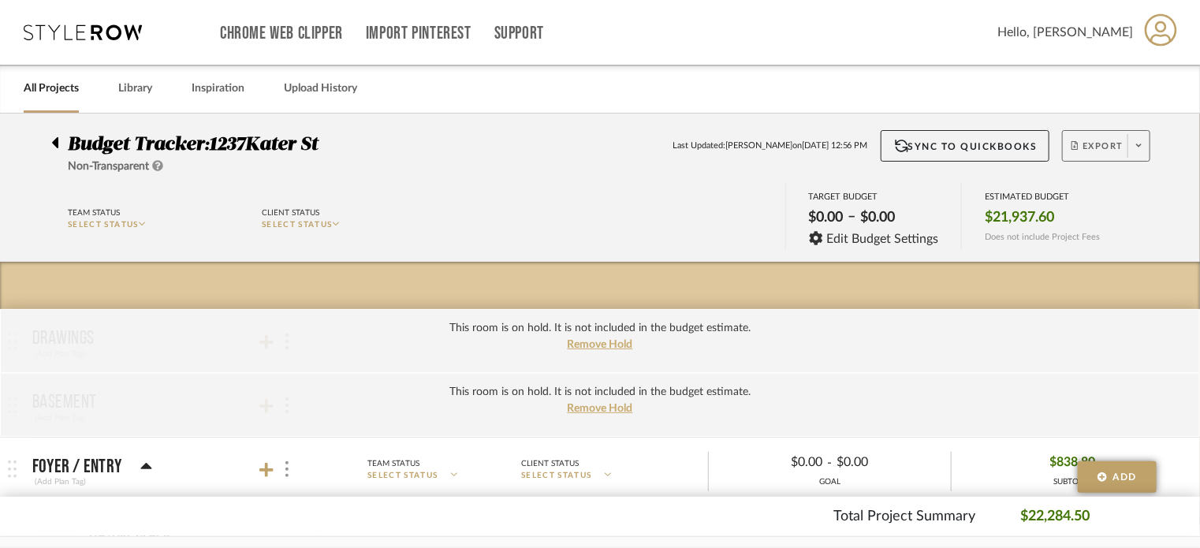
click at [1088, 144] on span "Export" at bounding box center [1097, 152] width 52 height 24
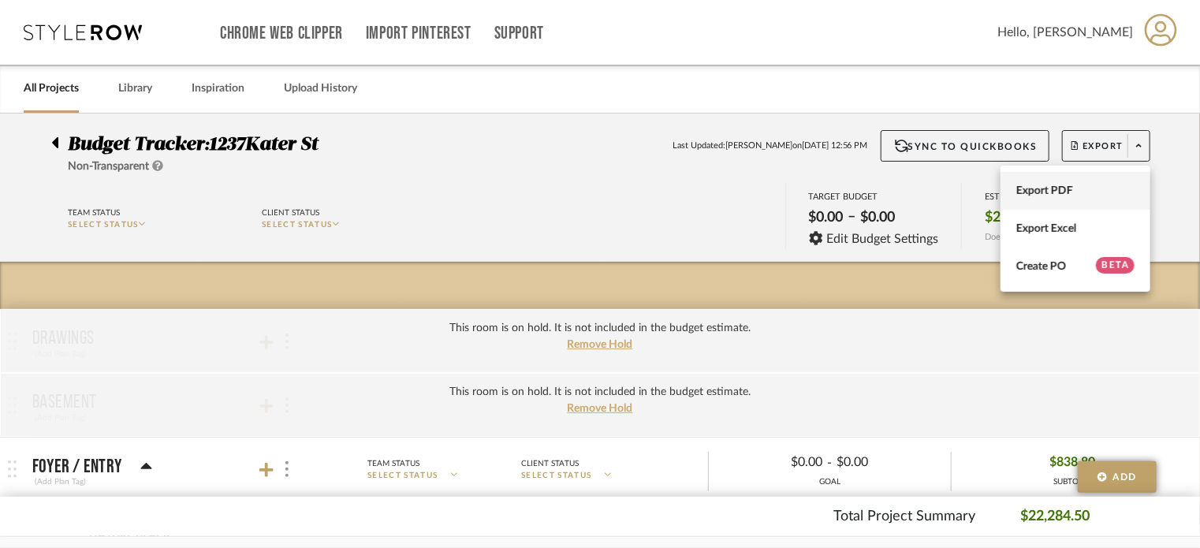
click at [1053, 186] on span "Export PDF" at bounding box center [1075, 190] width 118 height 13
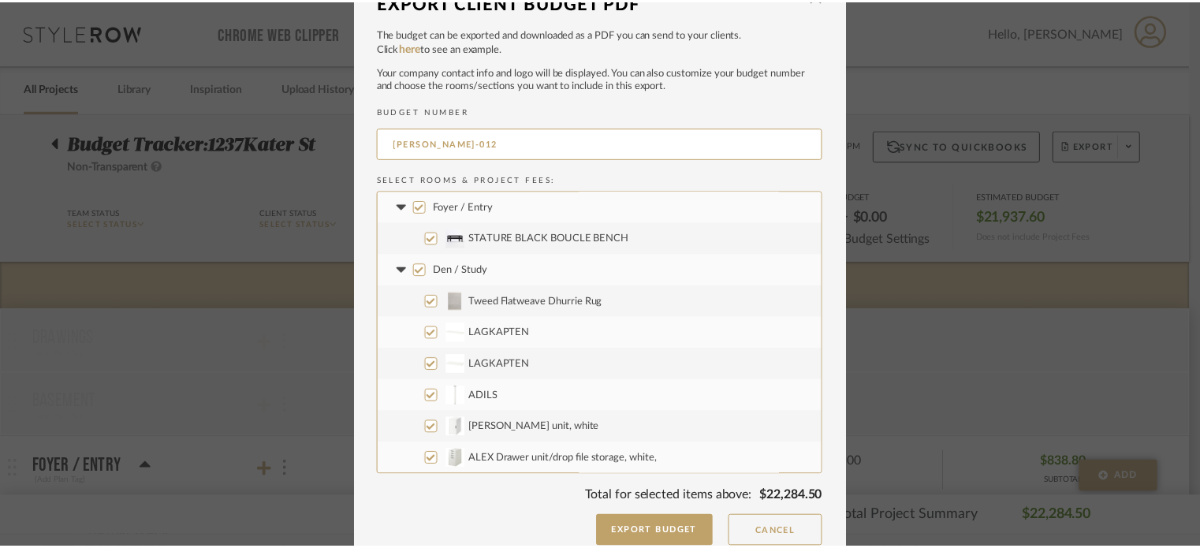
scroll to position [44, 0]
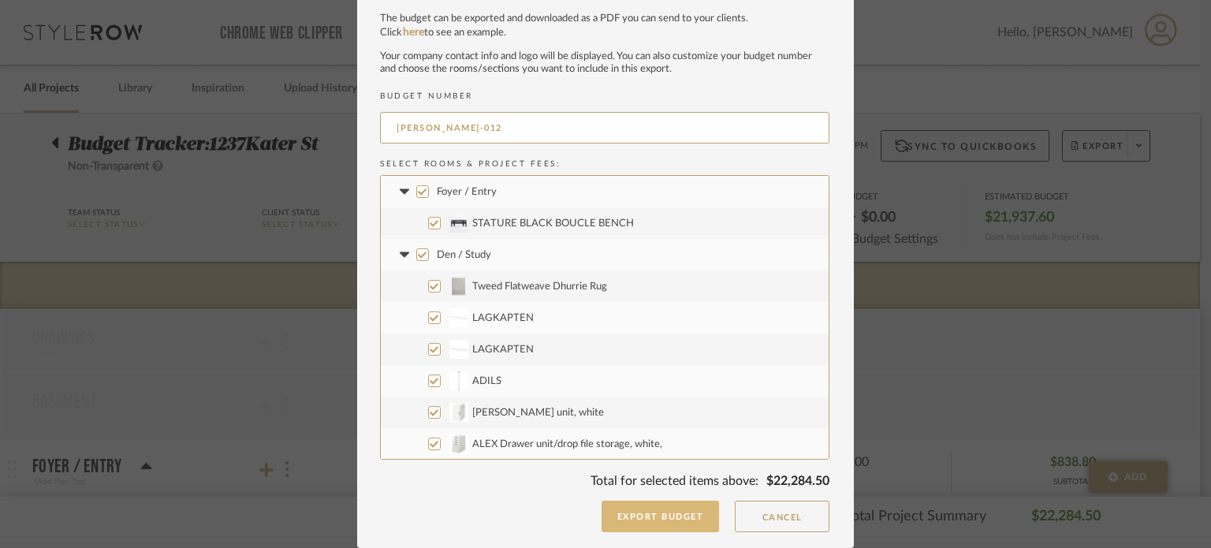
click at [662, 515] on button "Export Budget" at bounding box center [660, 516] width 118 height 32
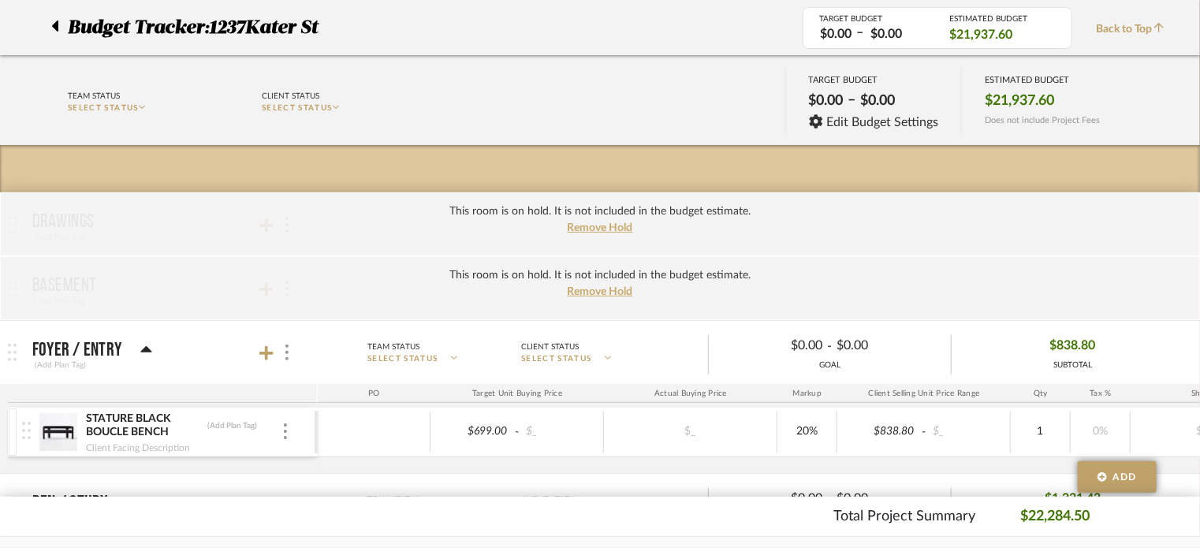
scroll to position [0, 0]
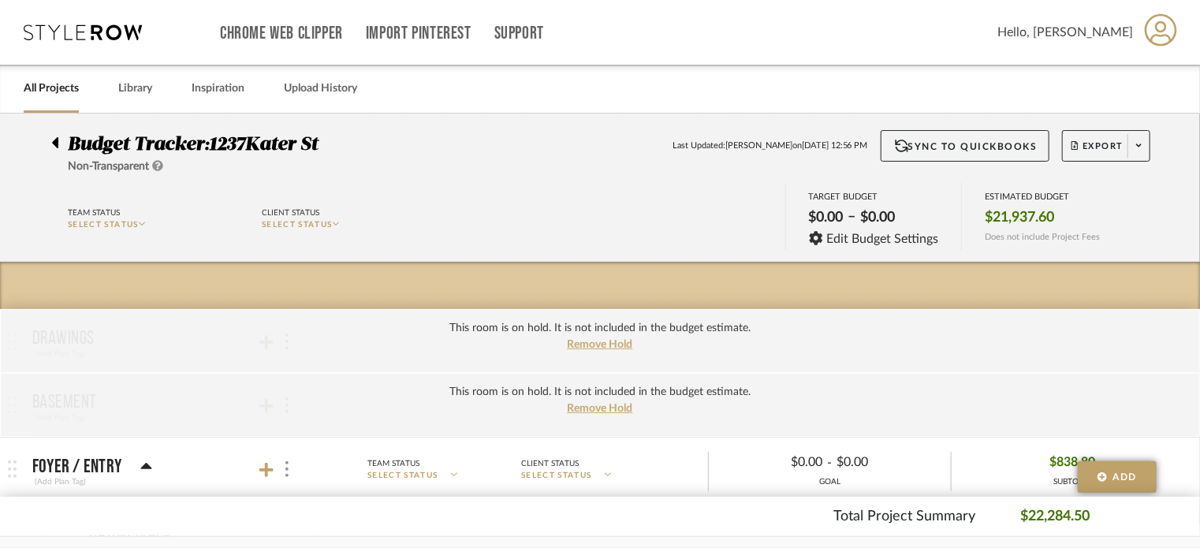
click at [58, 142] on icon at bounding box center [55, 142] width 6 height 11
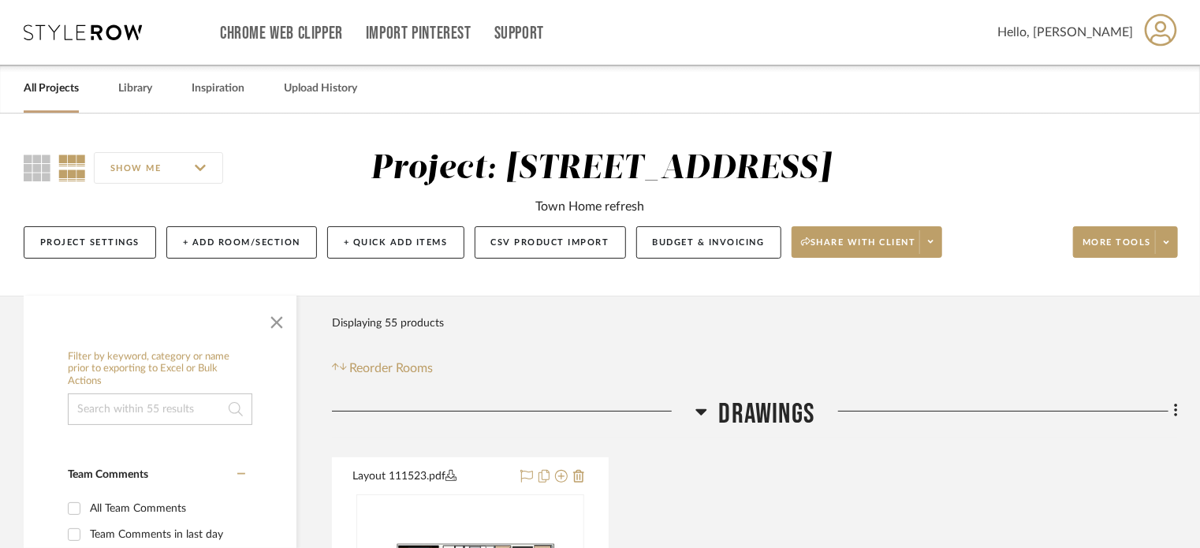
click at [44, 81] on link "All Projects" at bounding box center [51, 88] width 55 height 21
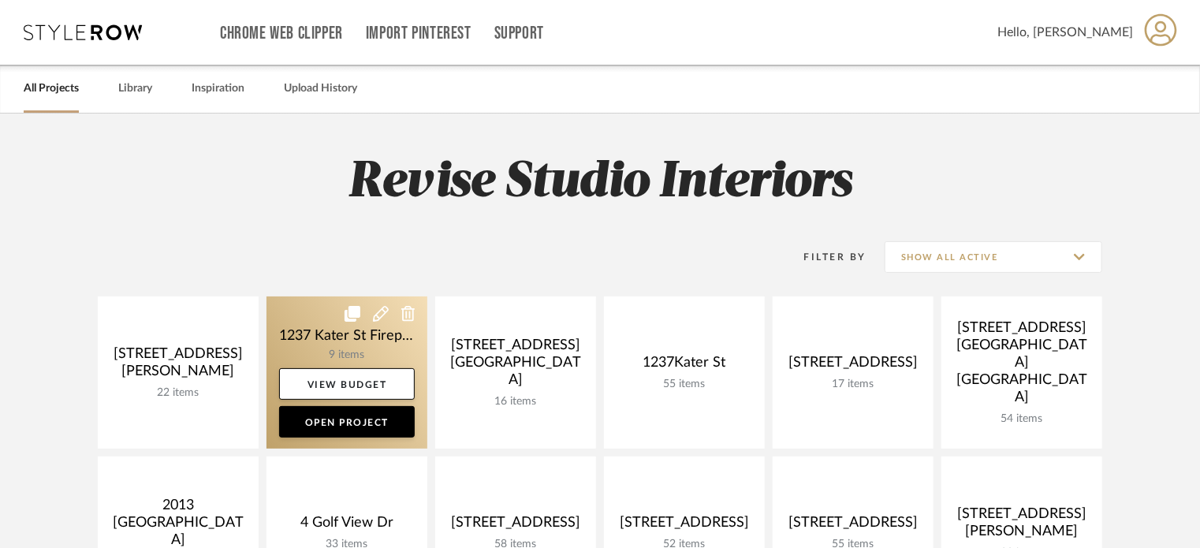
click at [356, 330] on link at bounding box center [346, 372] width 161 height 152
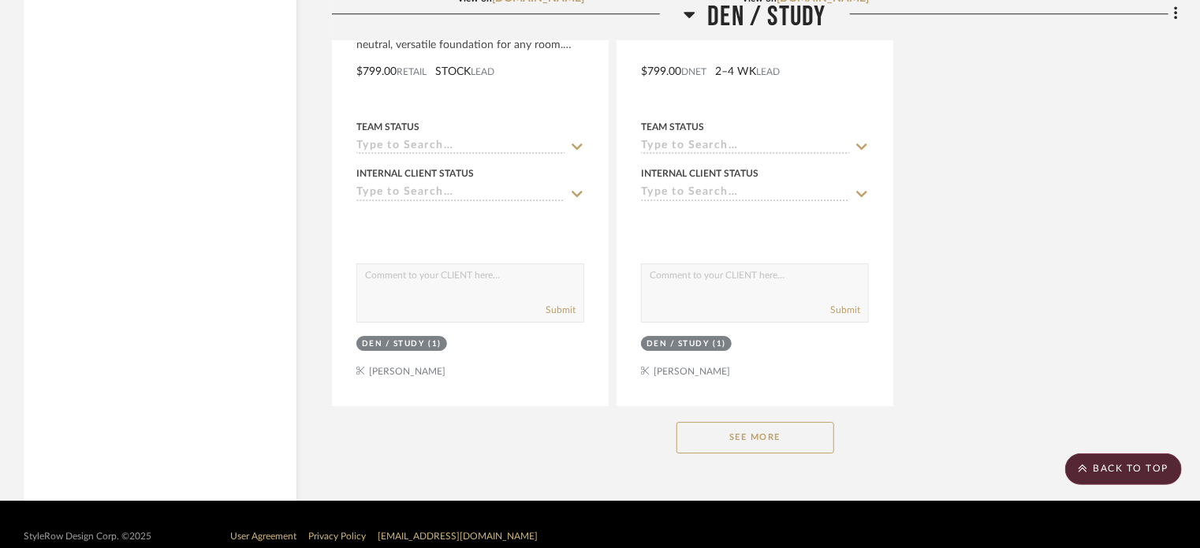
scroll to position [2365, 0]
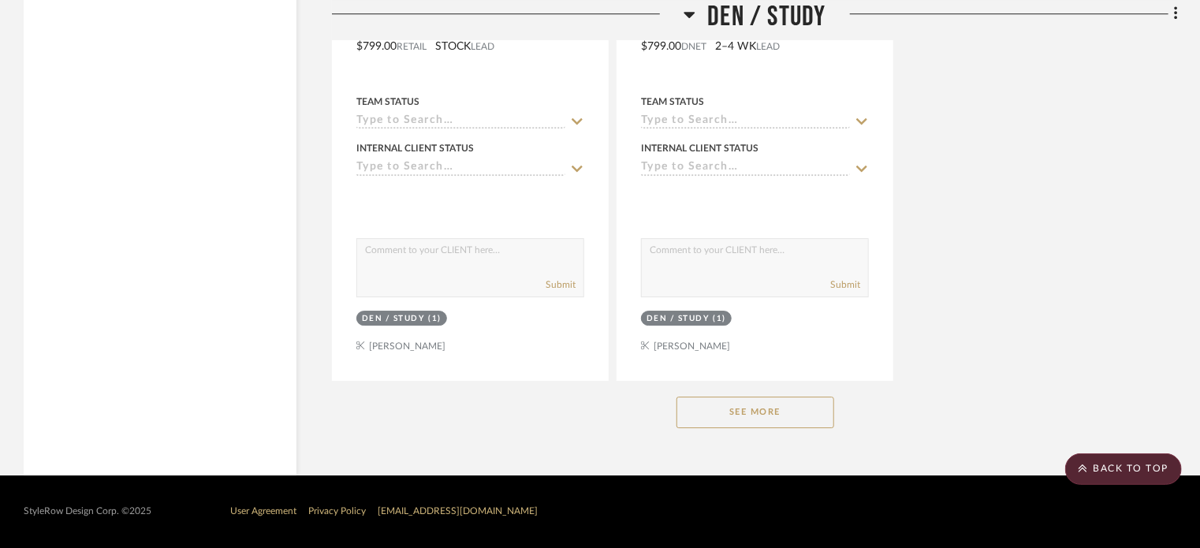
click at [748, 415] on button "See More" at bounding box center [755, 412] width 158 height 32
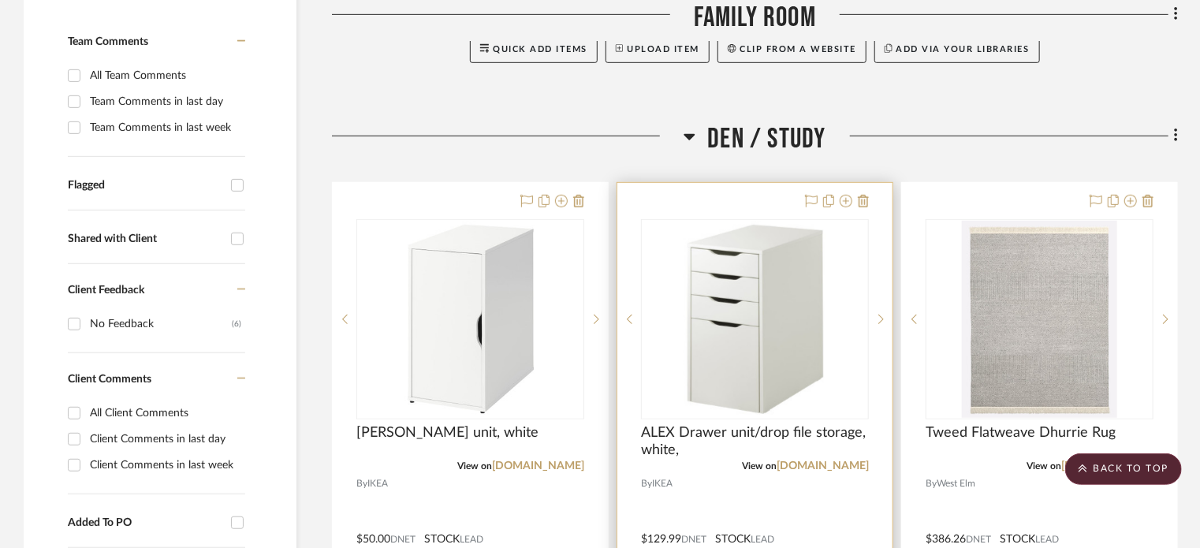
scroll to position [0, 0]
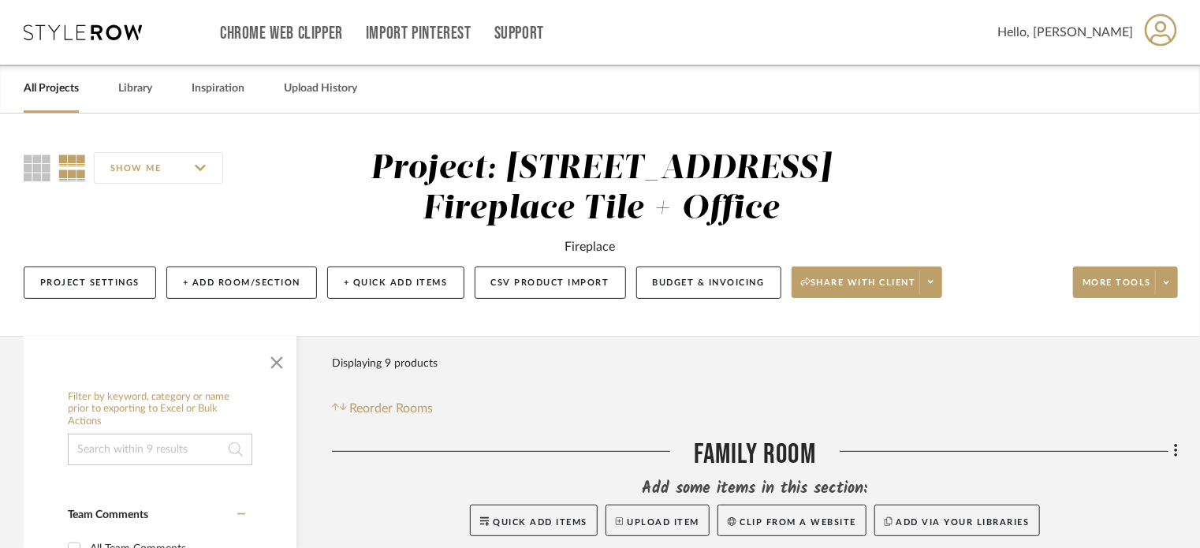
click at [534, 116] on div "SHOW ME Project: 1237 Kater St Fireplace Tile + Office Fireplace Project Settin…" at bounding box center [600, 224] width 1200 height 222
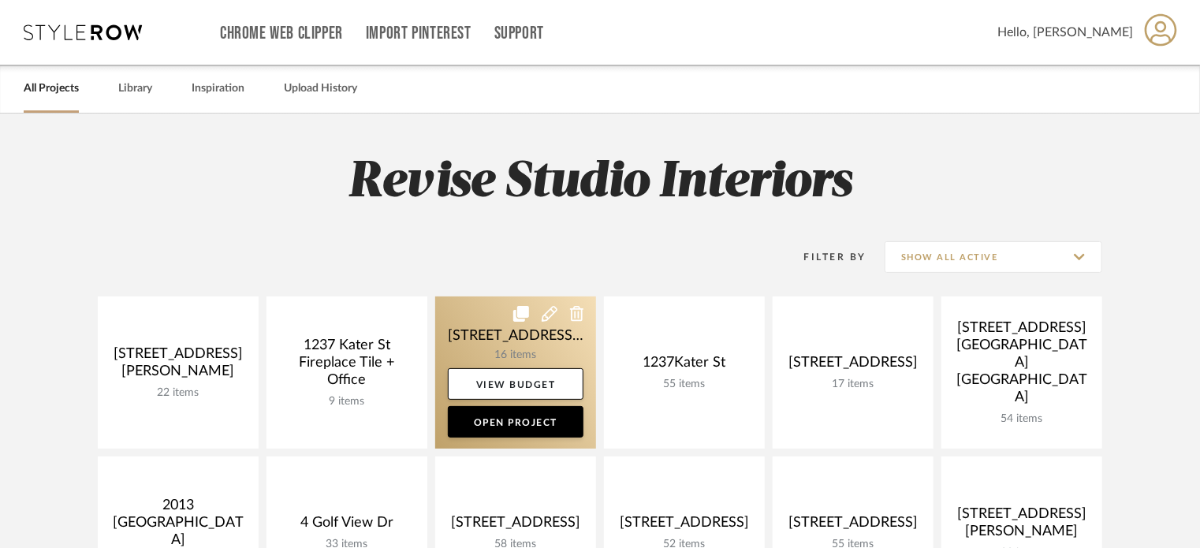
scroll to position [79, 0]
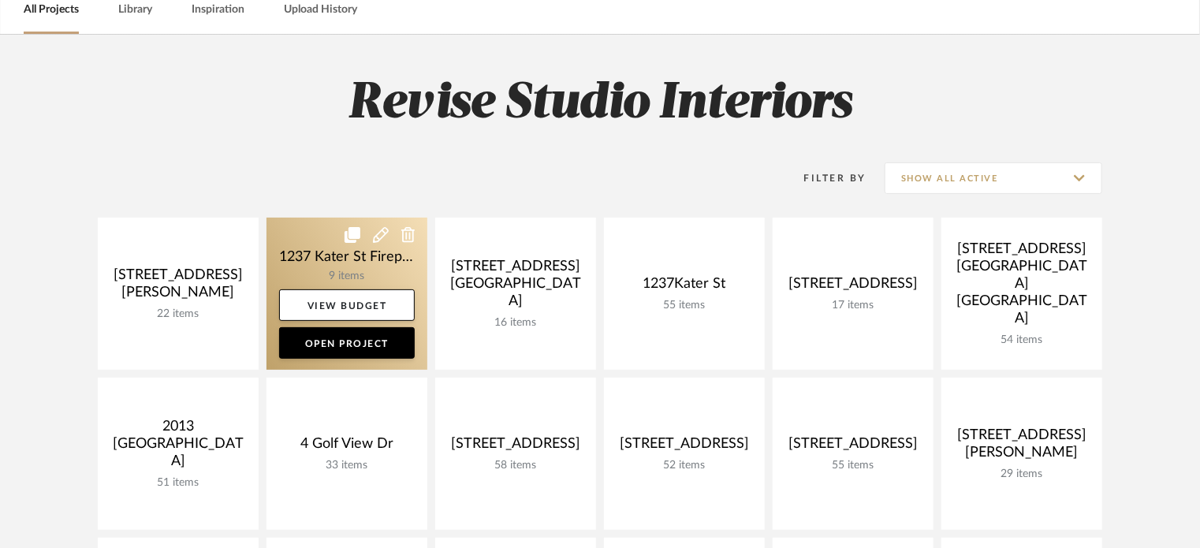
click at [344, 281] on link at bounding box center [346, 294] width 161 height 152
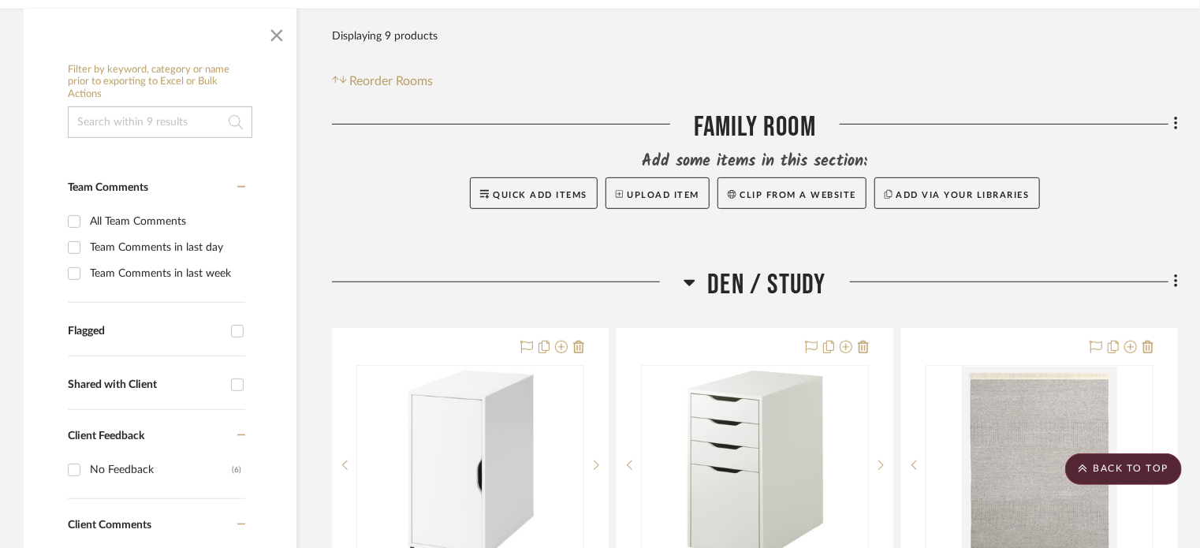
scroll to position [393, 0]
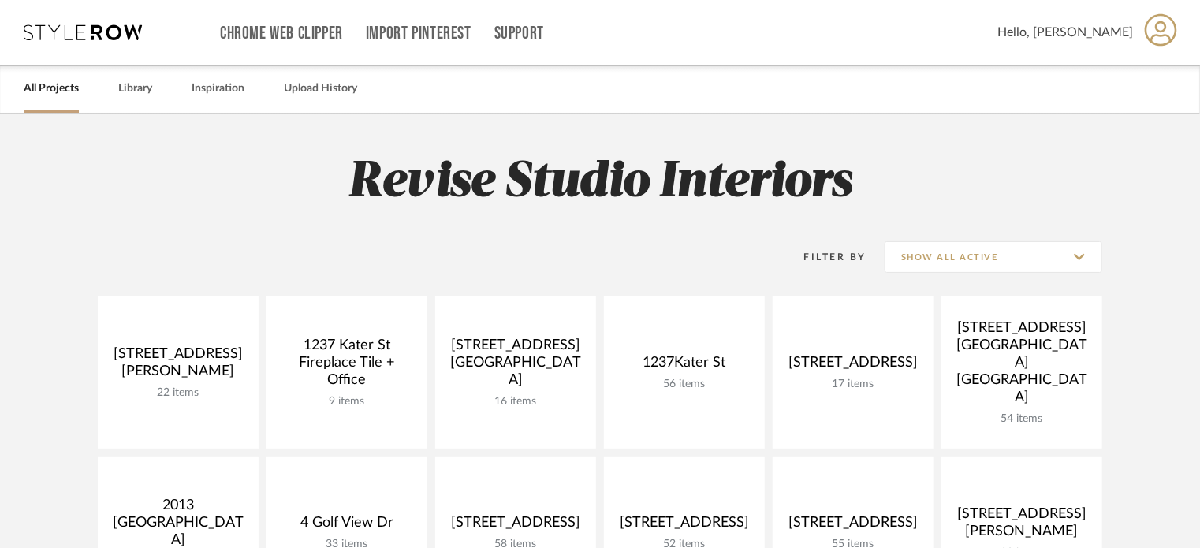
scroll to position [79, 0]
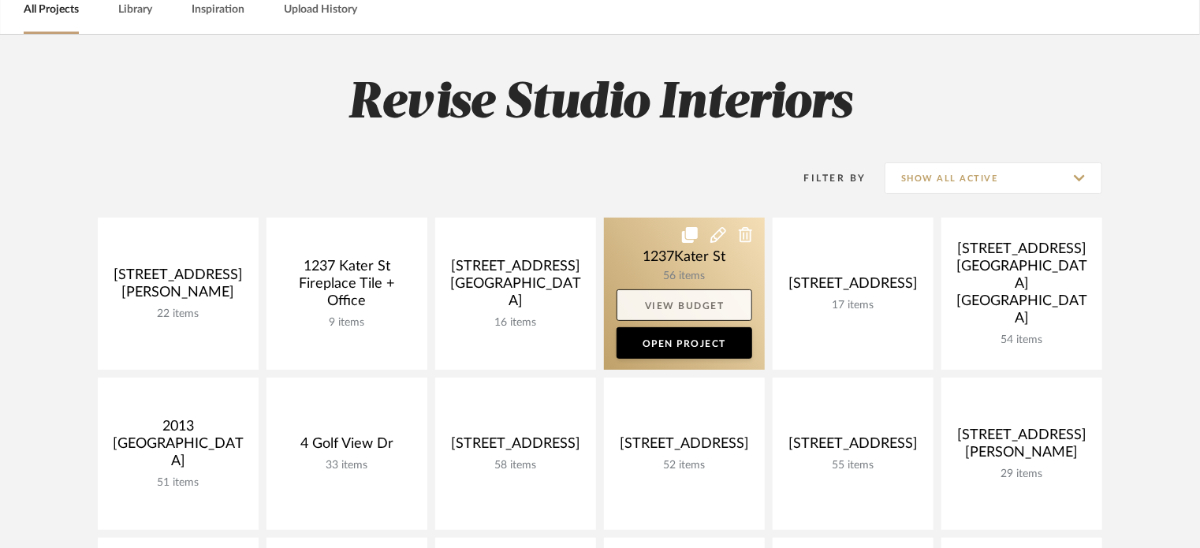
click at [679, 302] on link "View Budget" at bounding box center [684, 305] width 136 height 32
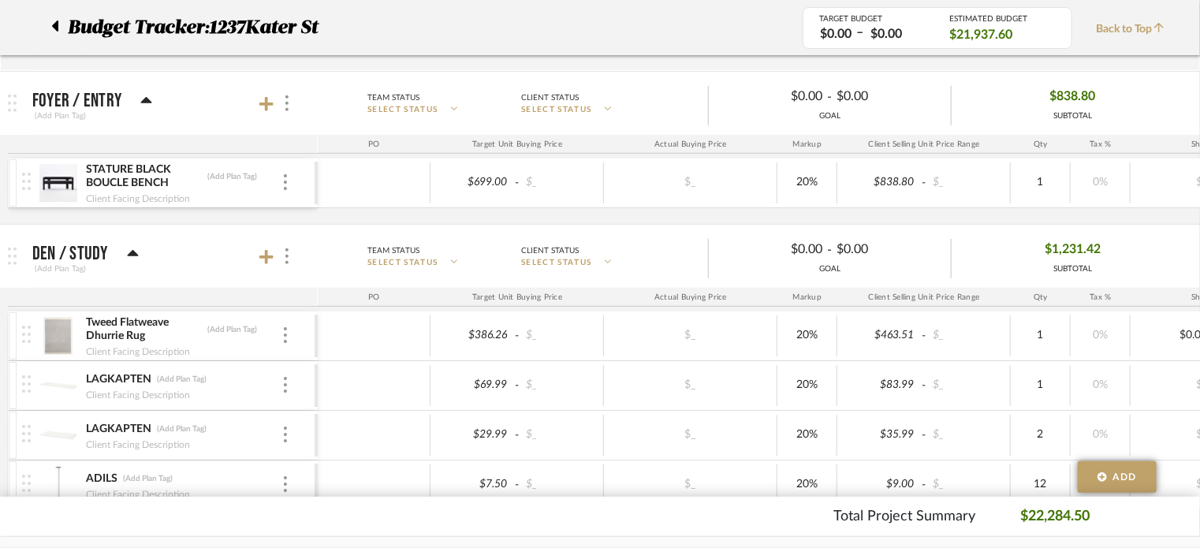
scroll to position [394, 0]
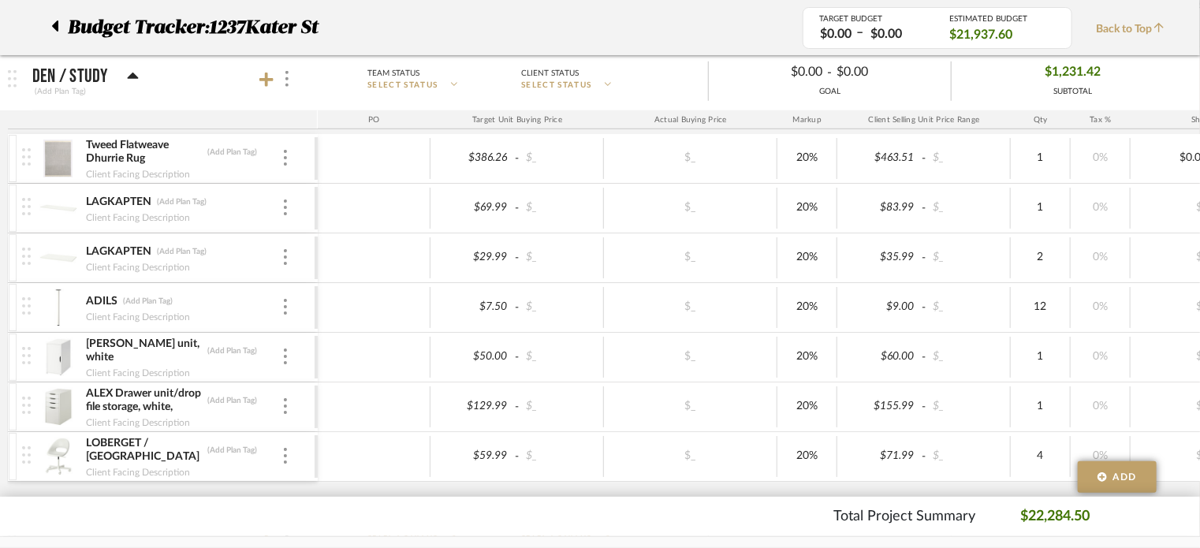
scroll to position [552, 0]
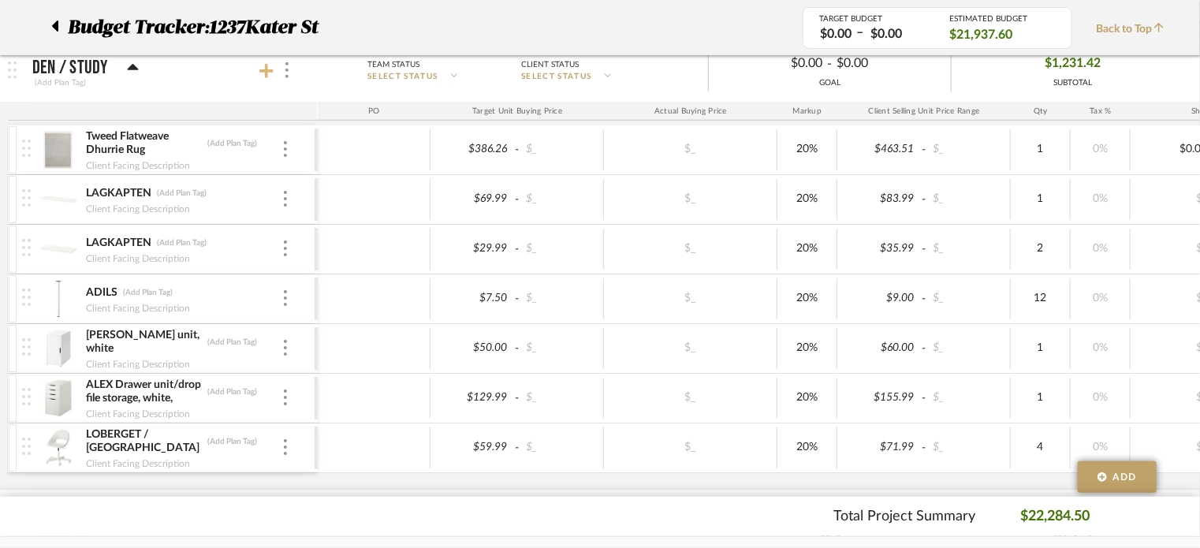
click at [262, 71] on icon at bounding box center [266, 71] width 14 height 16
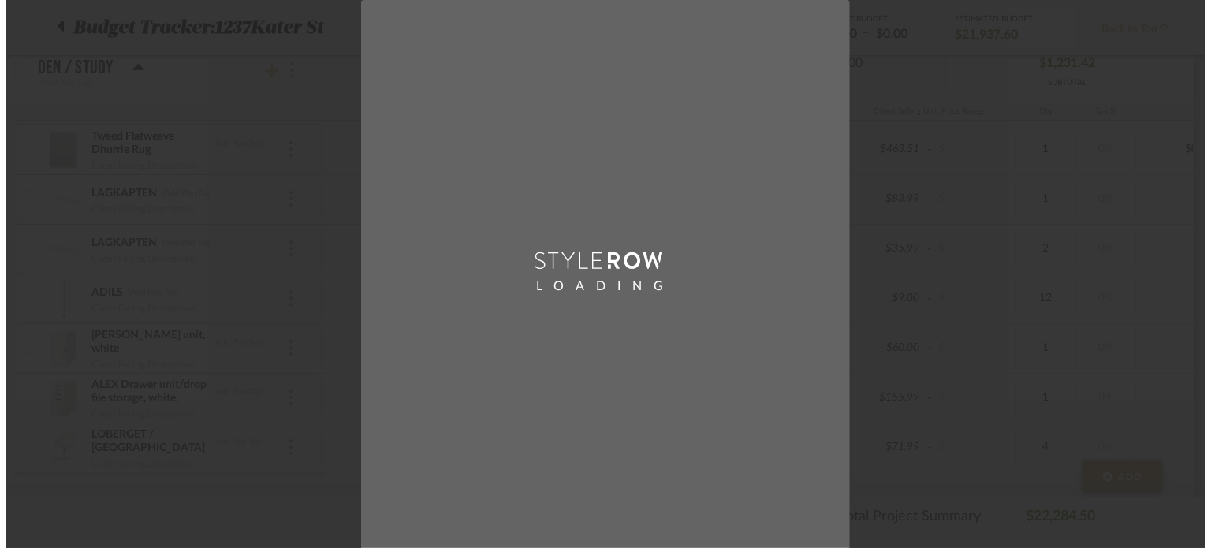
scroll to position [0, 0]
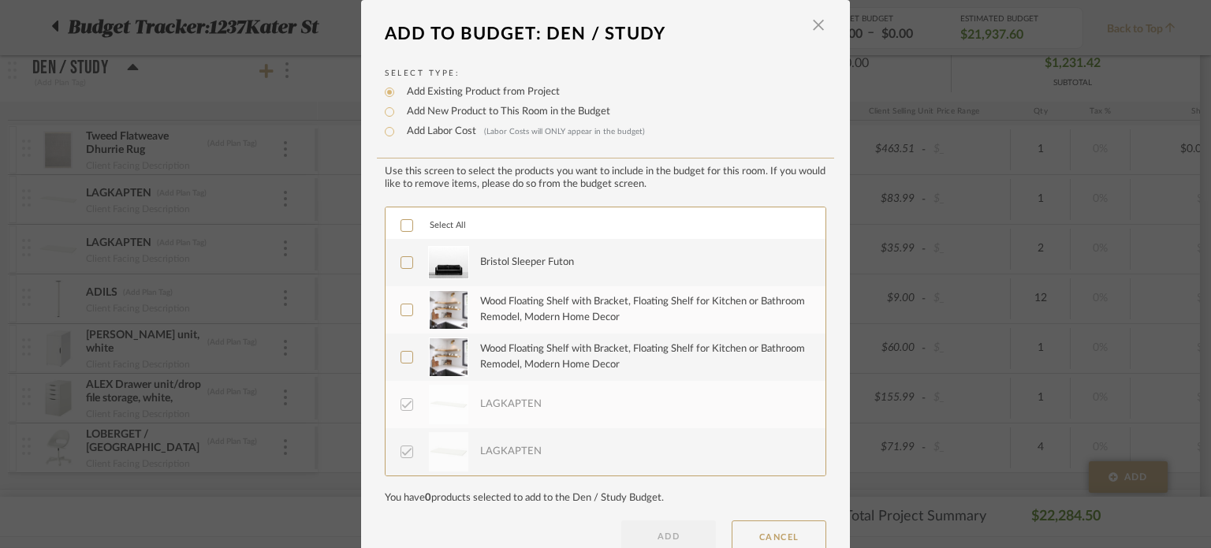
click at [401, 258] on icon at bounding box center [406, 262] width 11 height 11
click at [656, 527] on button "ADD" at bounding box center [668, 536] width 95 height 32
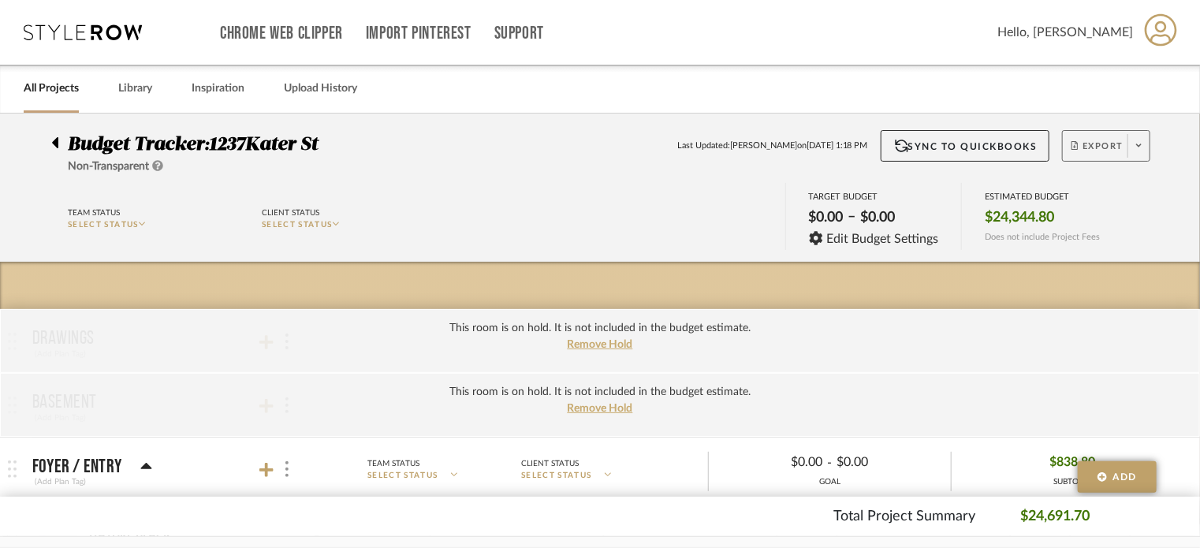
click at [1097, 142] on span "Export" at bounding box center [1097, 152] width 52 height 24
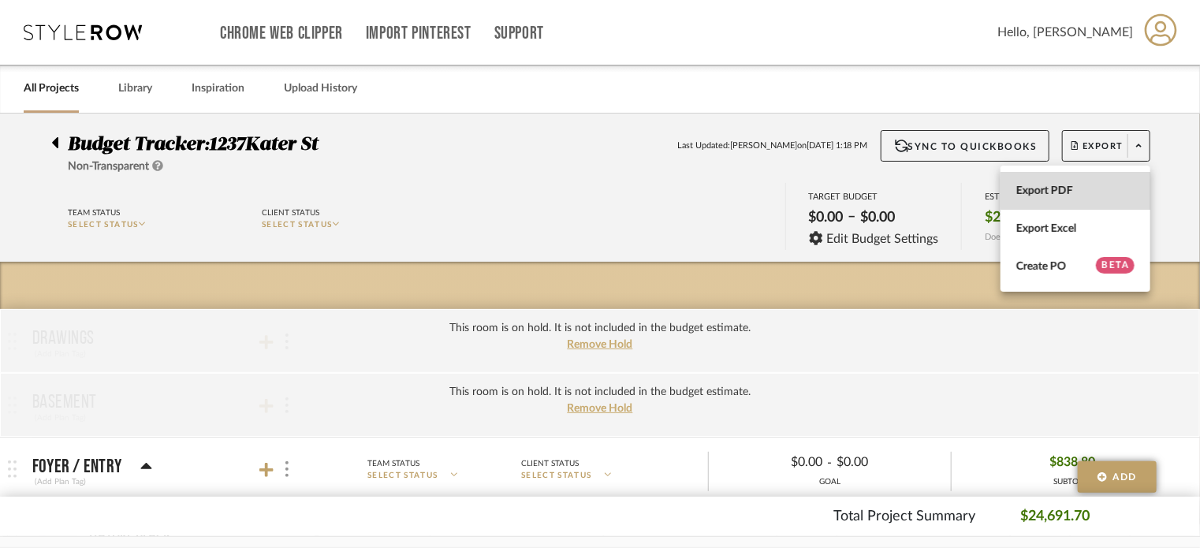
click at [1077, 184] on span "Export PDF" at bounding box center [1075, 190] width 118 height 13
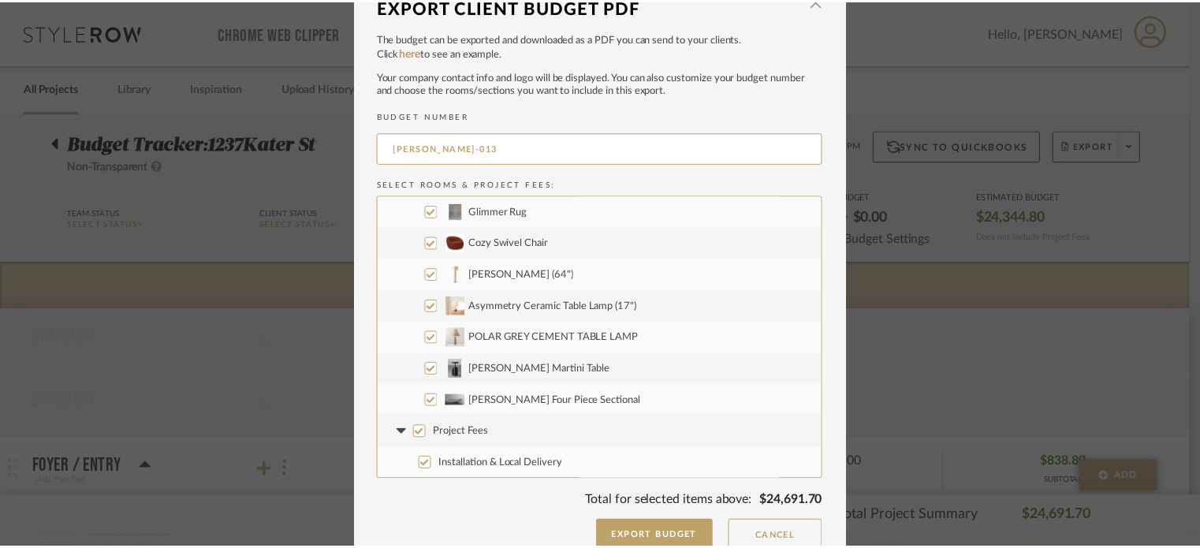
scroll to position [44, 0]
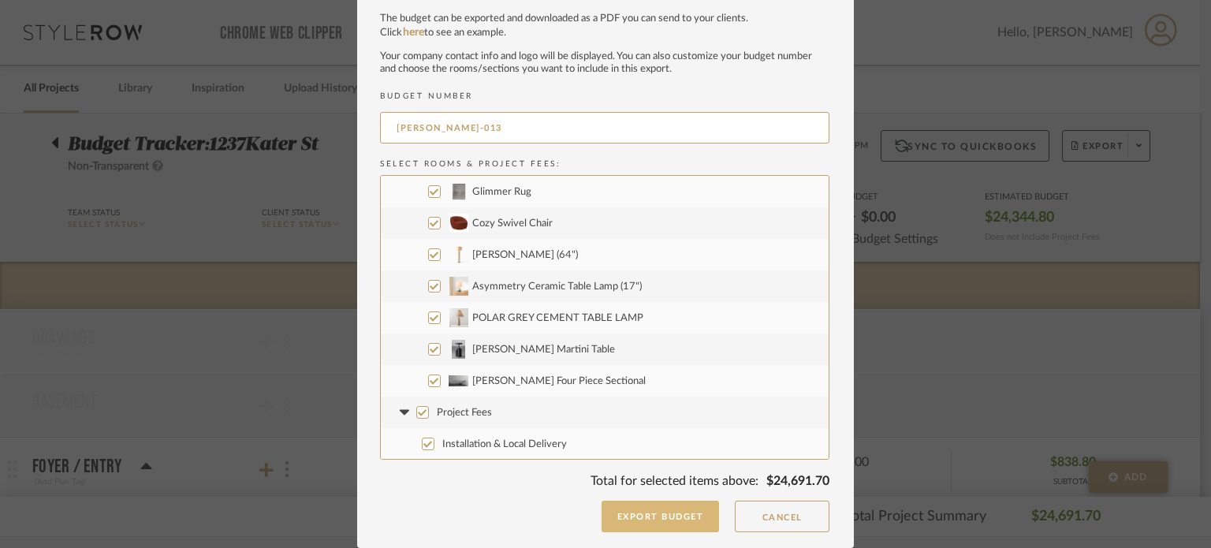
click at [656, 511] on button "Export Budget" at bounding box center [660, 516] width 118 height 32
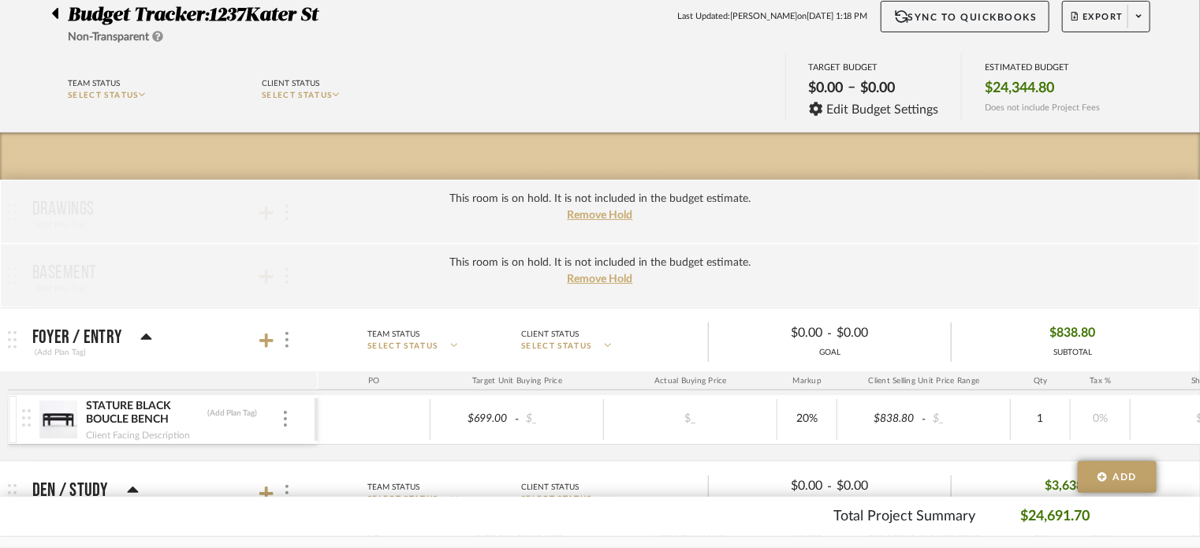
scroll to position [158, 0]
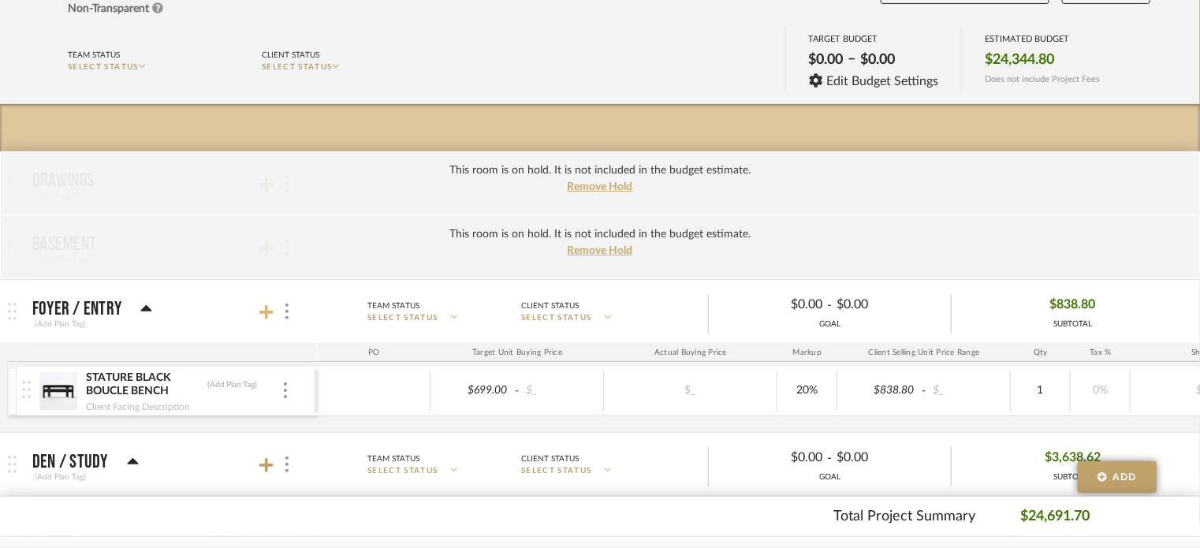
click at [262, 308] on icon at bounding box center [266, 312] width 14 height 16
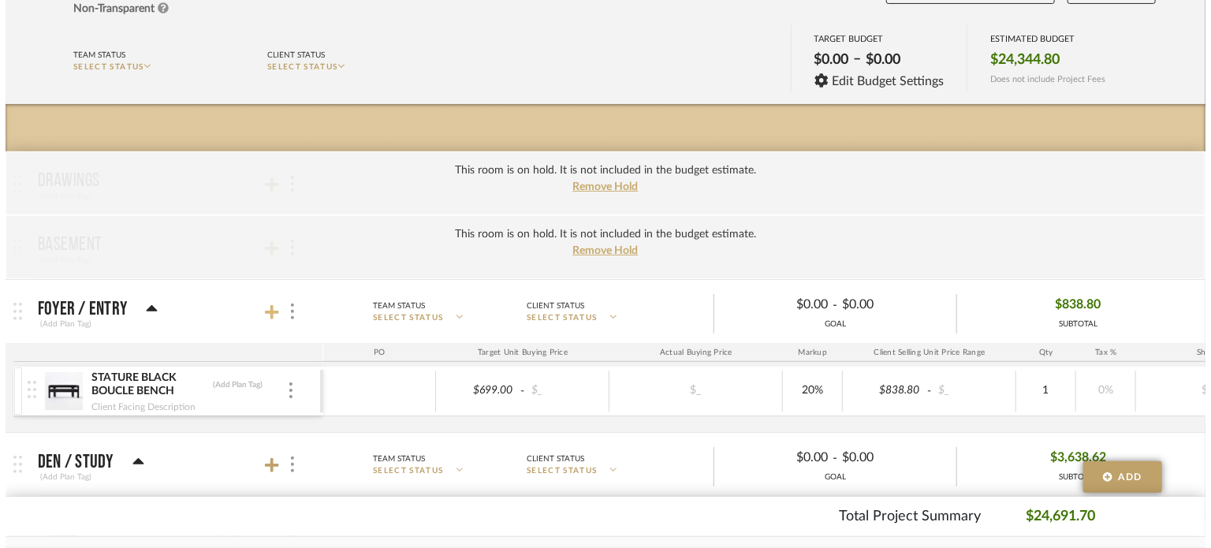
scroll to position [0, 0]
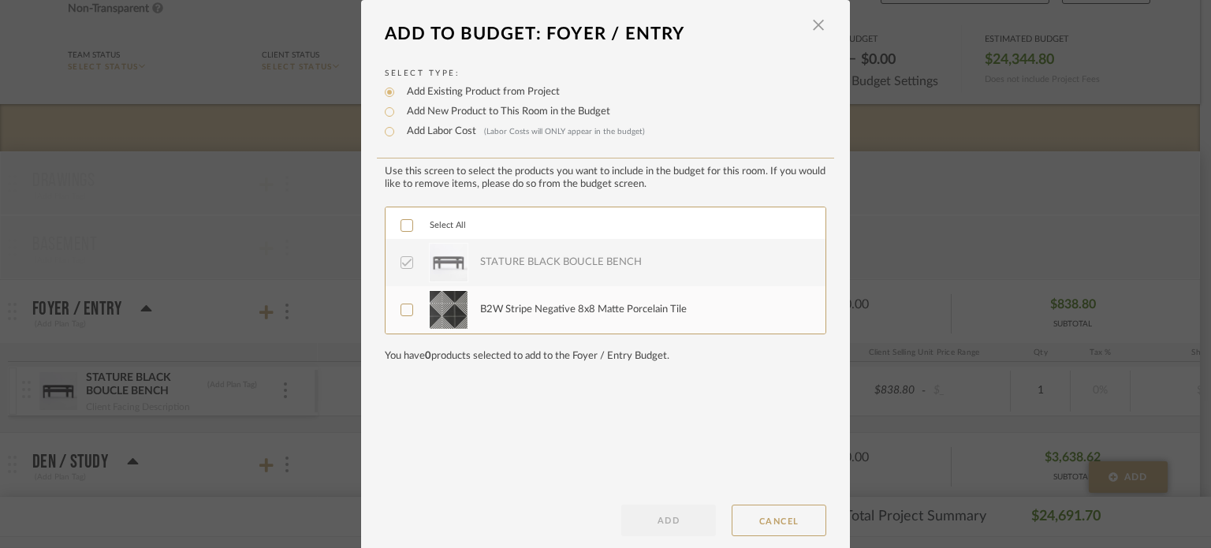
click at [835, 27] on dialog-header "Add To Budget: Foyer / Entry ×" at bounding box center [605, 34] width 489 height 35
click at [807, 16] on span "button" at bounding box center [818, 25] width 32 height 32
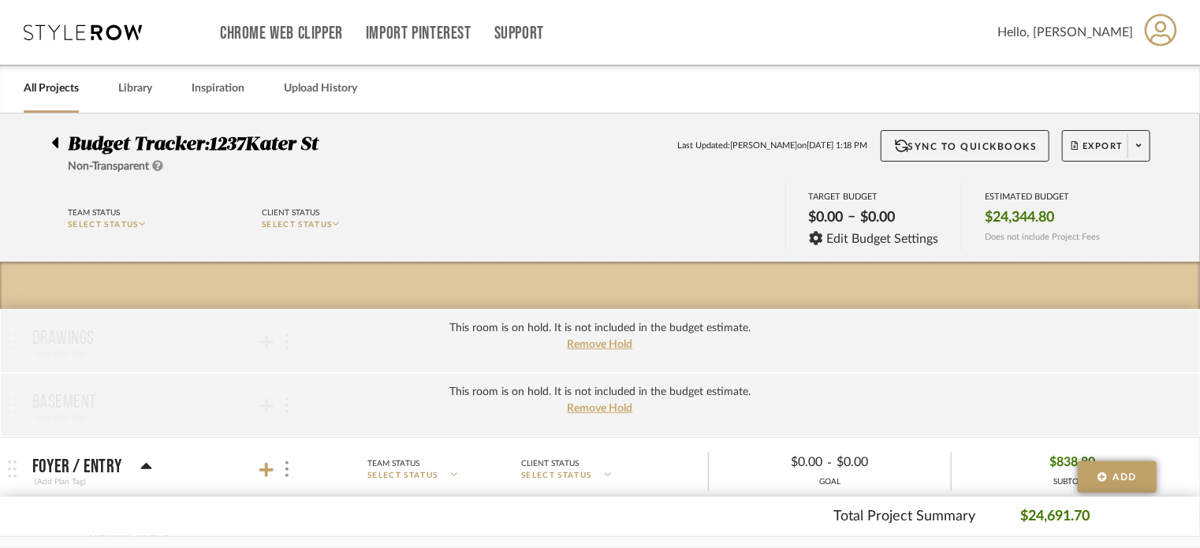
click at [411, 169] on div "Budget Tracker: 1237Kater St Non-Transparent Last Updated: Beth Blei on Sep 1st…" at bounding box center [600, 152] width 1144 height 45
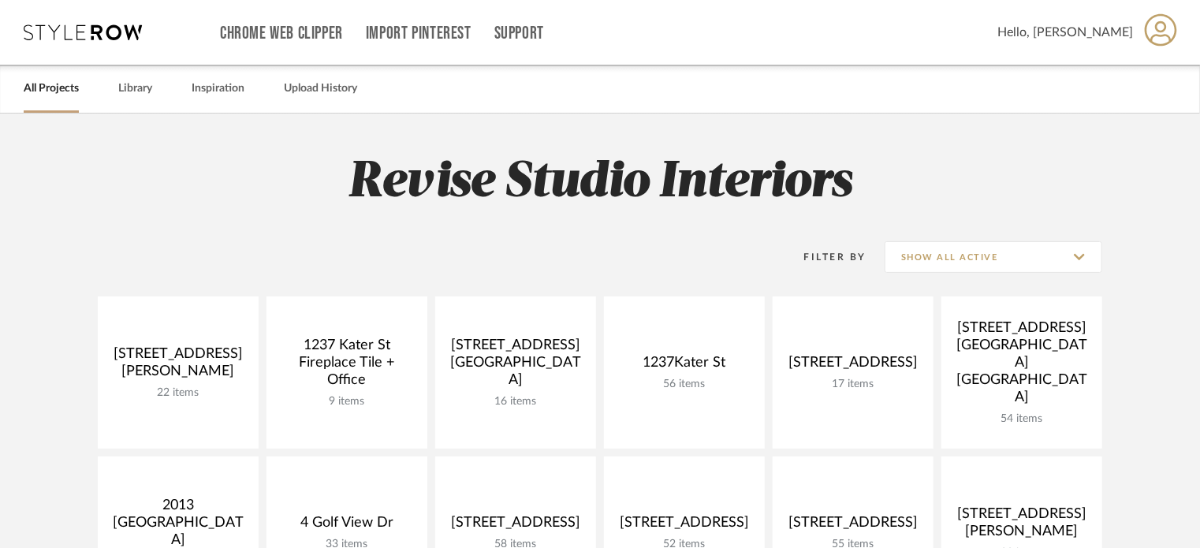
scroll to position [79, 0]
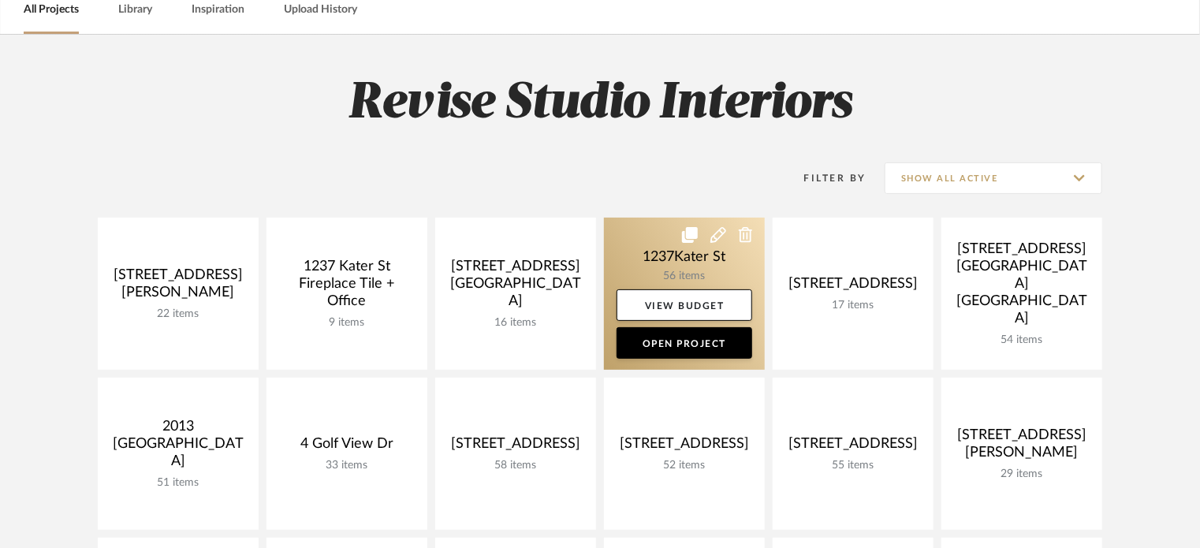
click at [645, 270] on link at bounding box center [684, 294] width 161 height 152
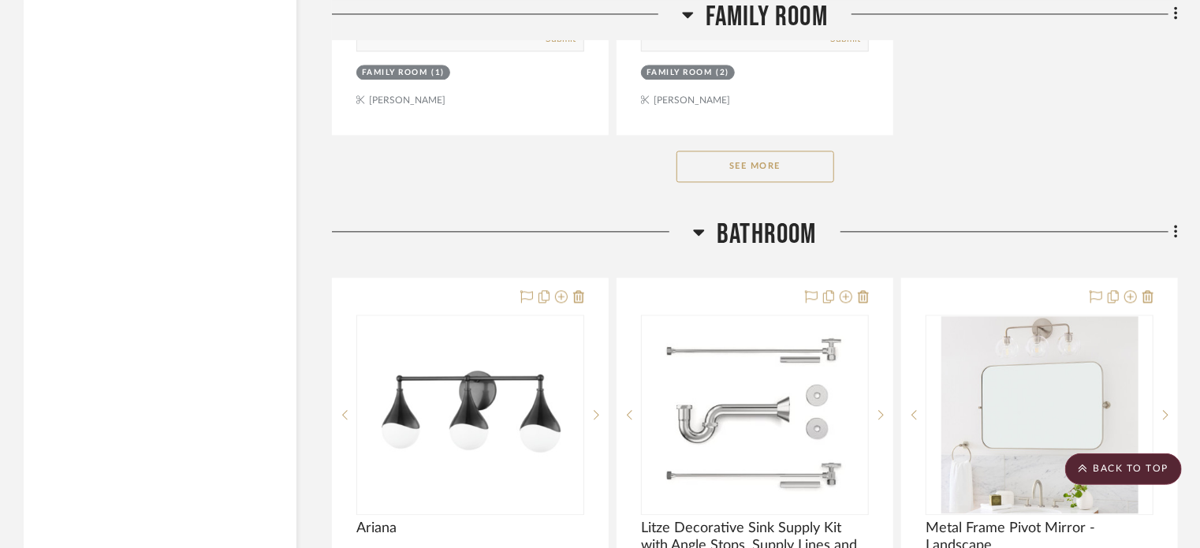
scroll to position [10798, 0]
